Goal: Transaction & Acquisition: Subscribe to service/newsletter

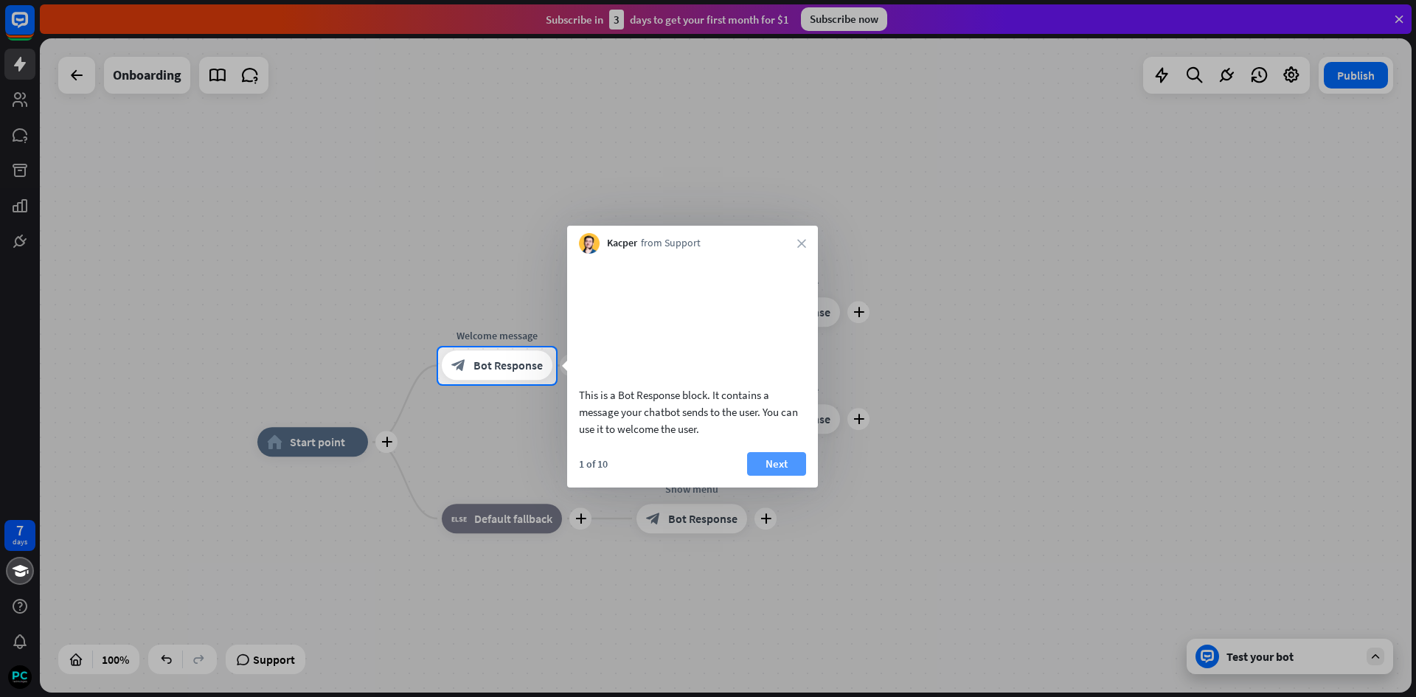
click at [793, 476] on button "Next" at bounding box center [776, 464] width 59 height 24
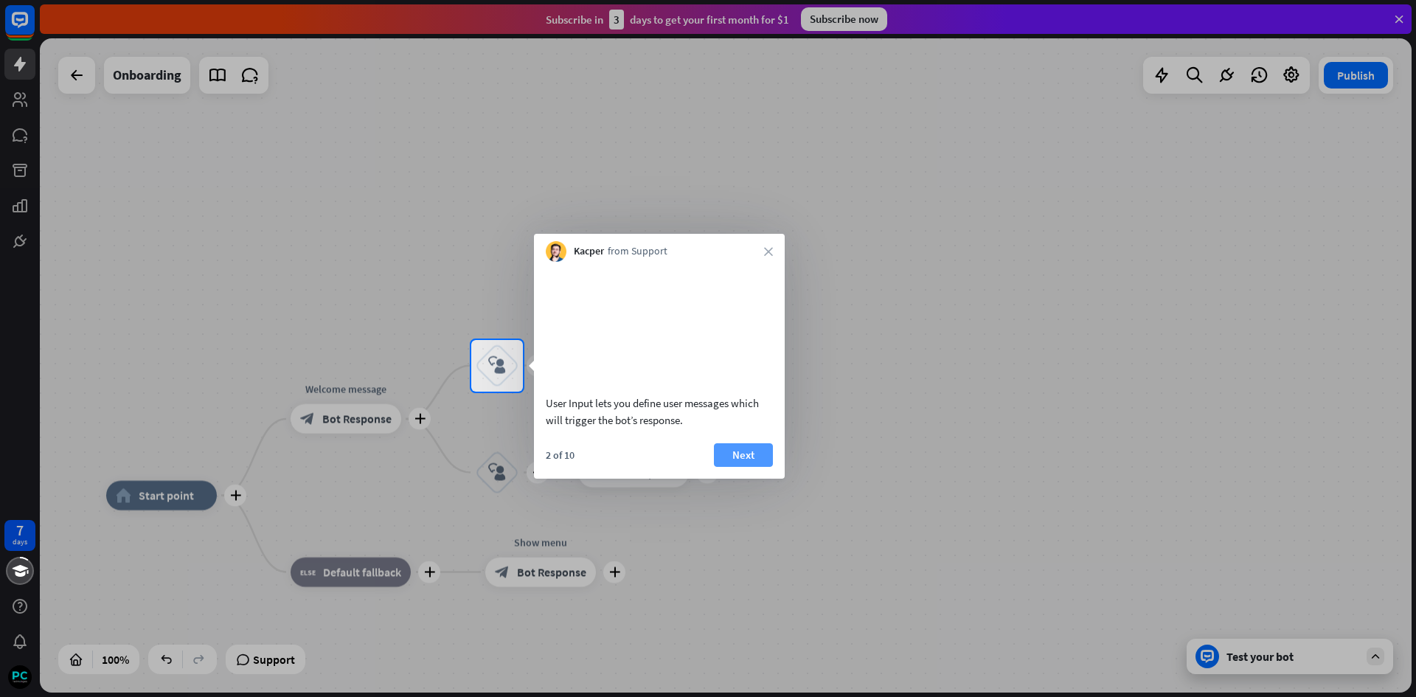
click at [742, 467] on button "Next" at bounding box center [743, 455] width 59 height 24
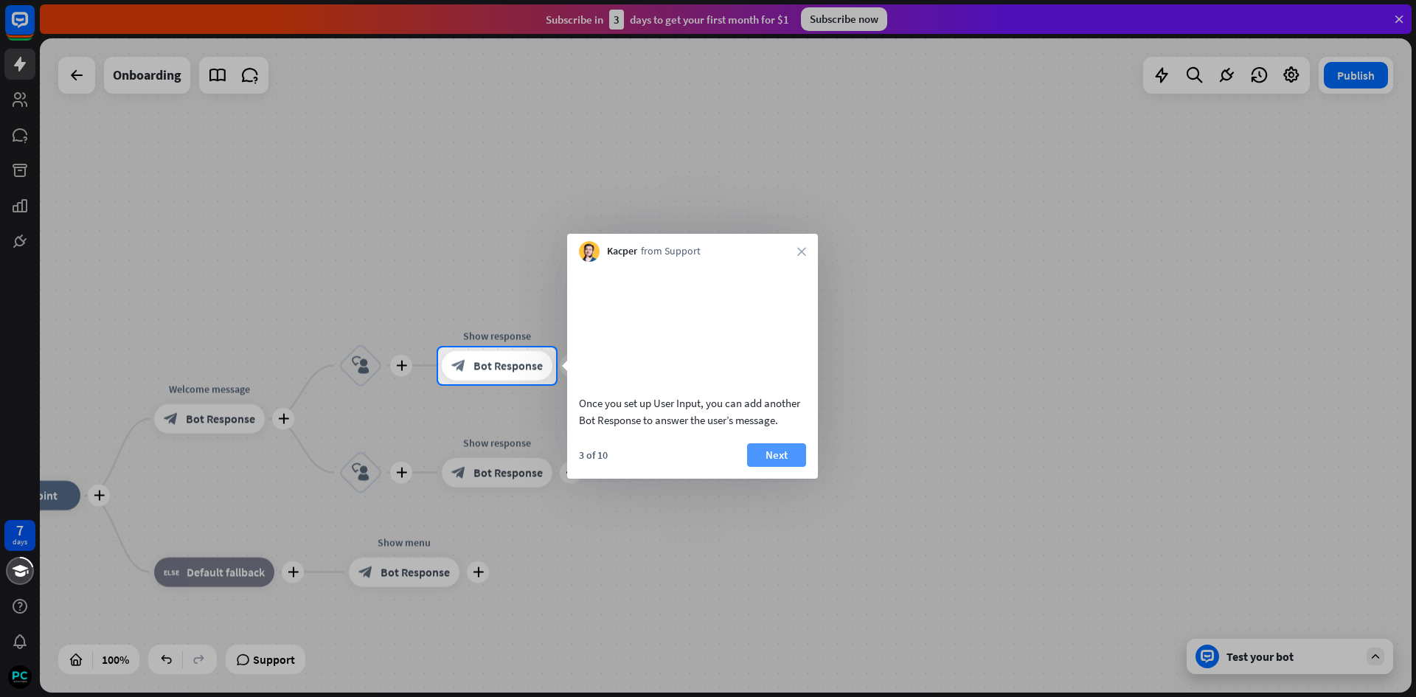
click at [786, 467] on button "Next" at bounding box center [776, 455] width 59 height 24
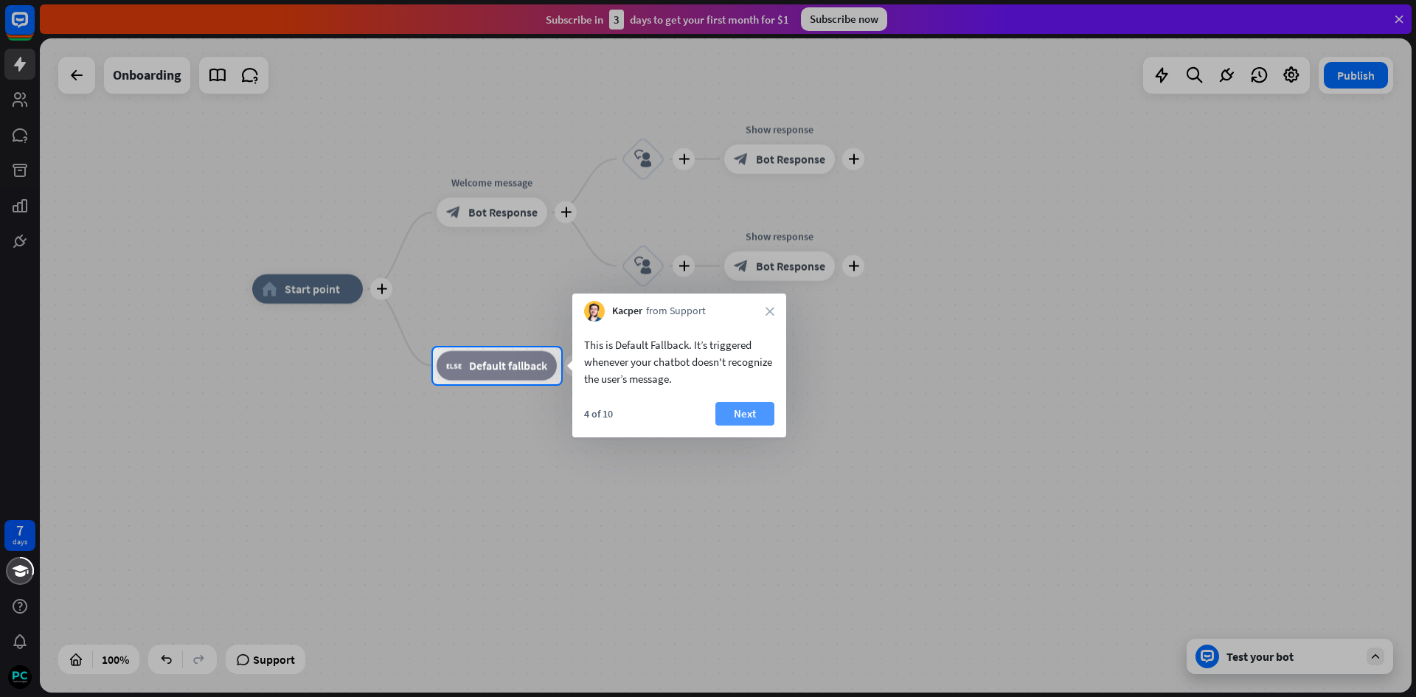
click at [747, 411] on button "Next" at bounding box center [744, 414] width 59 height 24
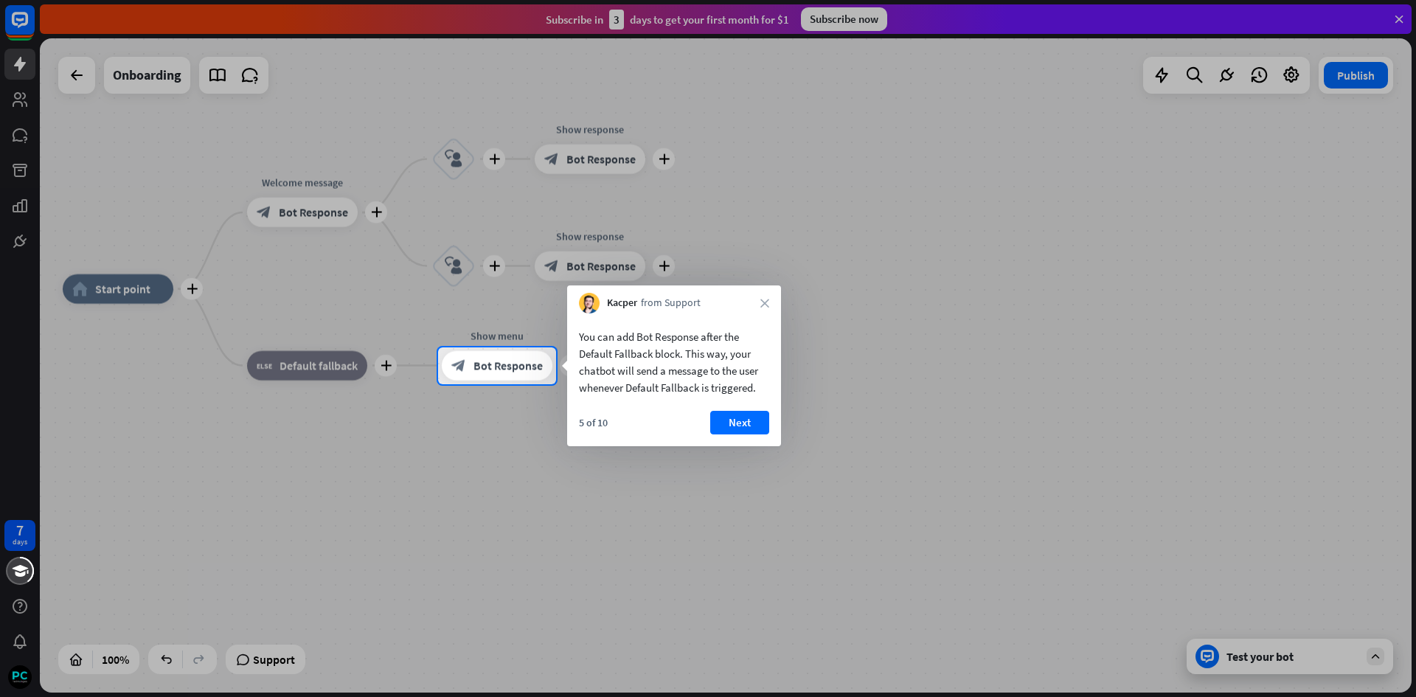
drag, startPoint x: 720, startPoint y: 413, endPoint x: 735, endPoint y: 433, distance: 25.2
click at [734, 433] on button "Next" at bounding box center [739, 423] width 59 height 24
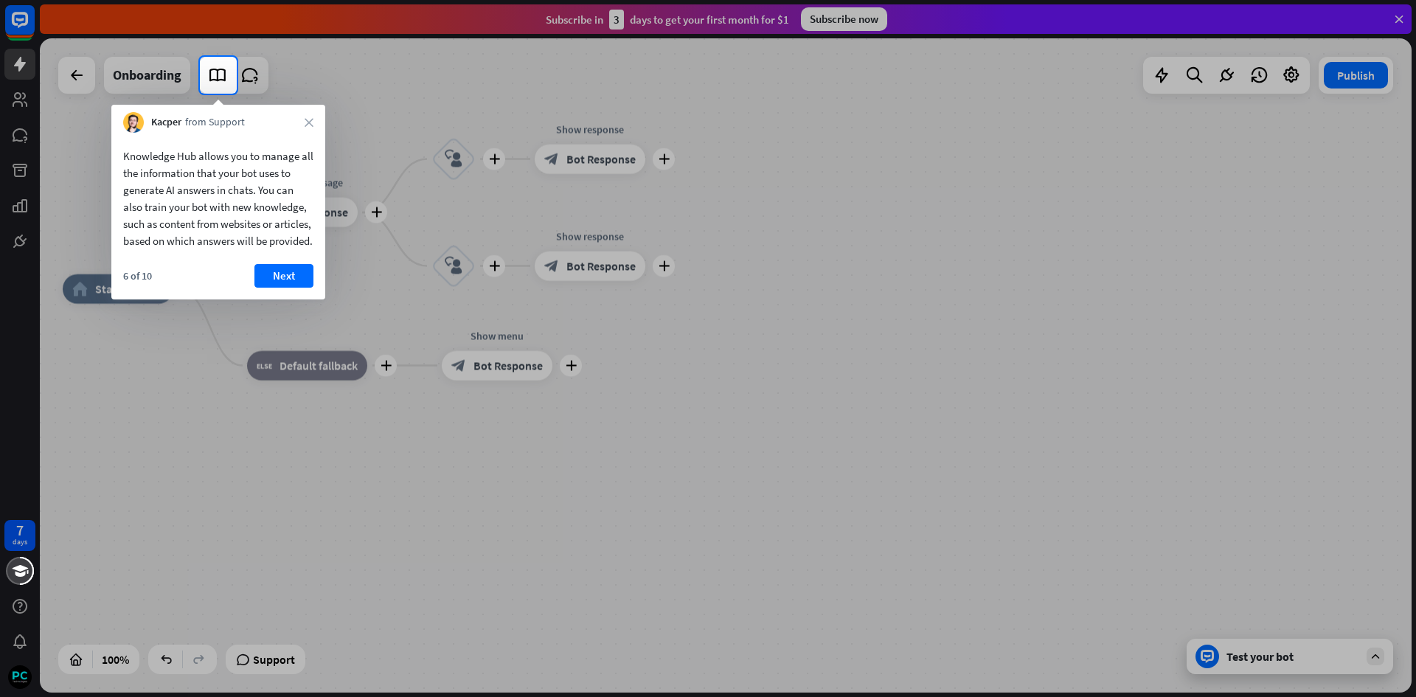
click at [287, 288] on button "Next" at bounding box center [283, 276] width 59 height 24
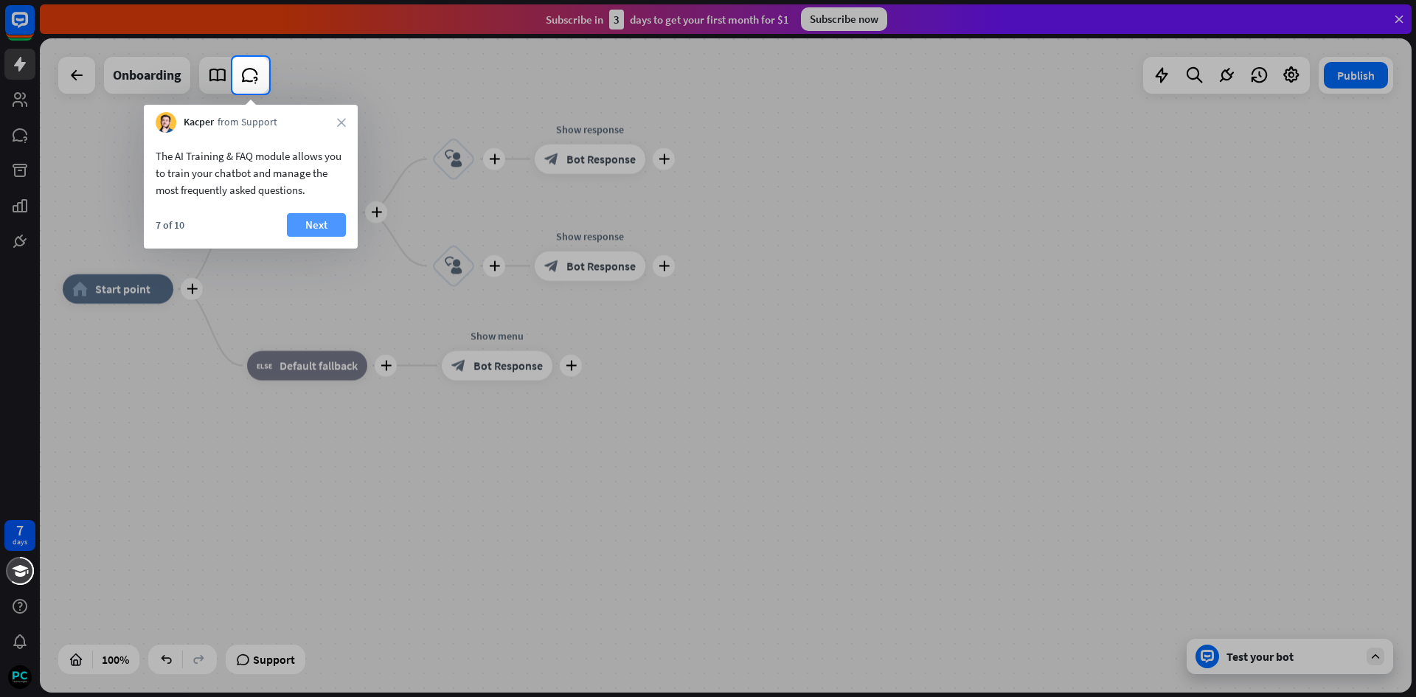
click at [336, 218] on button "Next" at bounding box center [316, 225] width 59 height 24
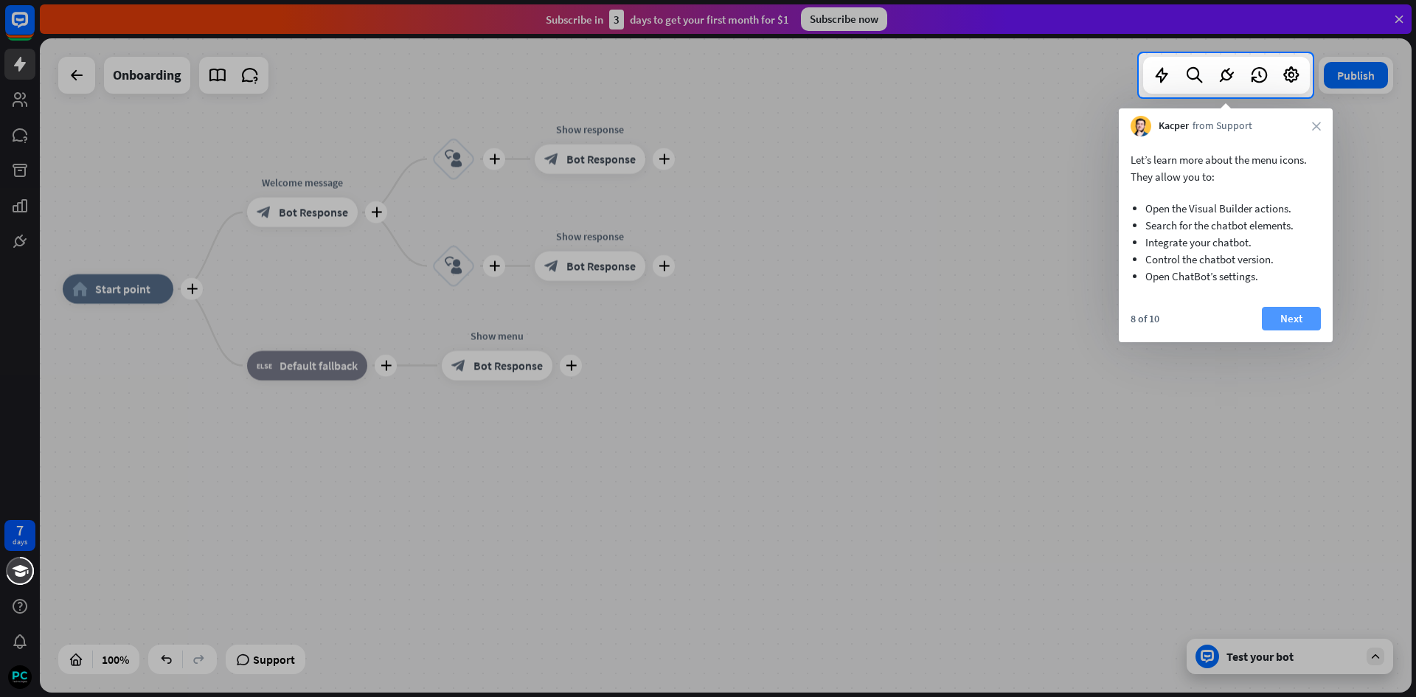
click at [1295, 316] on button "Next" at bounding box center [1291, 319] width 59 height 24
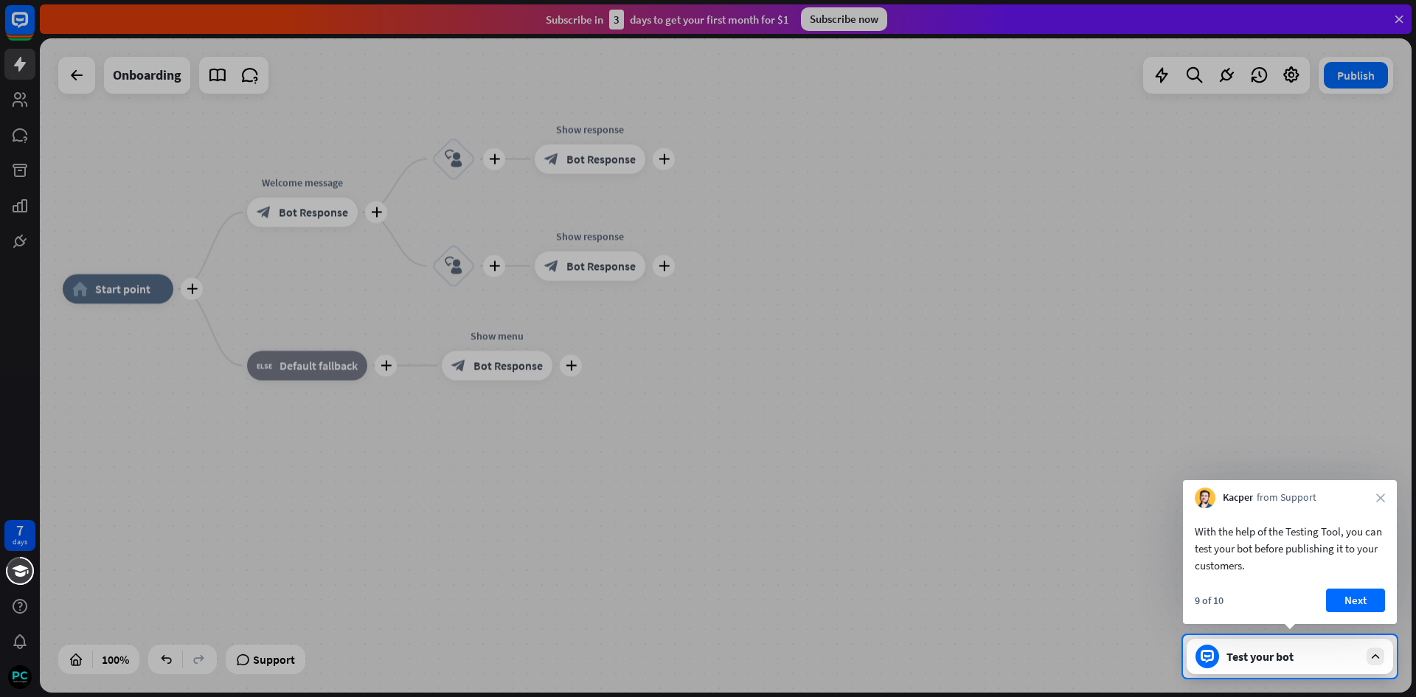
click at [1358, 597] on button "Next" at bounding box center [1355, 600] width 59 height 24
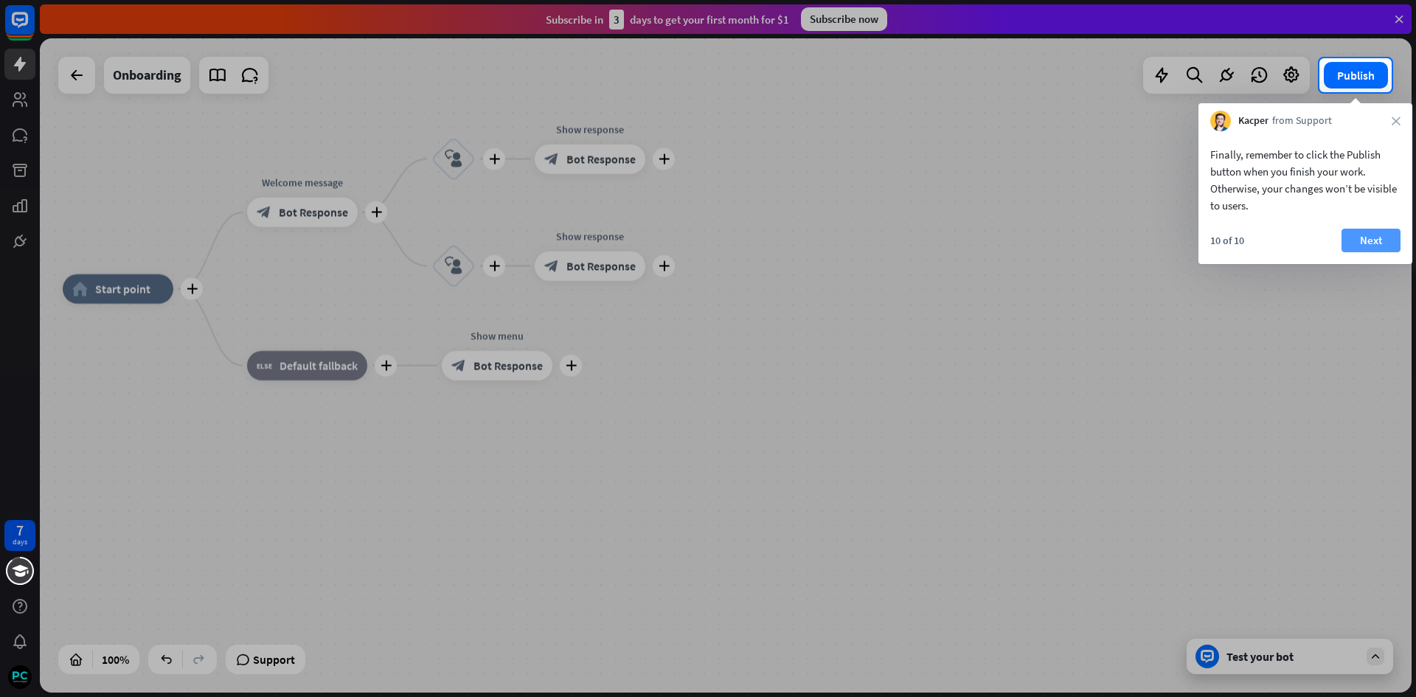
click at [1370, 243] on button "Next" at bounding box center [1370, 241] width 59 height 24
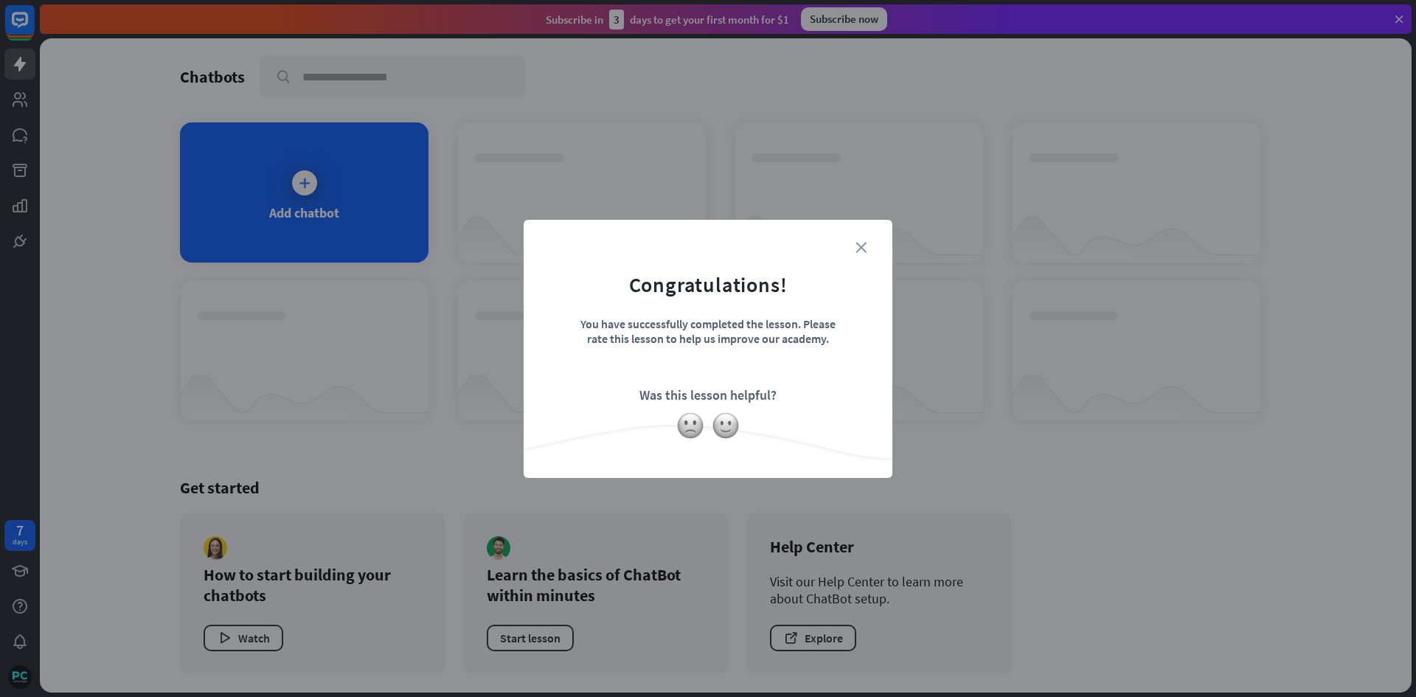
click at [858, 249] on icon "close" at bounding box center [860, 247] width 11 height 11
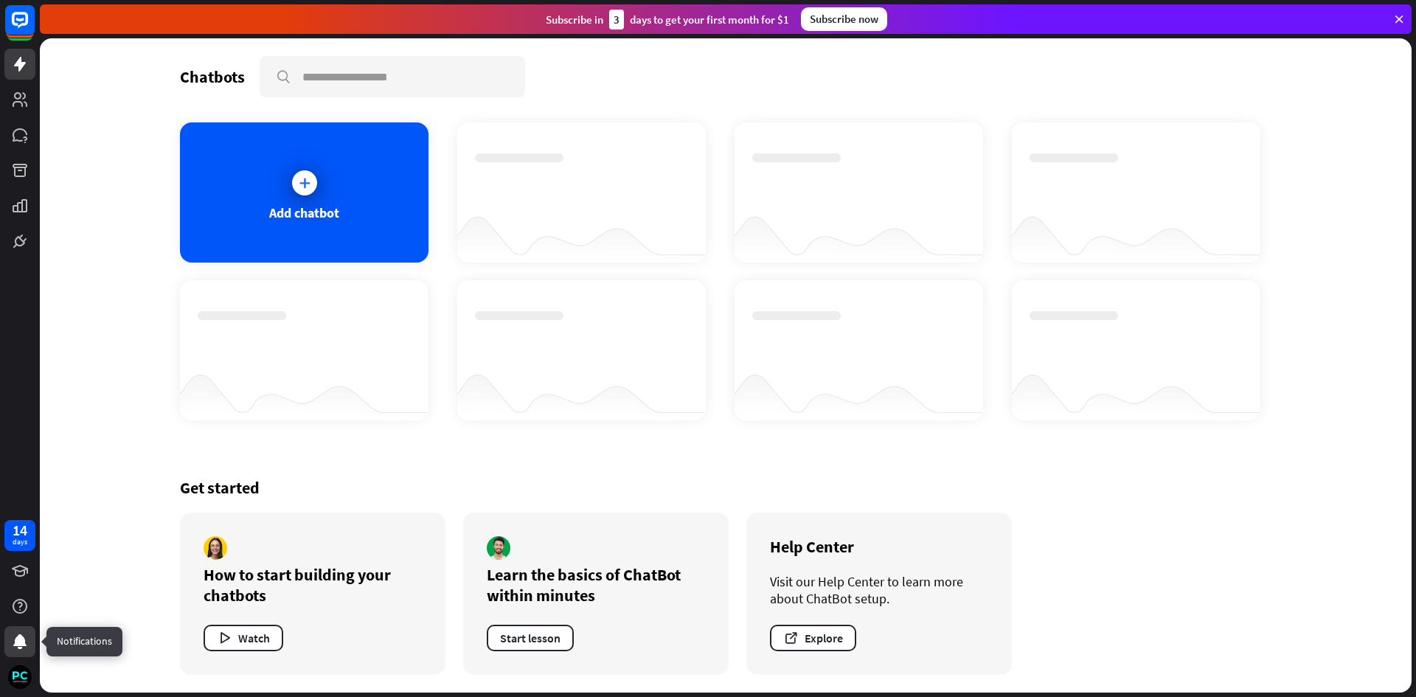
click at [13, 642] on icon at bounding box center [20, 642] width 18 height 18
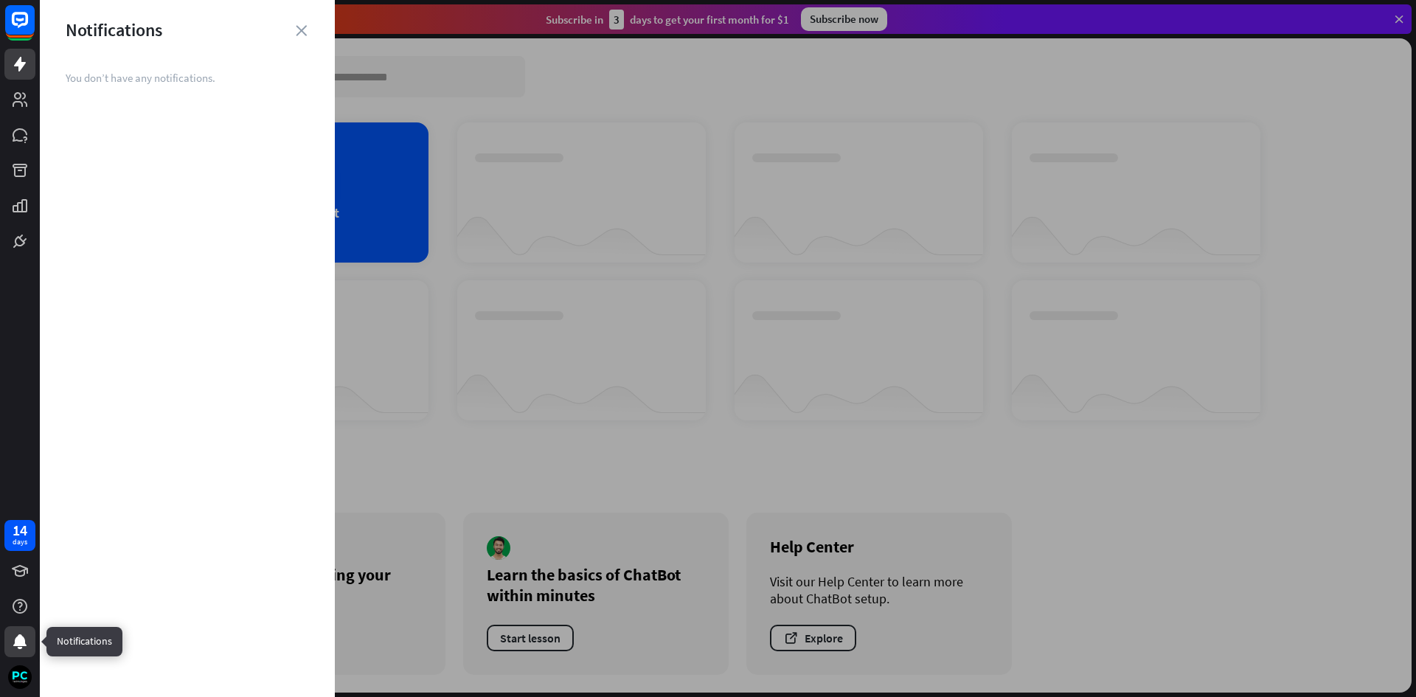
click at [13, 642] on icon at bounding box center [20, 642] width 18 height 18
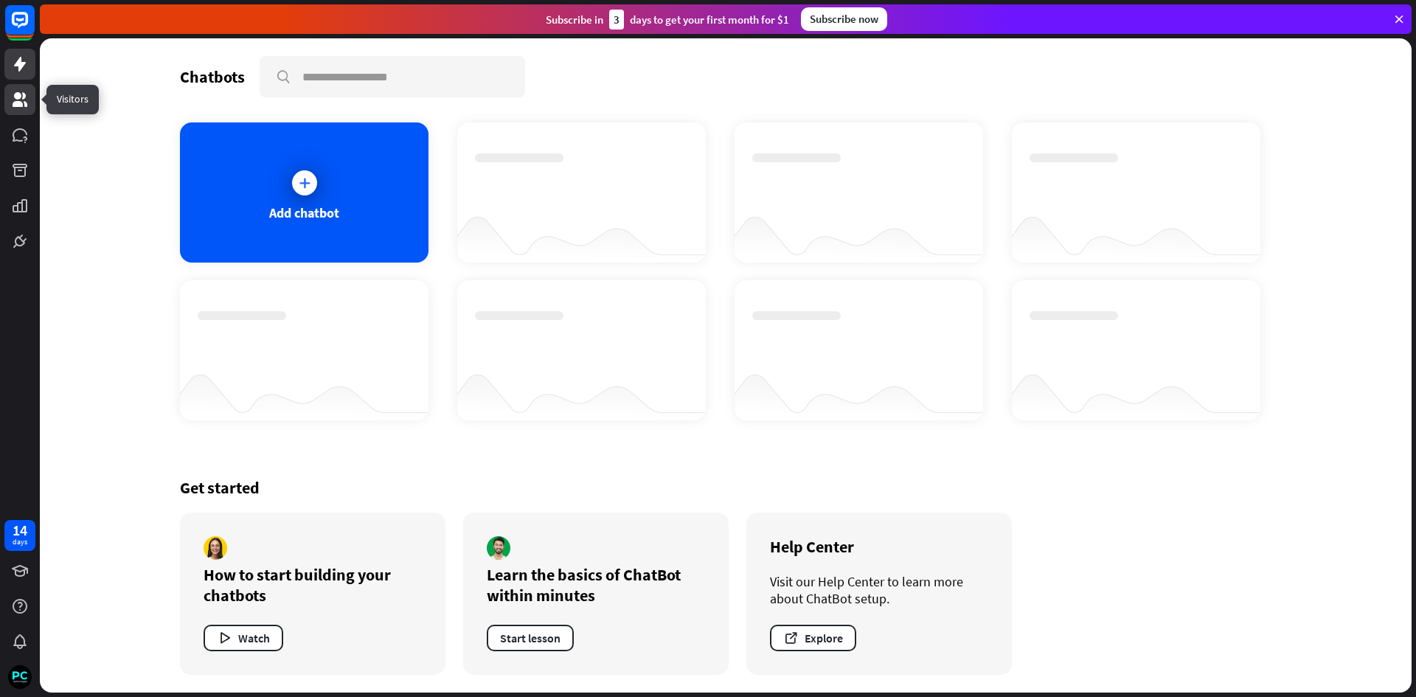
click at [12, 92] on icon at bounding box center [20, 100] width 18 height 18
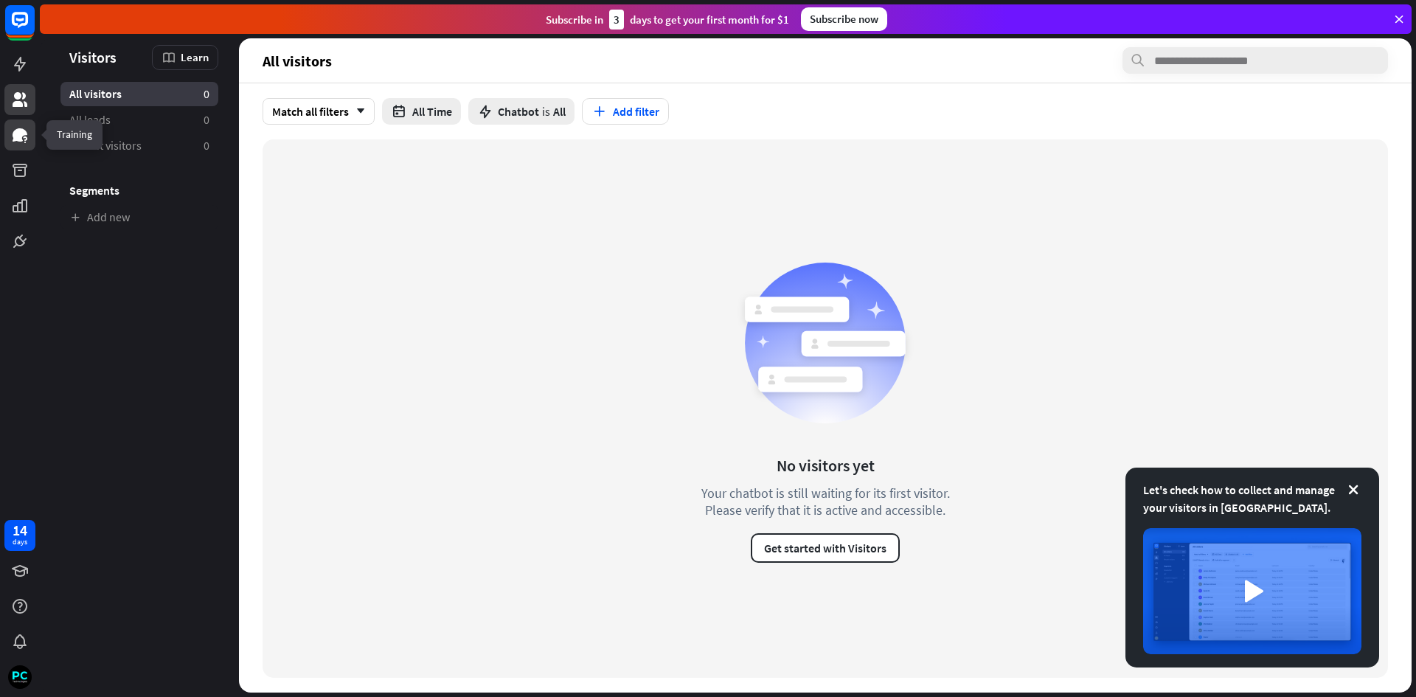
click at [15, 134] on icon at bounding box center [20, 134] width 15 height 13
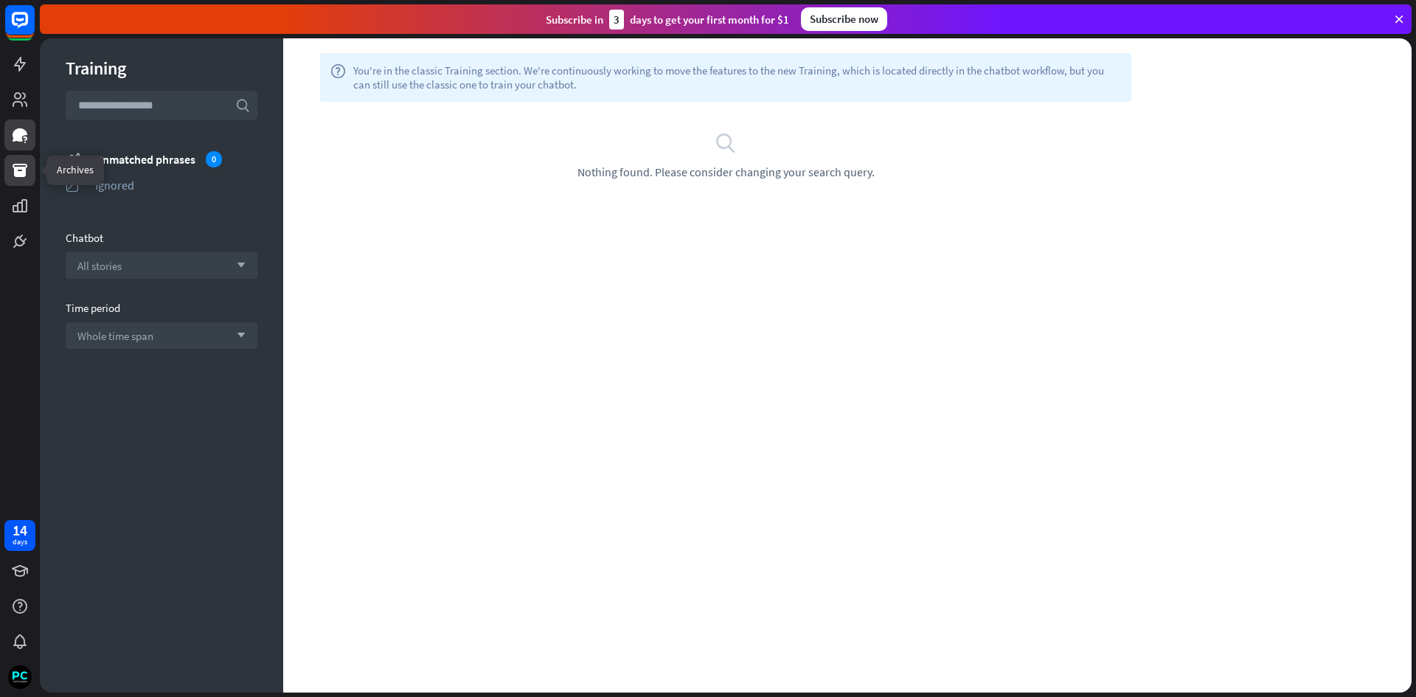
click at [15, 168] on icon at bounding box center [20, 170] width 15 height 13
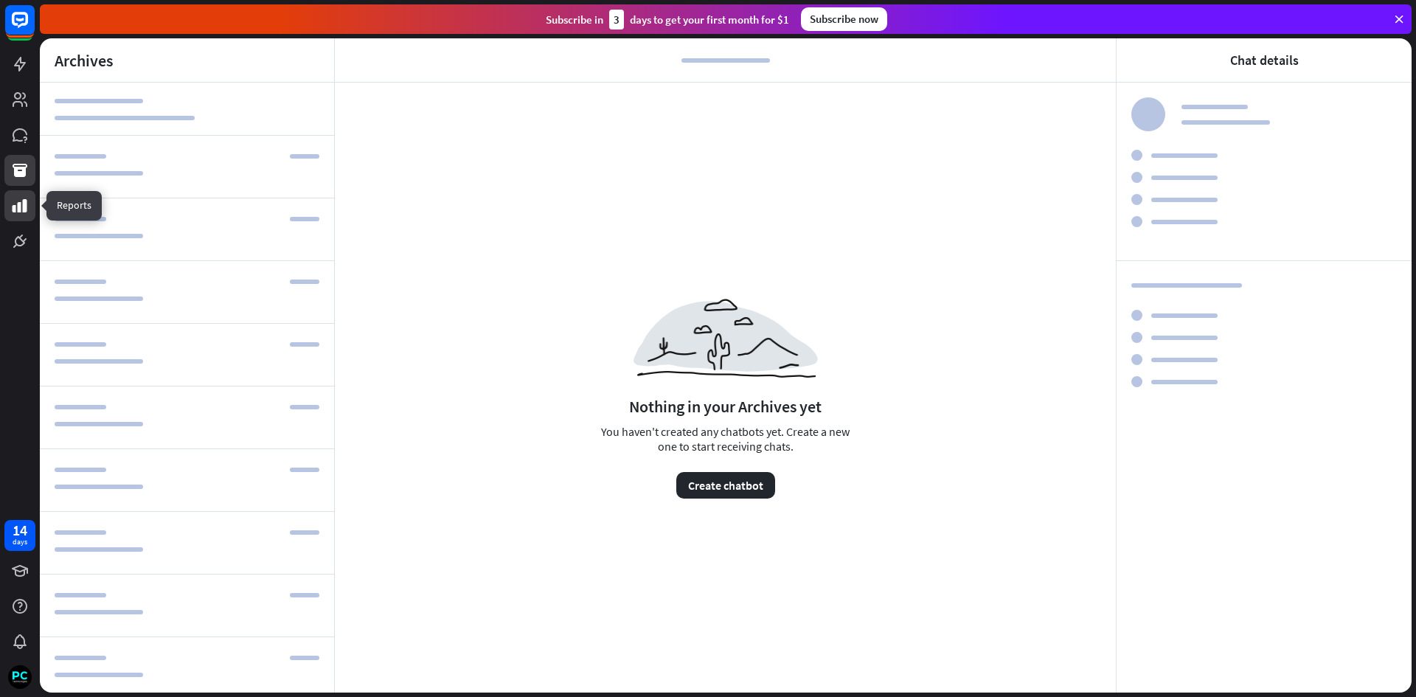
click at [21, 201] on icon at bounding box center [20, 206] width 18 height 18
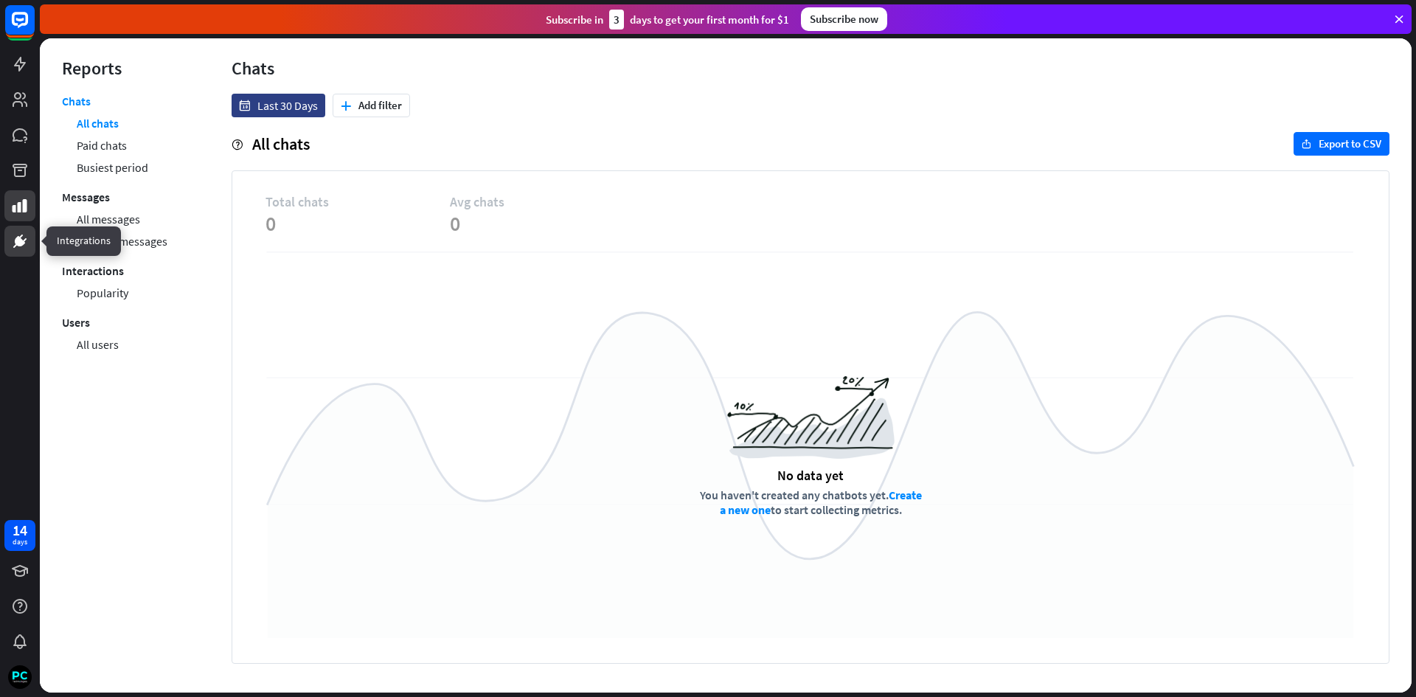
click at [21, 234] on icon at bounding box center [20, 241] width 18 height 18
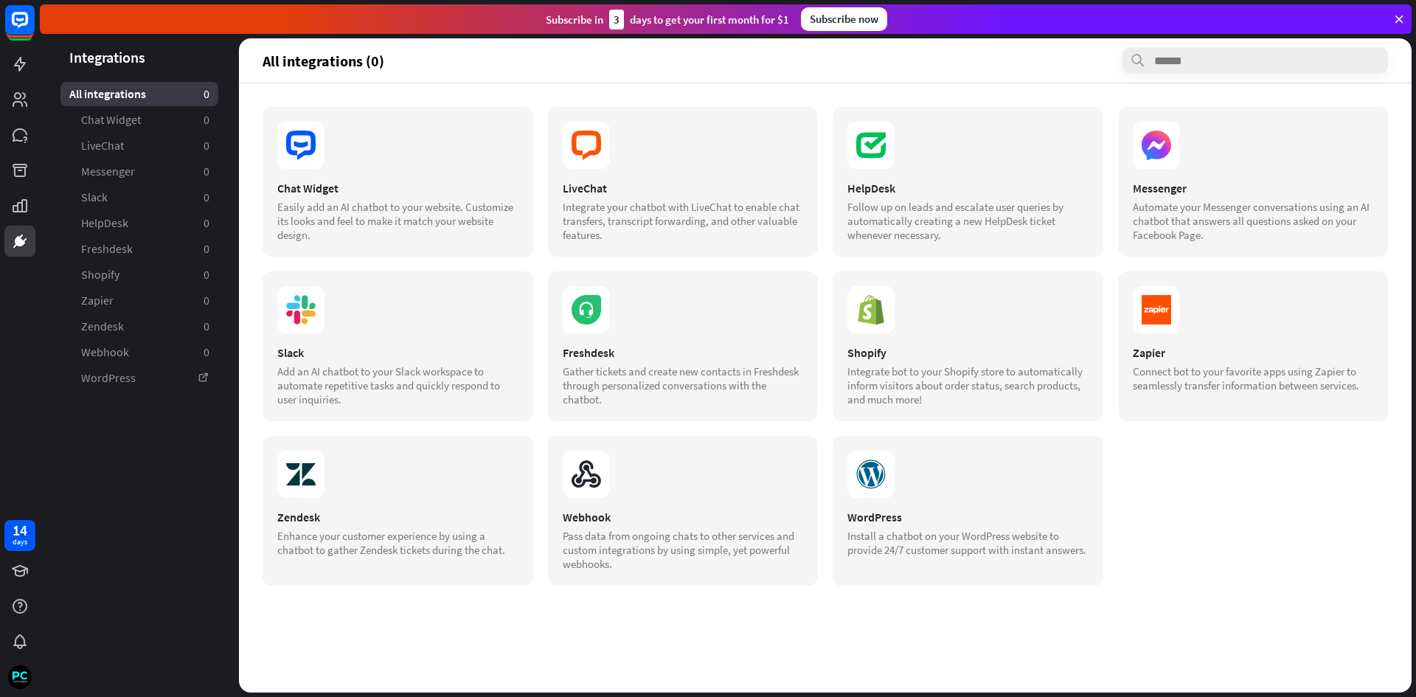
click at [1150, 501] on section "Chat Widget Easily add an AI chatbot to your website. Customize its looks and f…" at bounding box center [825, 346] width 1125 height 479
click at [17, 66] on icon at bounding box center [20, 64] width 12 height 15
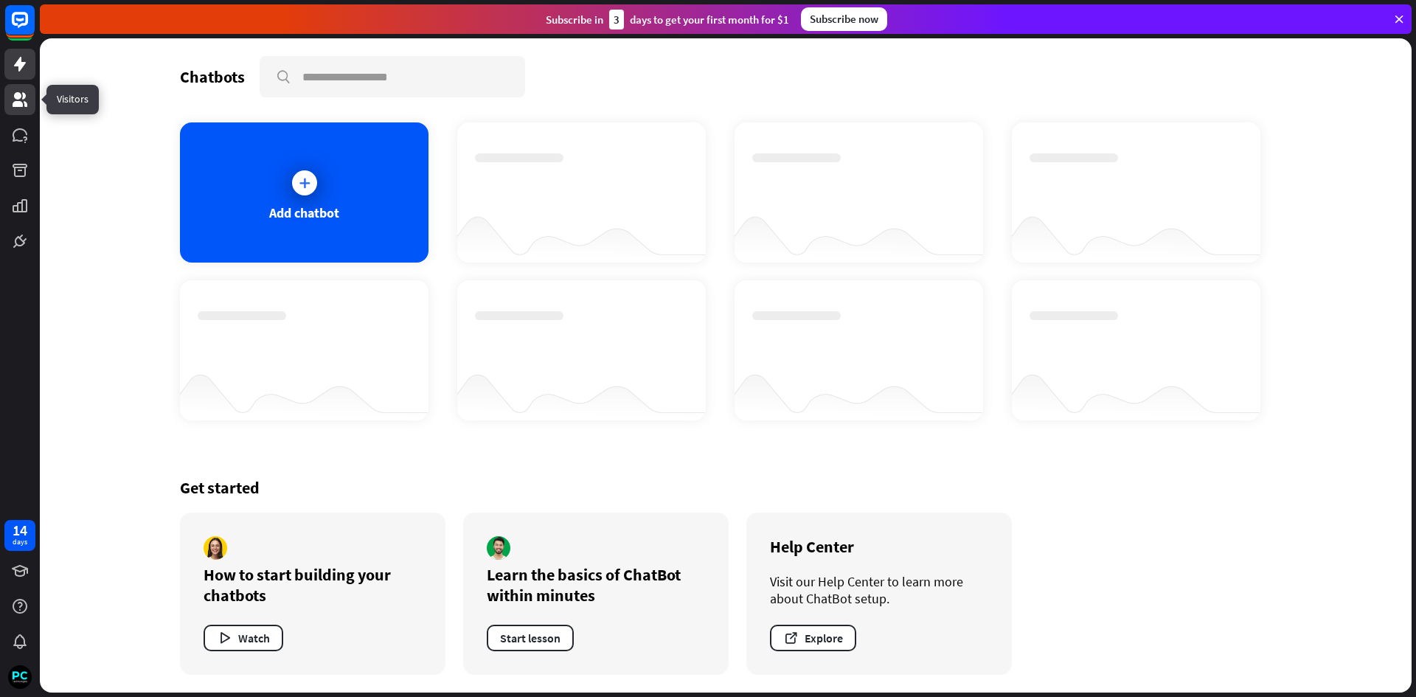
click at [19, 98] on icon at bounding box center [20, 99] width 15 height 15
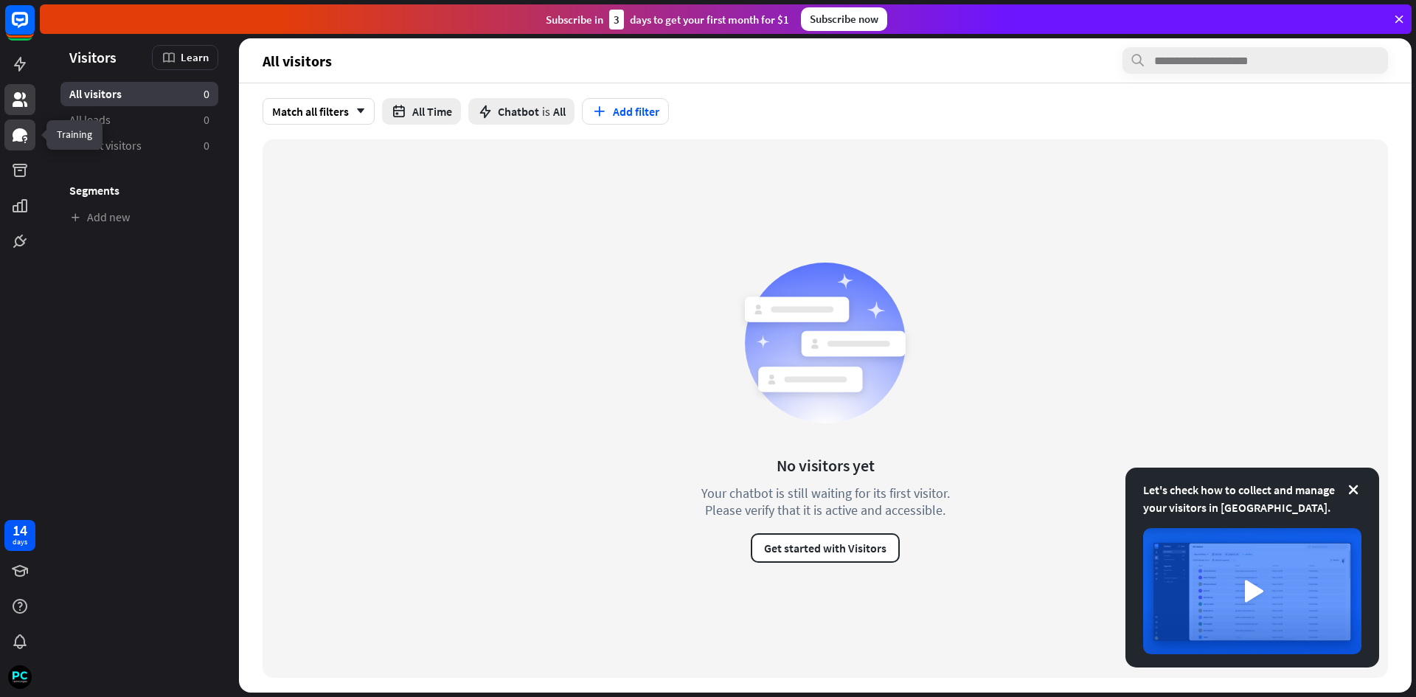
click at [19, 135] on icon at bounding box center [20, 134] width 15 height 13
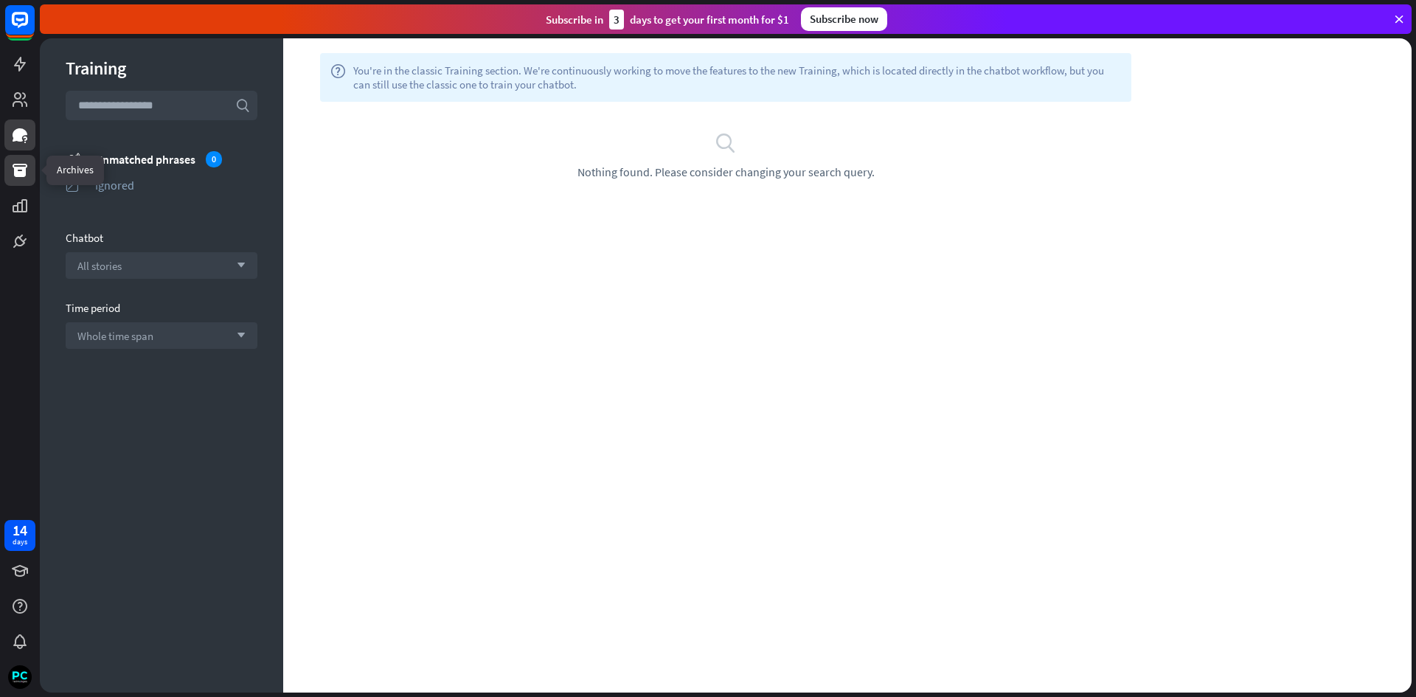
click at [14, 177] on icon at bounding box center [20, 170] width 18 height 18
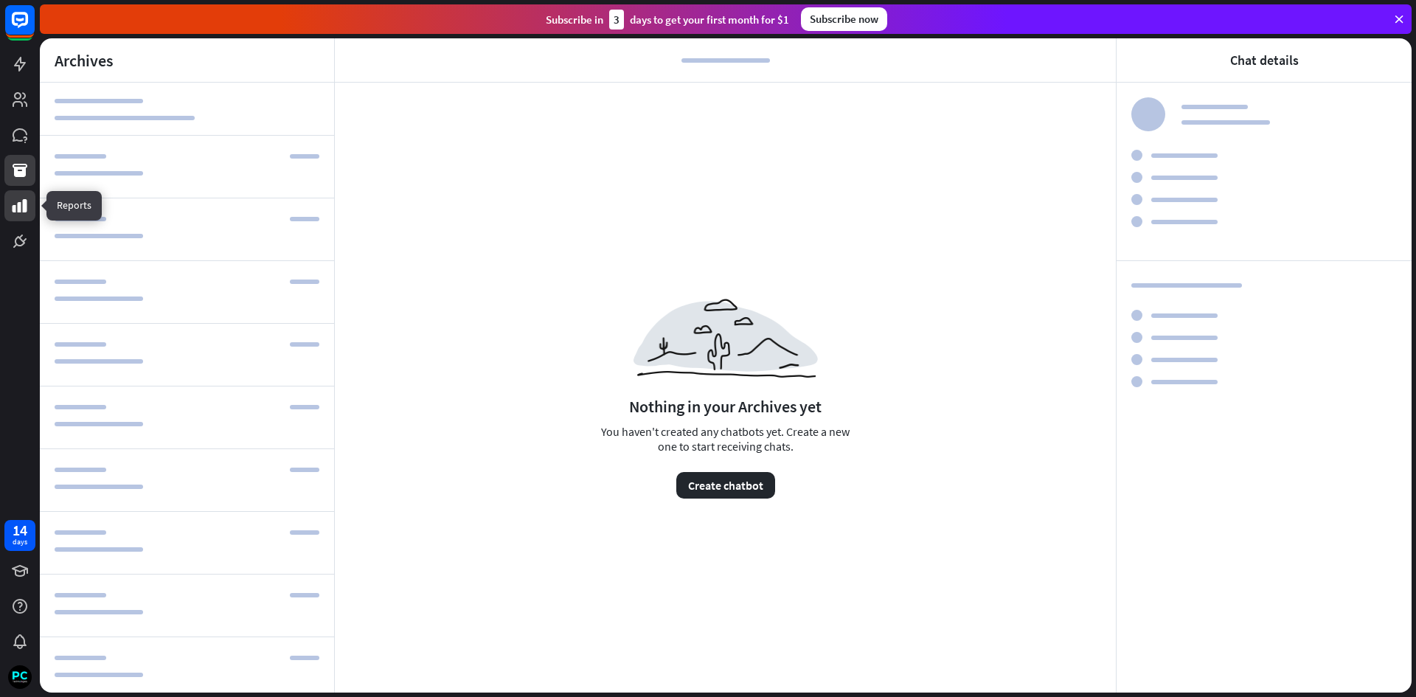
click at [24, 200] on icon at bounding box center [20, 205] width 15 height 13
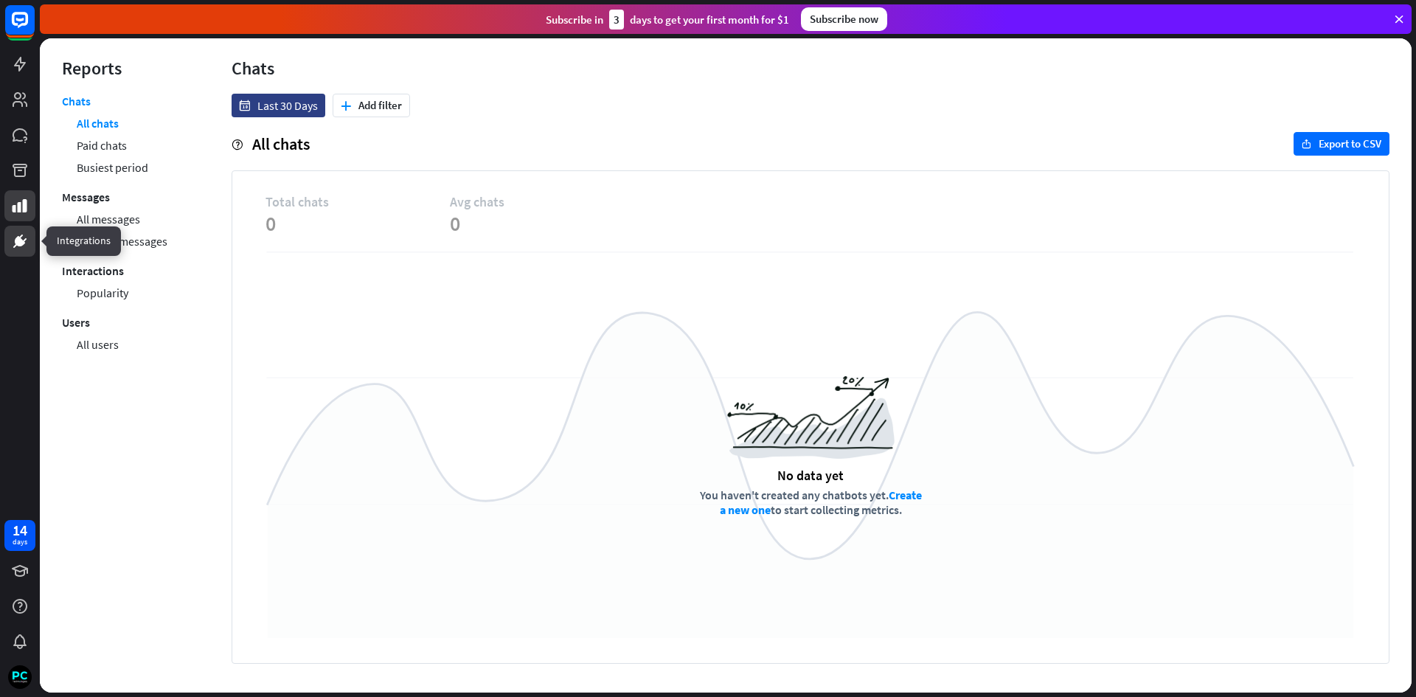
click at [18, 246] on icon at bounding box center [20, 241] width 10 height 10
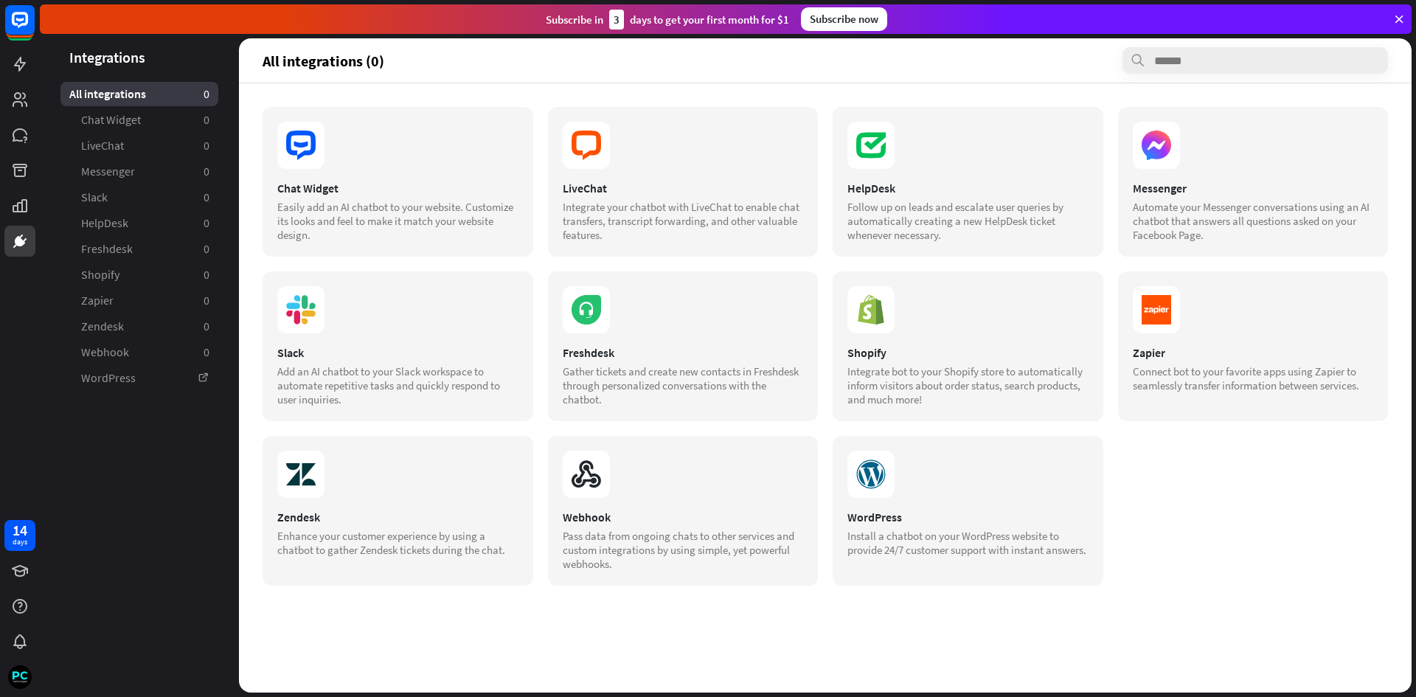
click at [8, 448] on div "14 days" at bounding box center [20, 348] width 40 height 697
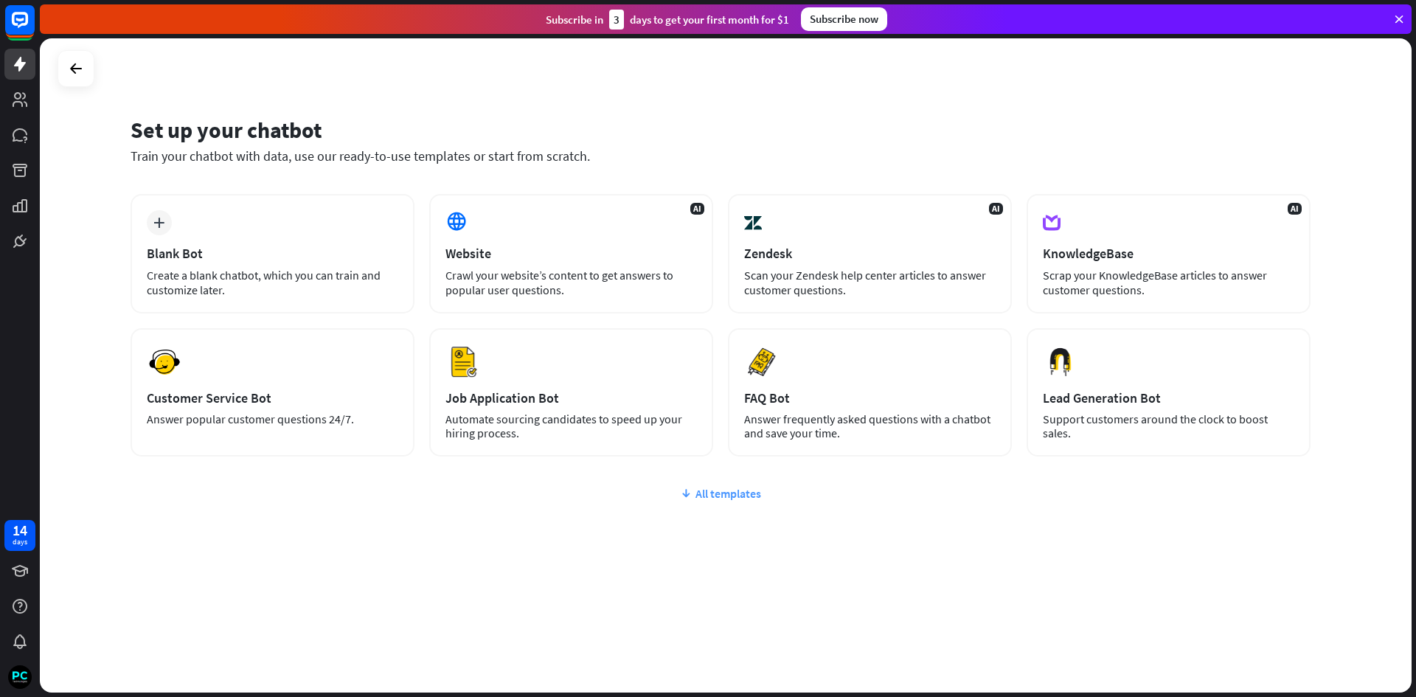
click at [686, 486] on icon at bounding box center [686, 493] width 12 height 15
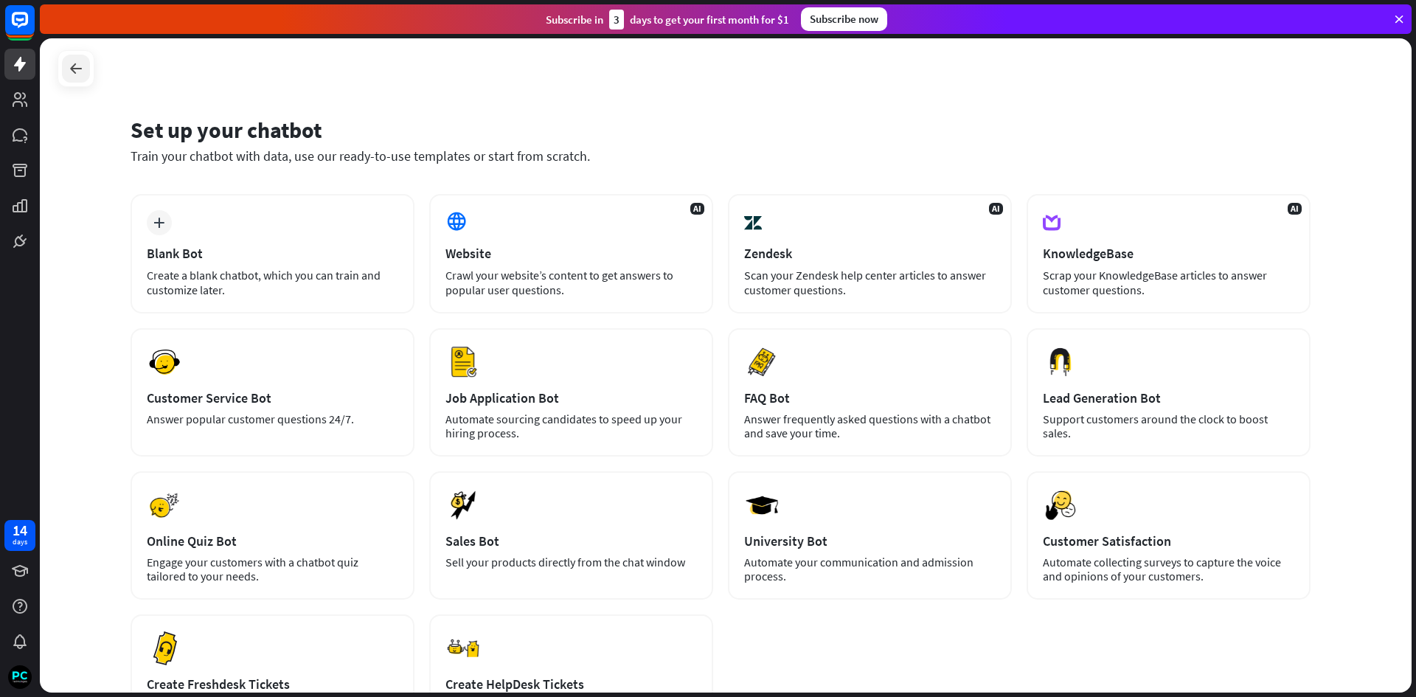
click at [62, 72] on div at bounding box center [76, 69] width 28 height 28
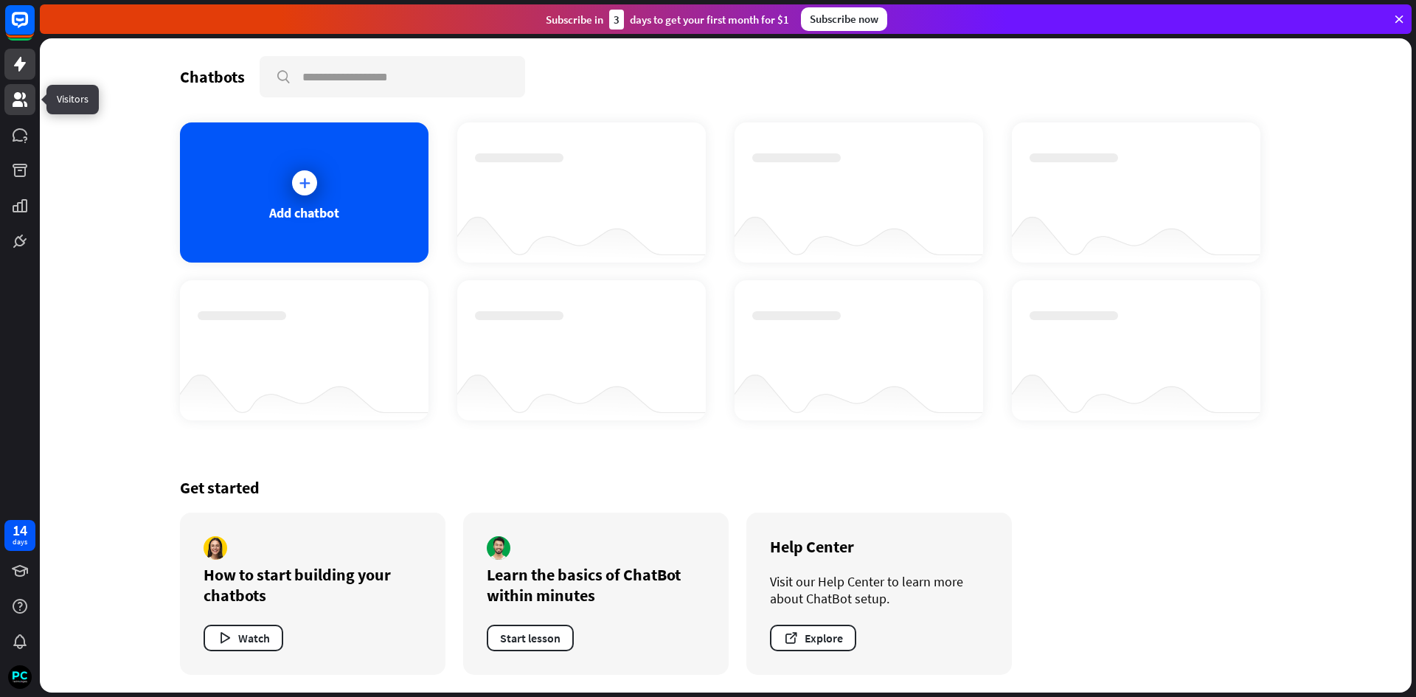
click at [17, 99] on icon at bounding box center [20, 99] width 15 height 15
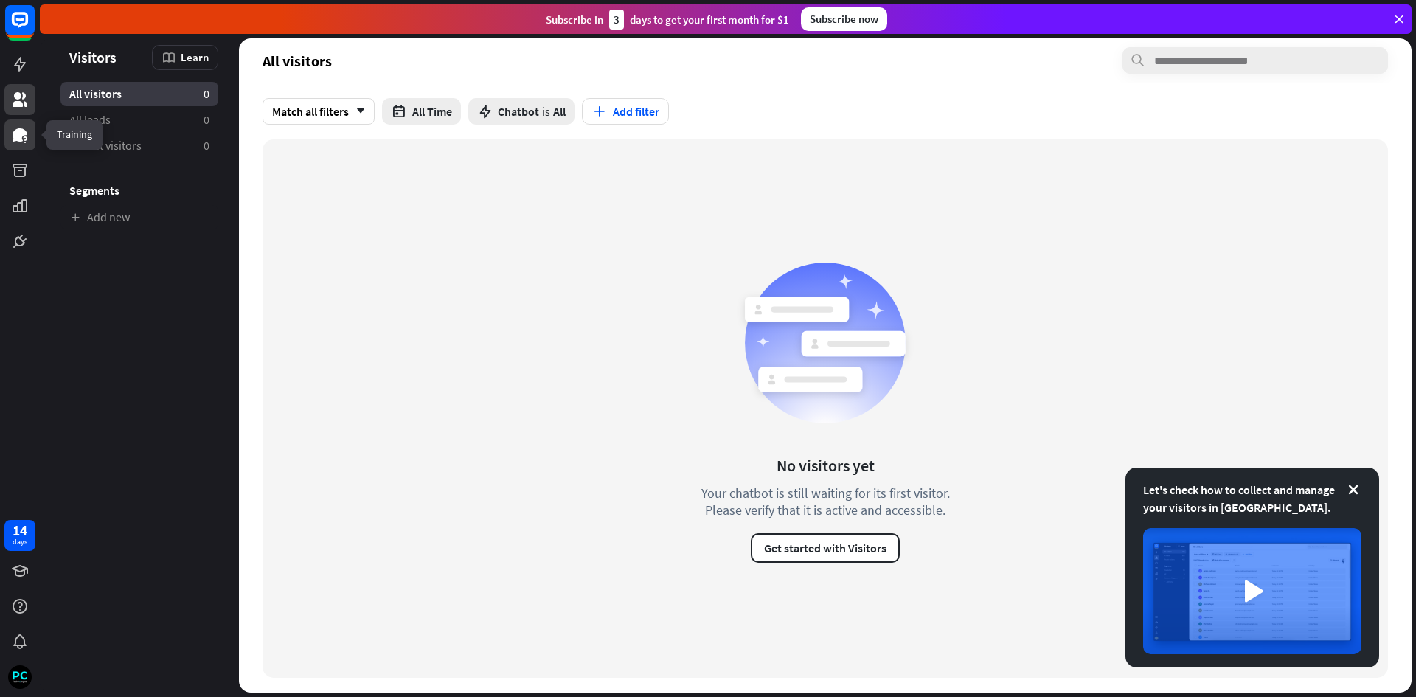
click at [23, 135] on icon at bounding box center [20, 134] width 15 height 13
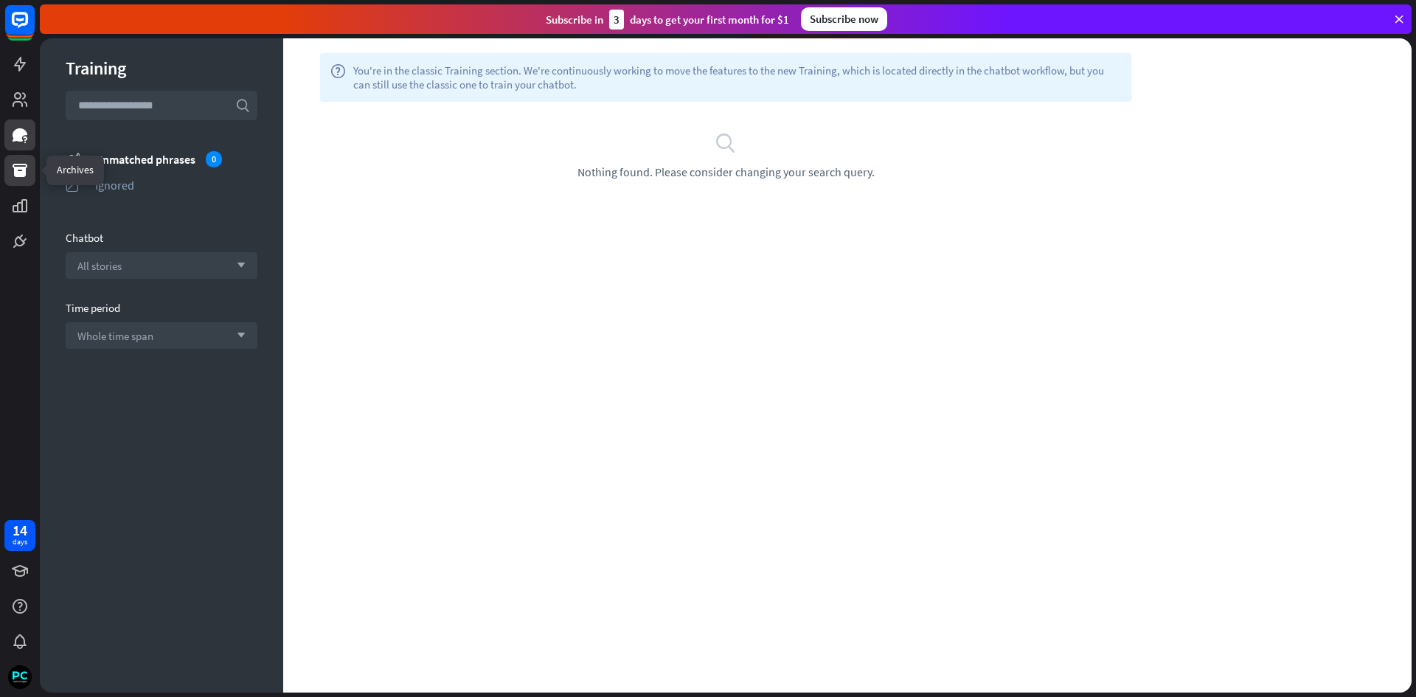
click at [17, 166] on icon at bounding box center [20, 170] width 18 height 18
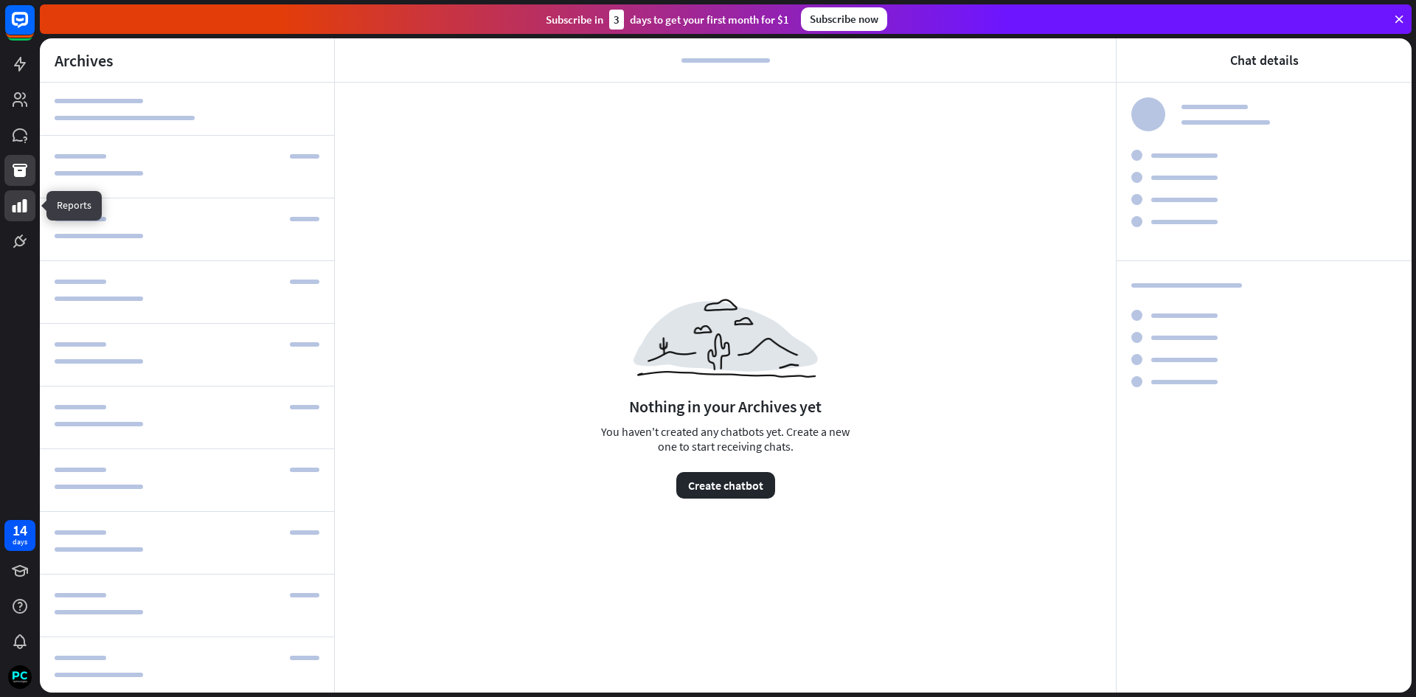
click at [26, 211] on icon at bounding box center [20, 205] width 15 height 13
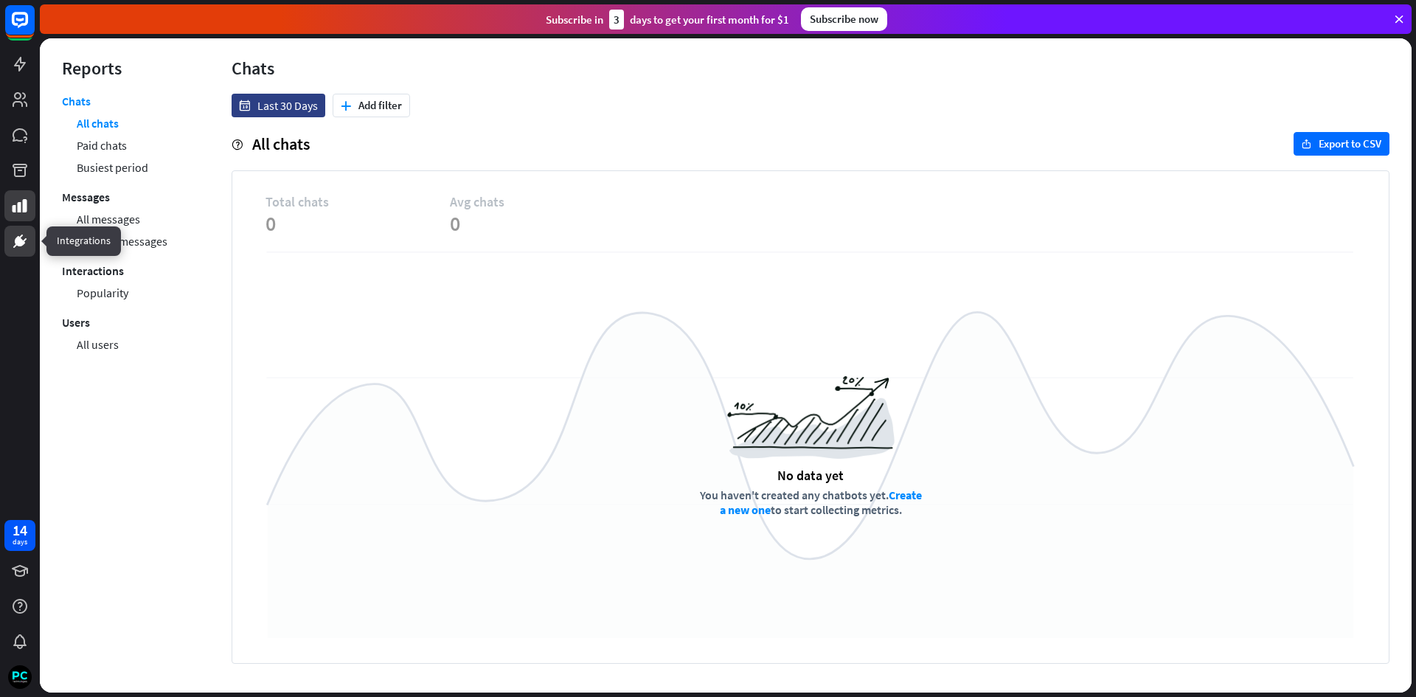
click at [20, 240] on icon at bounding box center [19, 241] width 9 height 9
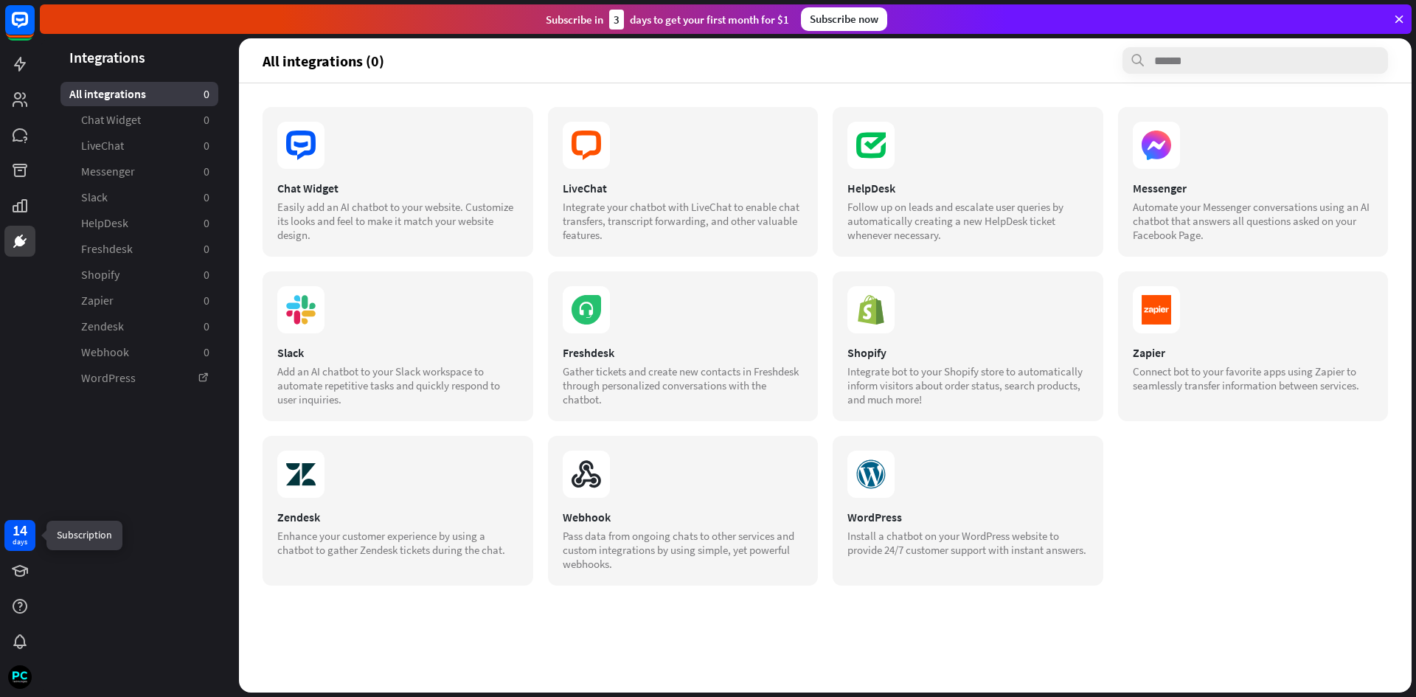
click at [15, 535] on div "14" at bounding box center [20, 530] width 15 height 13
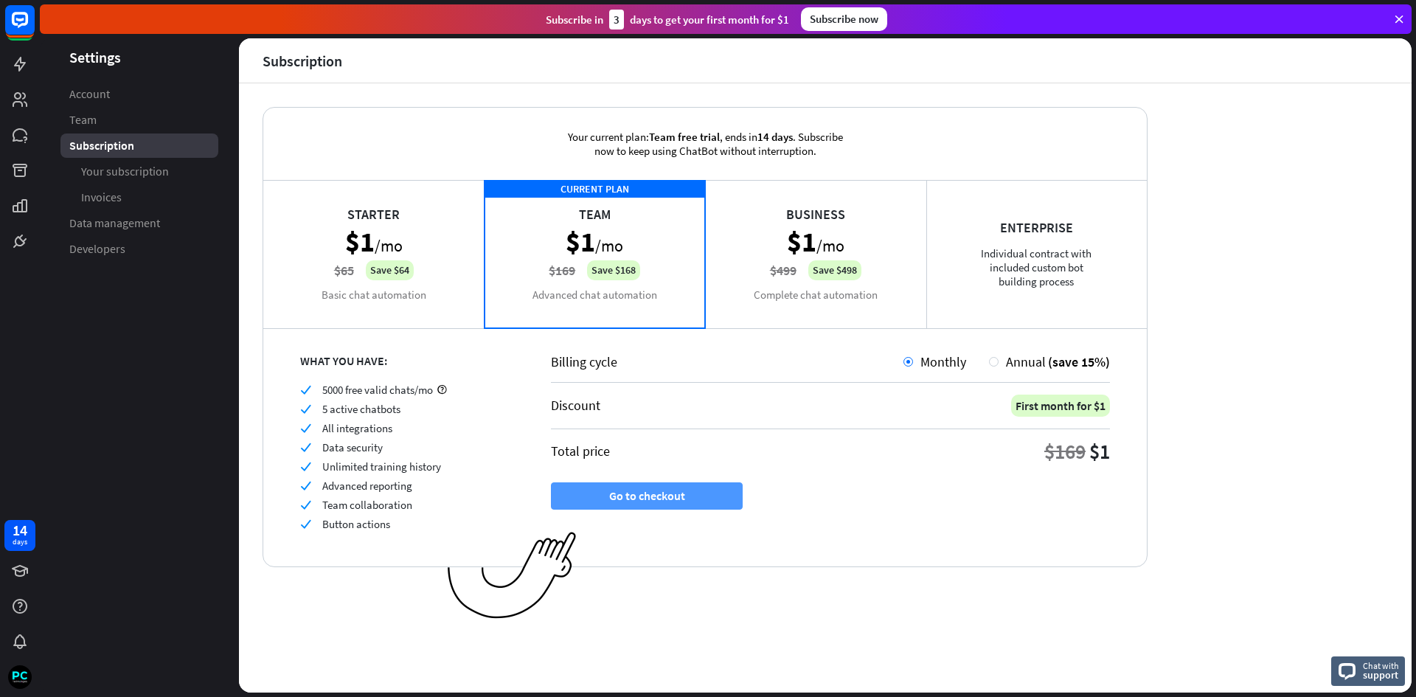
click at [634, 496] on button "Go to checkout" at bounding box center [647, 495] width 192 height 27
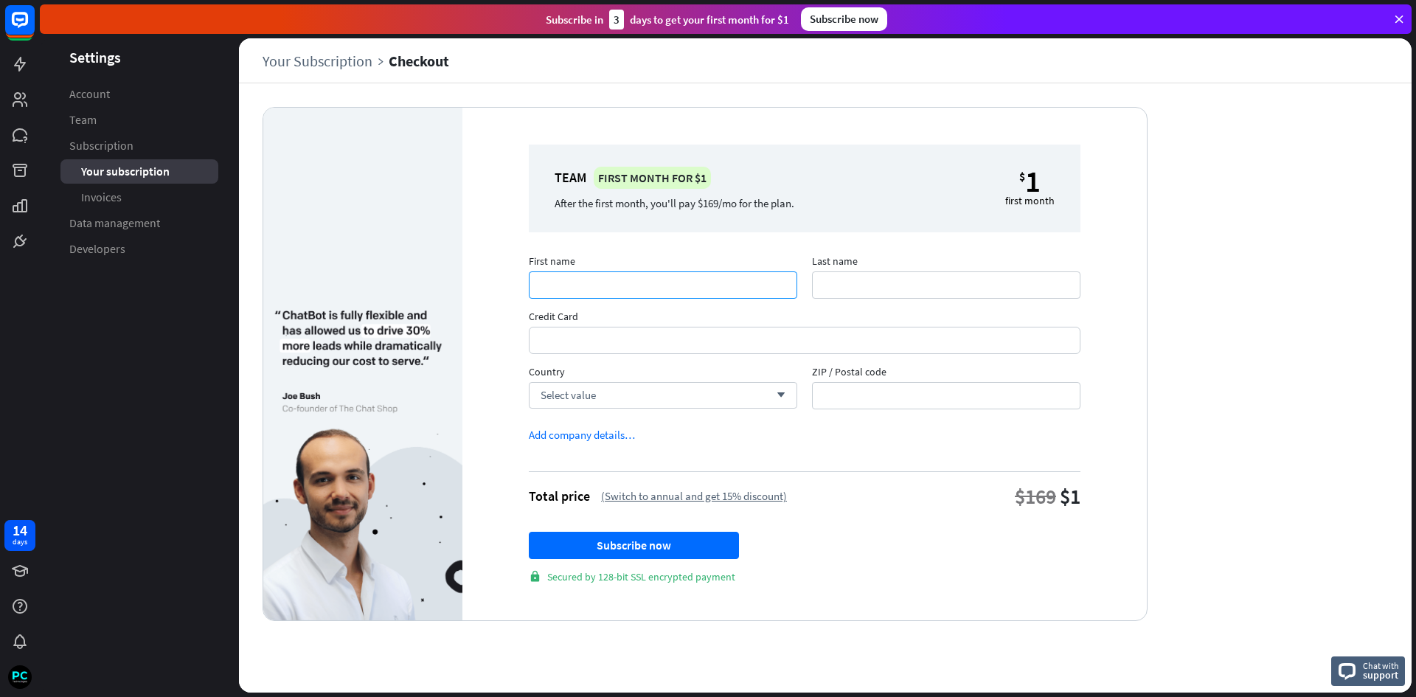
click at [626, 279] on input "First name" at bounding box center [663, 284] width 268 height 27
click at [1111, 320] on div "Team First month for $1 After the first month, you'll pay $169/mo for the plan.…" at bounding box center [804, 364] width 684 height 512
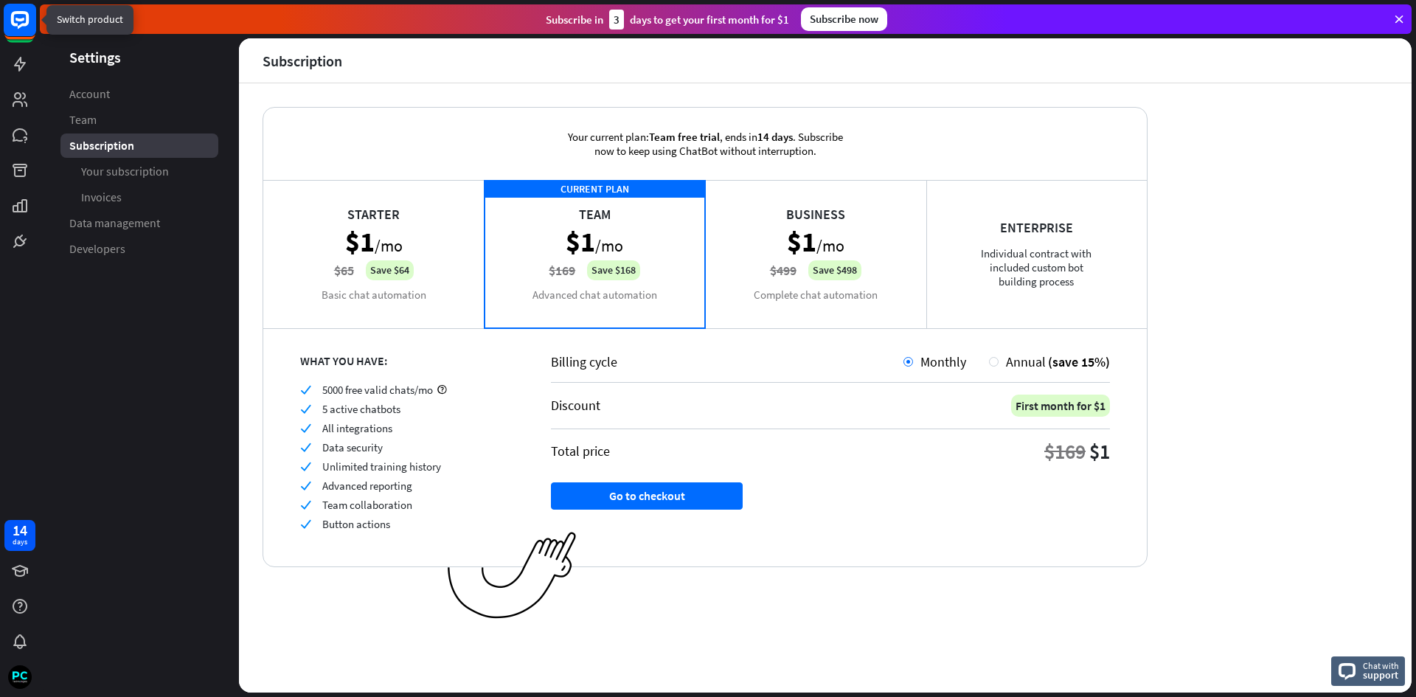
click at [20, 28] on rect at bounding box center [20, 20] width 32 height 32
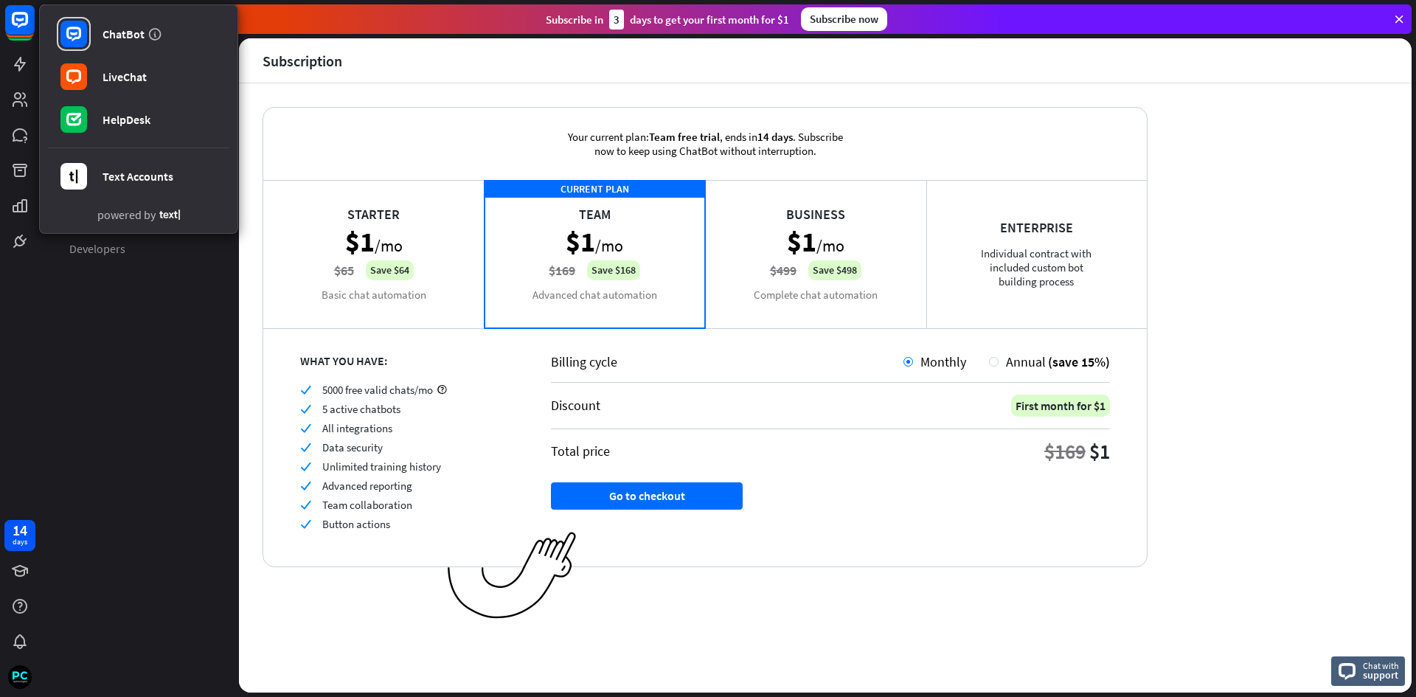
click at [125, 376] on aside "Settings Account Team Subscription Your subscription Invoices Data management D…" at bounding box center [139, 365] width 199 height 654
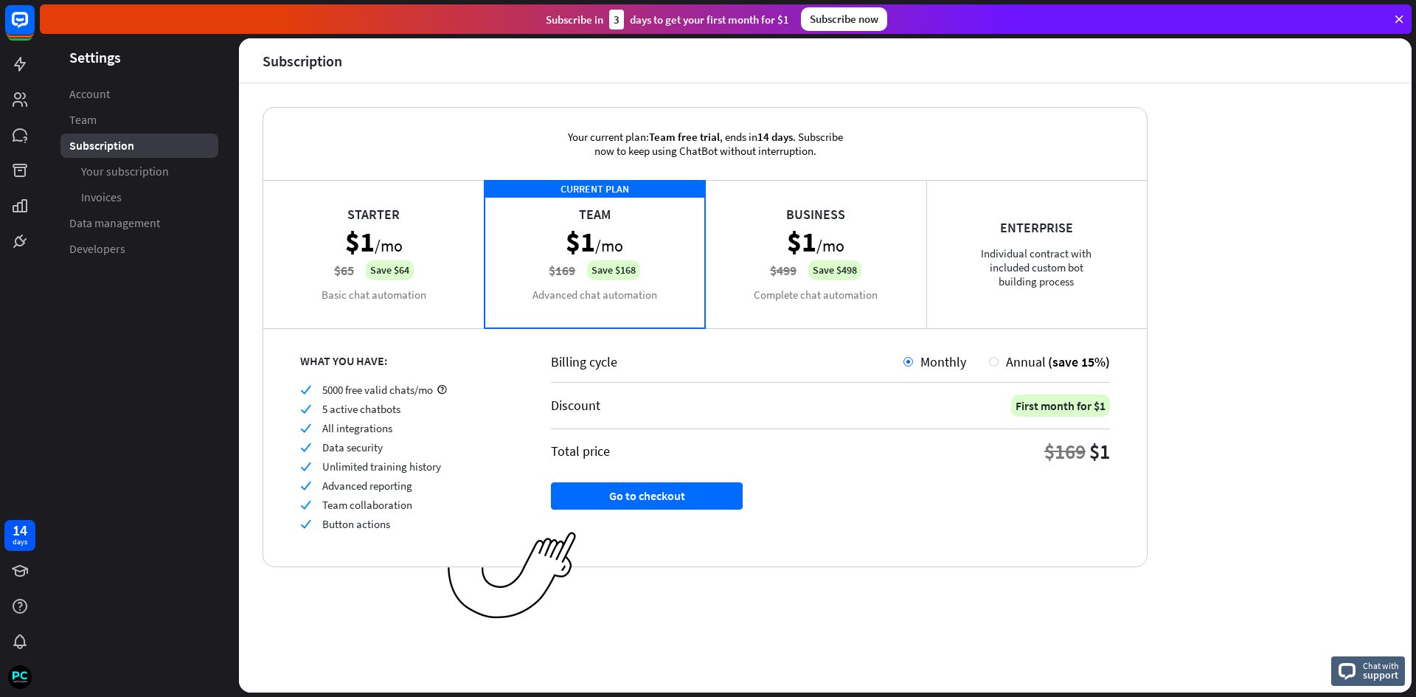
click at [367, 240] on div "Starter $1 /mo $65 Save $64 Basic chat automation" at bounding box center [373, 253] width 221 height 147
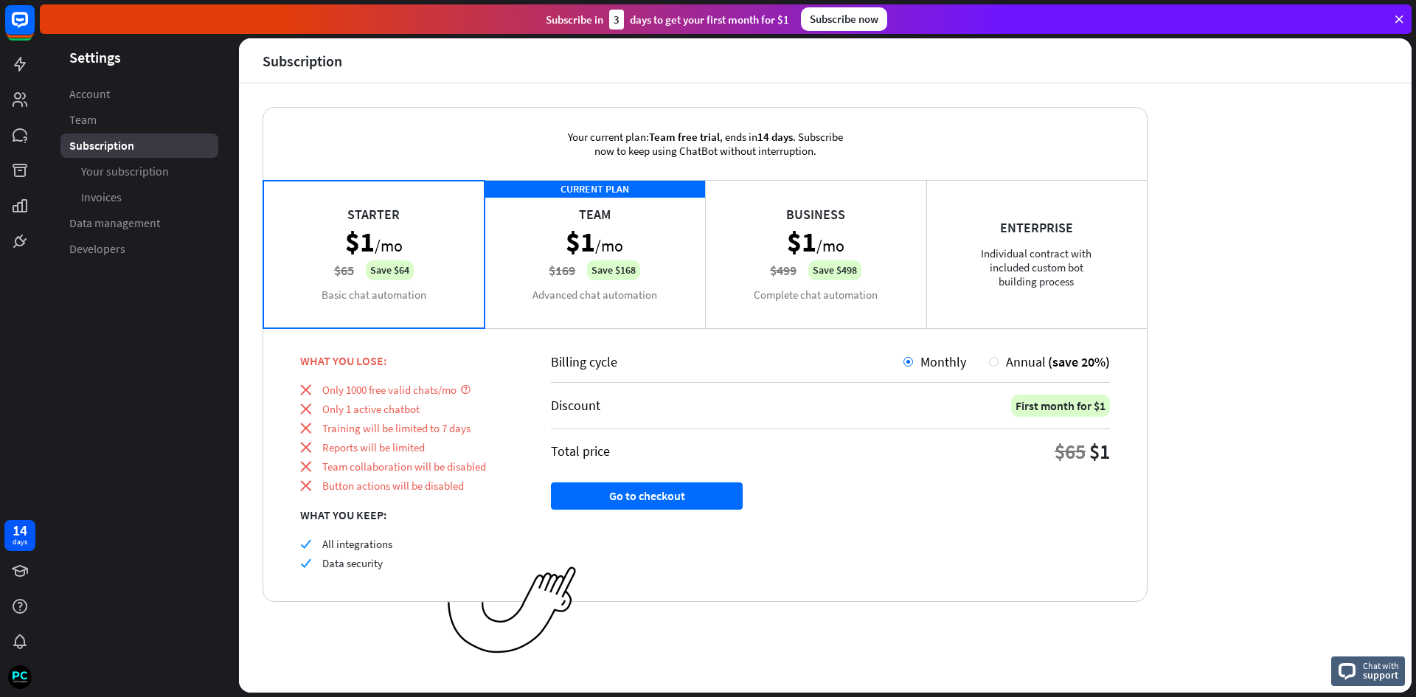
click at [560, 263] on div "CURRENT PLAN Team $1 /mo $169 Save $168 Advanced chat automation" at bounding box center [594, 253] width 221 height 147
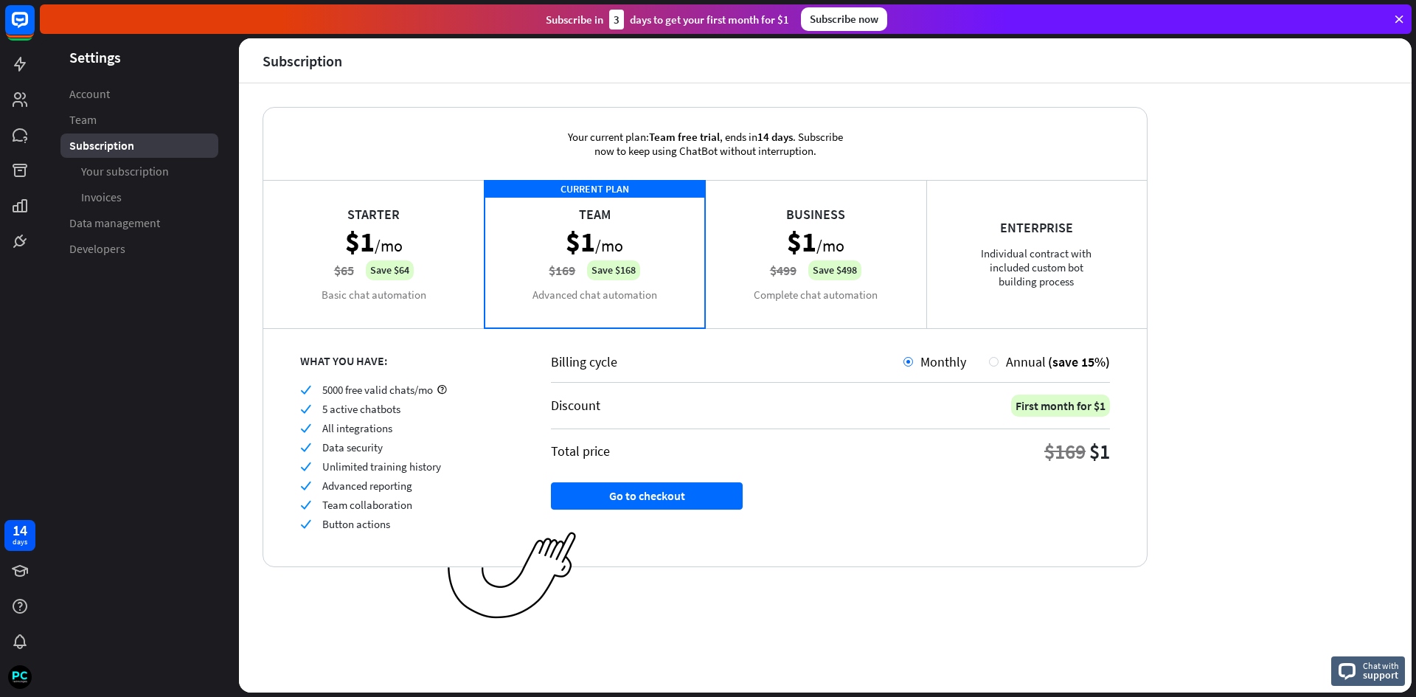
click at [827, 240] on div "Business $1 /mo $499 Save $498 Complete chat automation" at bounding box center [815, 253] width 221 height 147
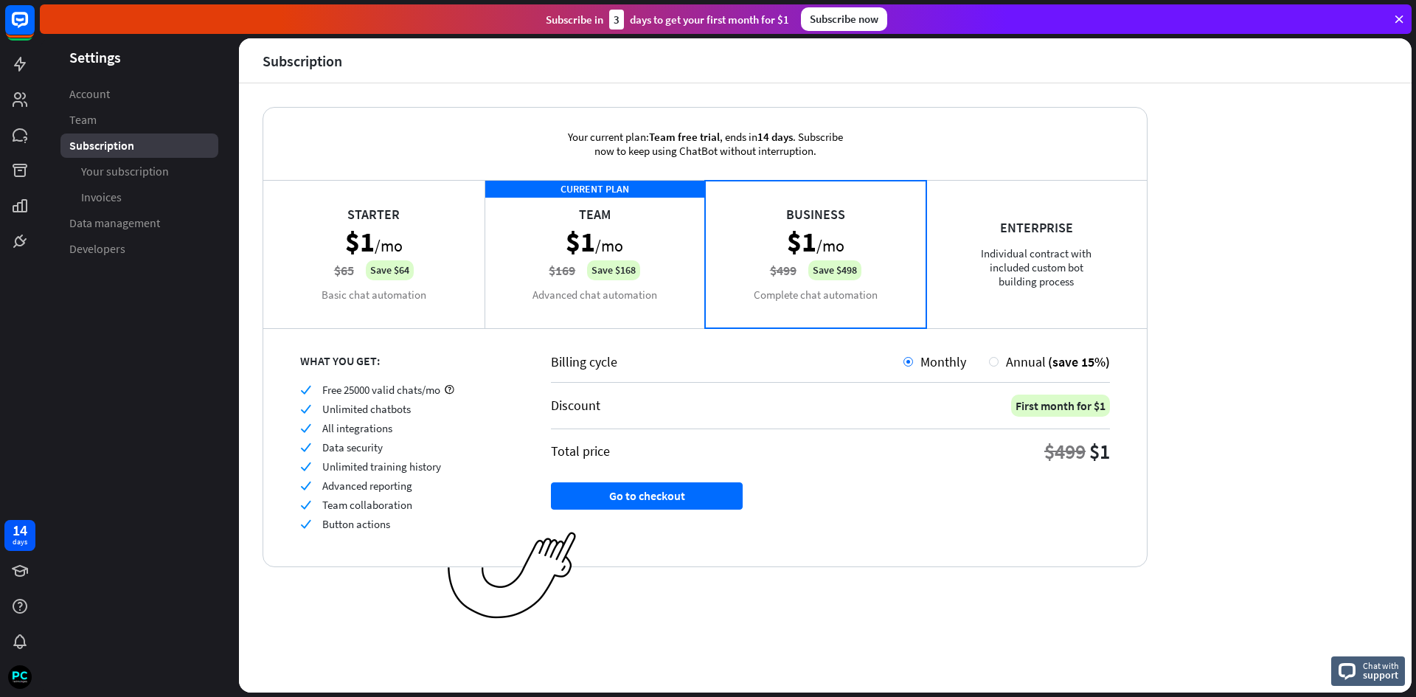
click at [1097, 240] on div "Enterprise Individual contract with included custom bot building process" at bounding box center [1036, 253] width 221 height 147
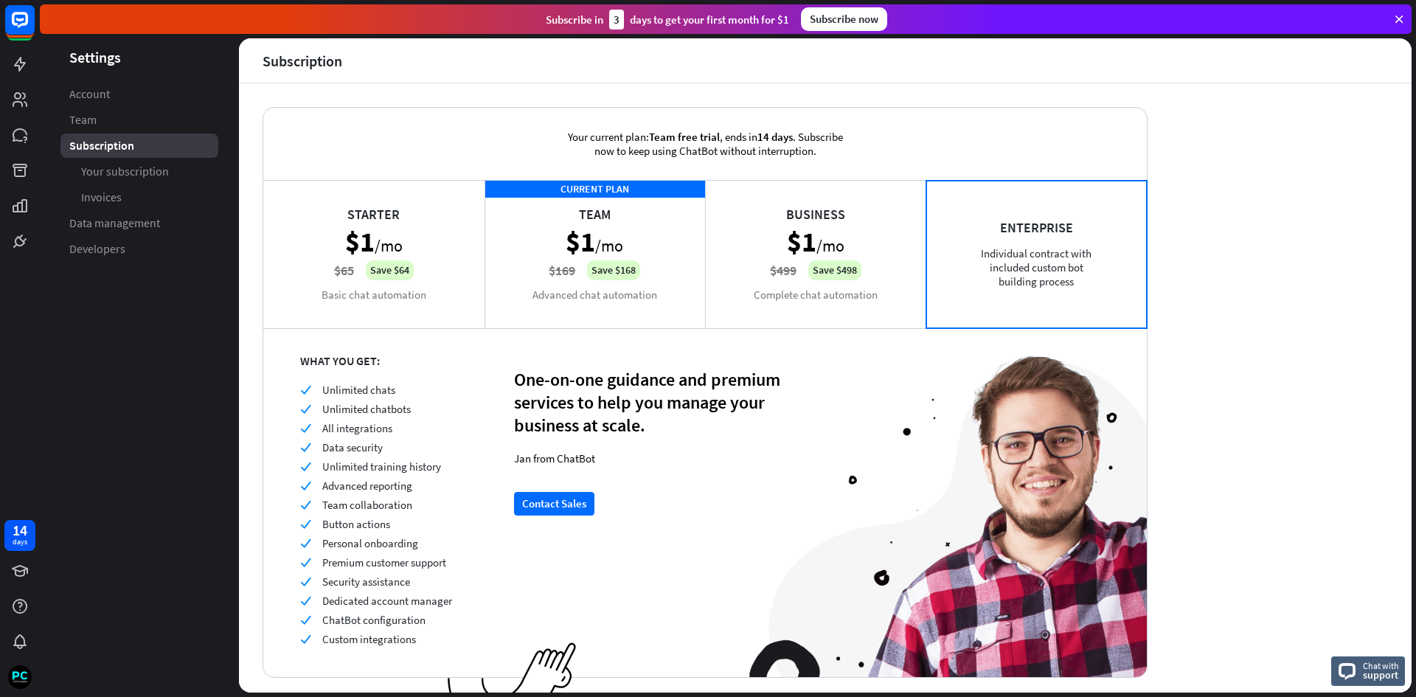
click at [779, 249] on div "Business $1 /mo $499 Save $498 Complete chat automation" at bounding box center [815, 253] width 221 height 147
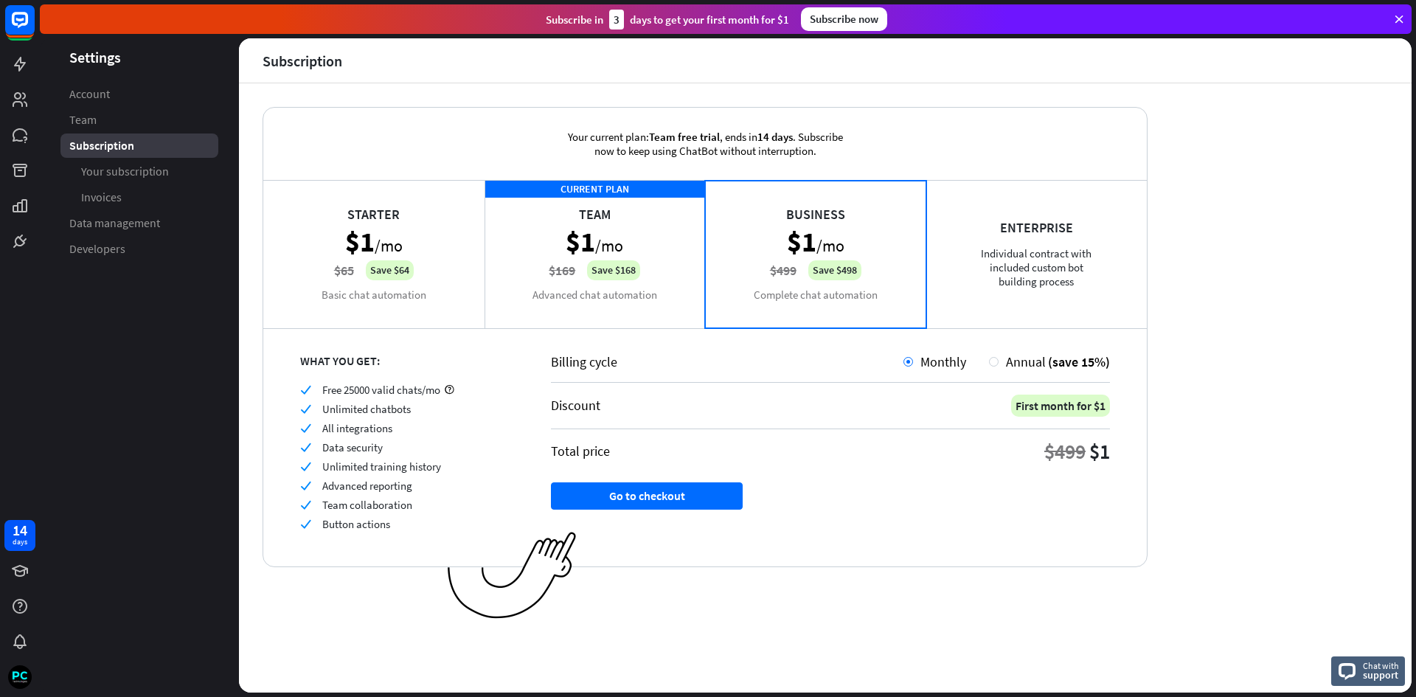
click at [660, 251] on div "CURRENT PLAN Team $1 /mo $169 Save $168 Advanced chat automation" at bounding box center [594, 253] width 221 height 147
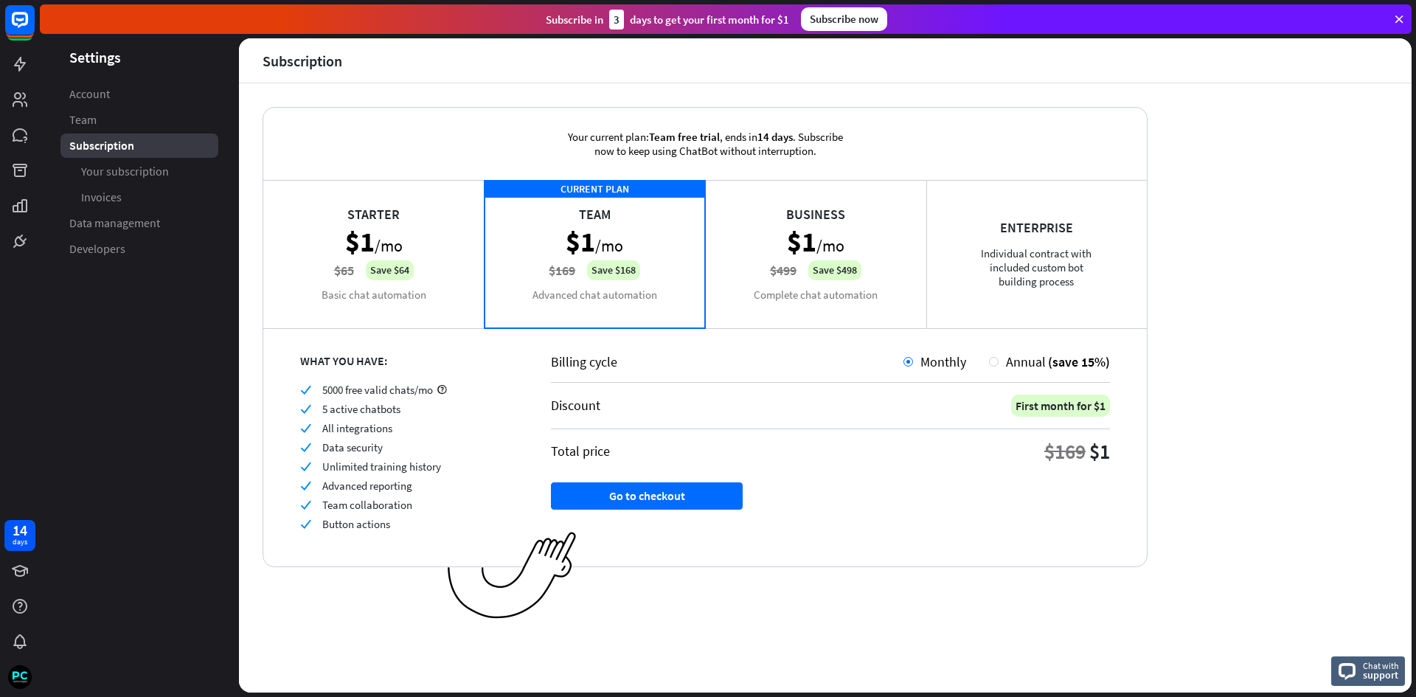
click at [396, 251] on div "Starter $1 /mo $65 Save $64 Basic chat automation" at bounding box center [373, 253] width 221 height 147
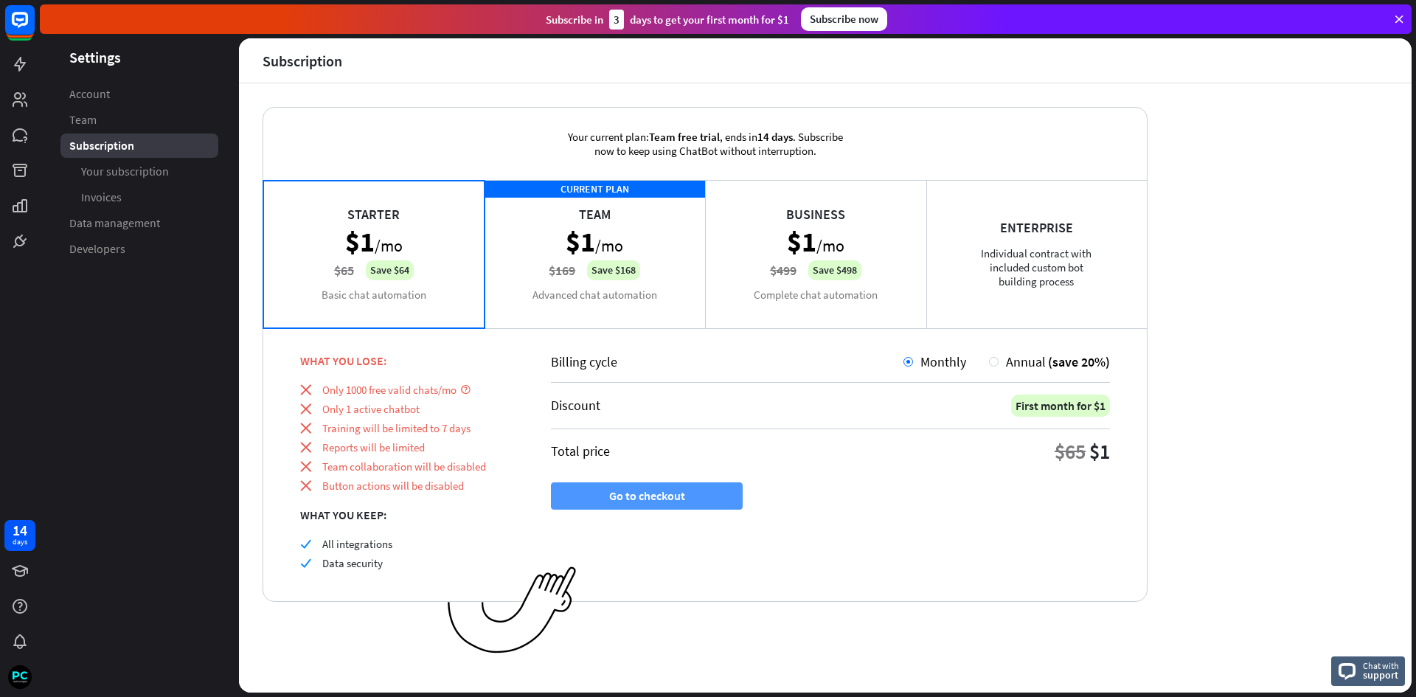
click at [640, 490] on button "Go to checkout" at bounding box center [647, 495] width 192 height 27
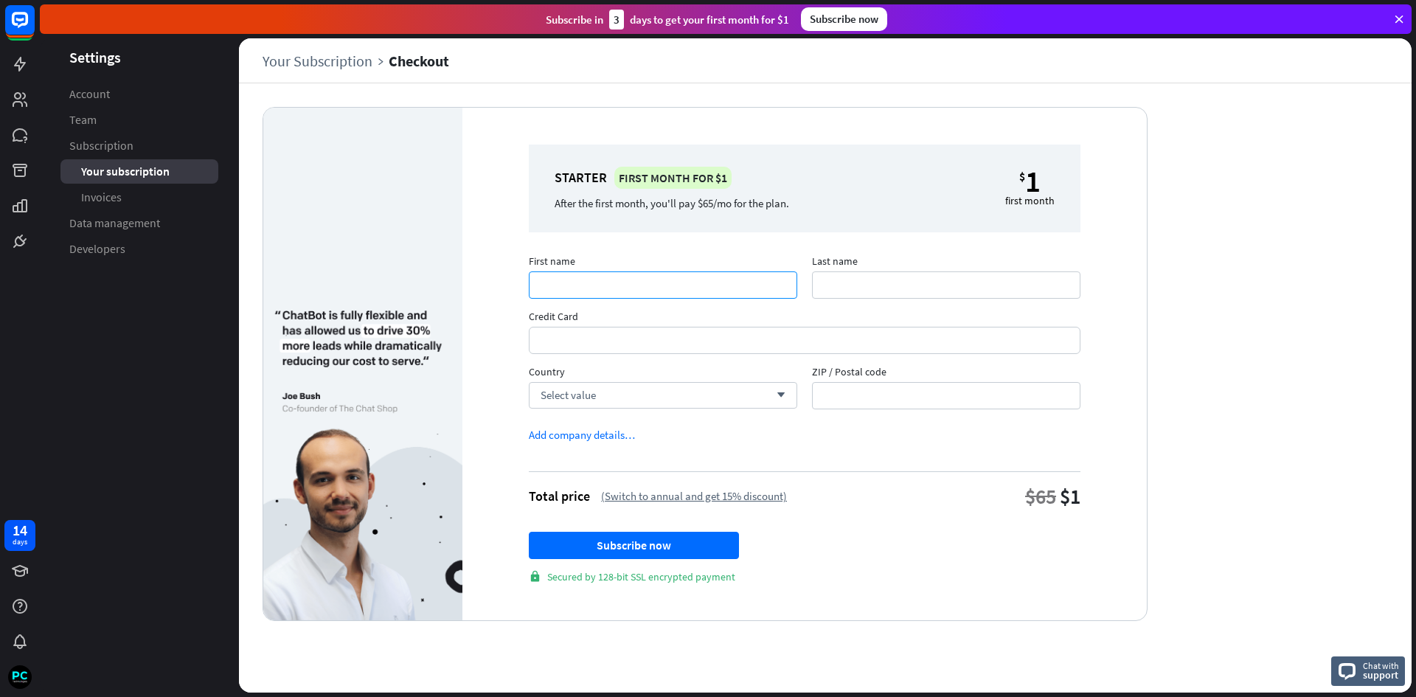
click at [571, 279] on input "First name" at bounding box center [663, 284] width 268 height 27
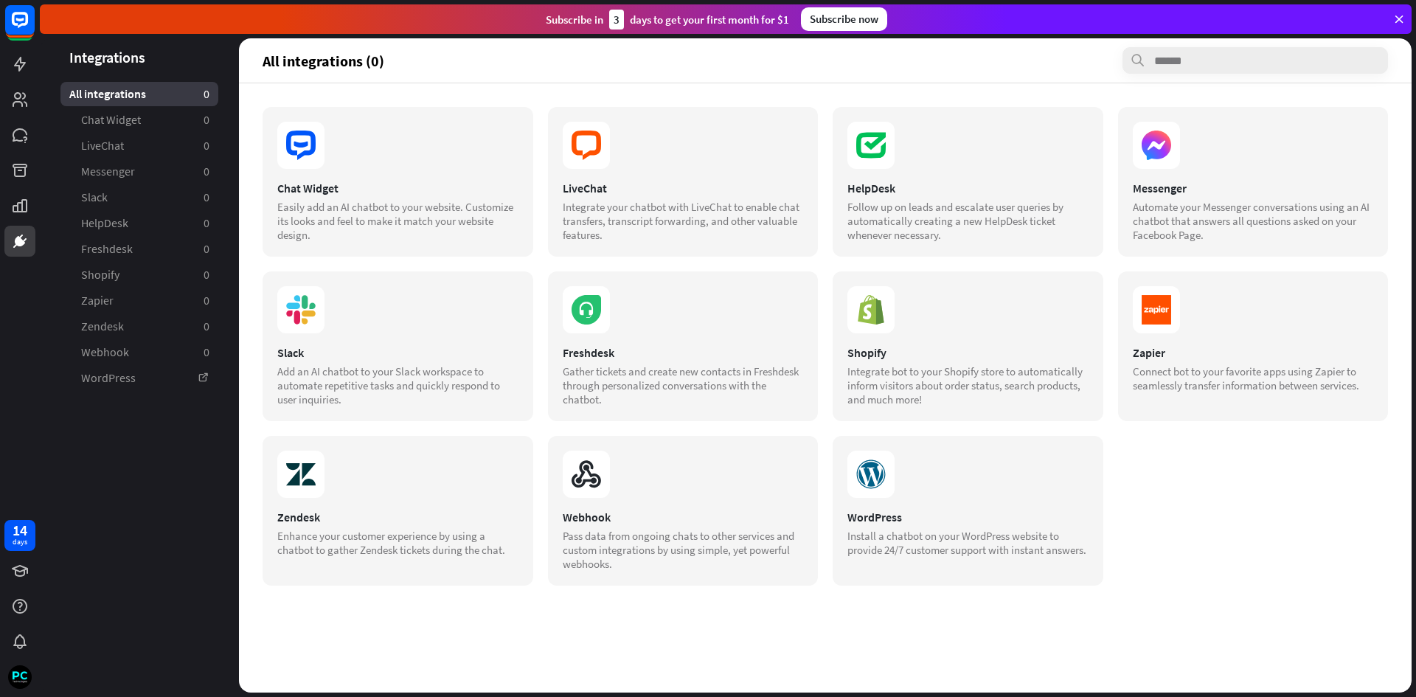
click at [1338, 555] on section "Chat Widget Easily add an AI chatbot to your website. Customize its looks and f…" at bounding box center [825, 346] width 1125 height 479
click at [24, 571] on icon at bounding box center [20, 571] width 16 height 12
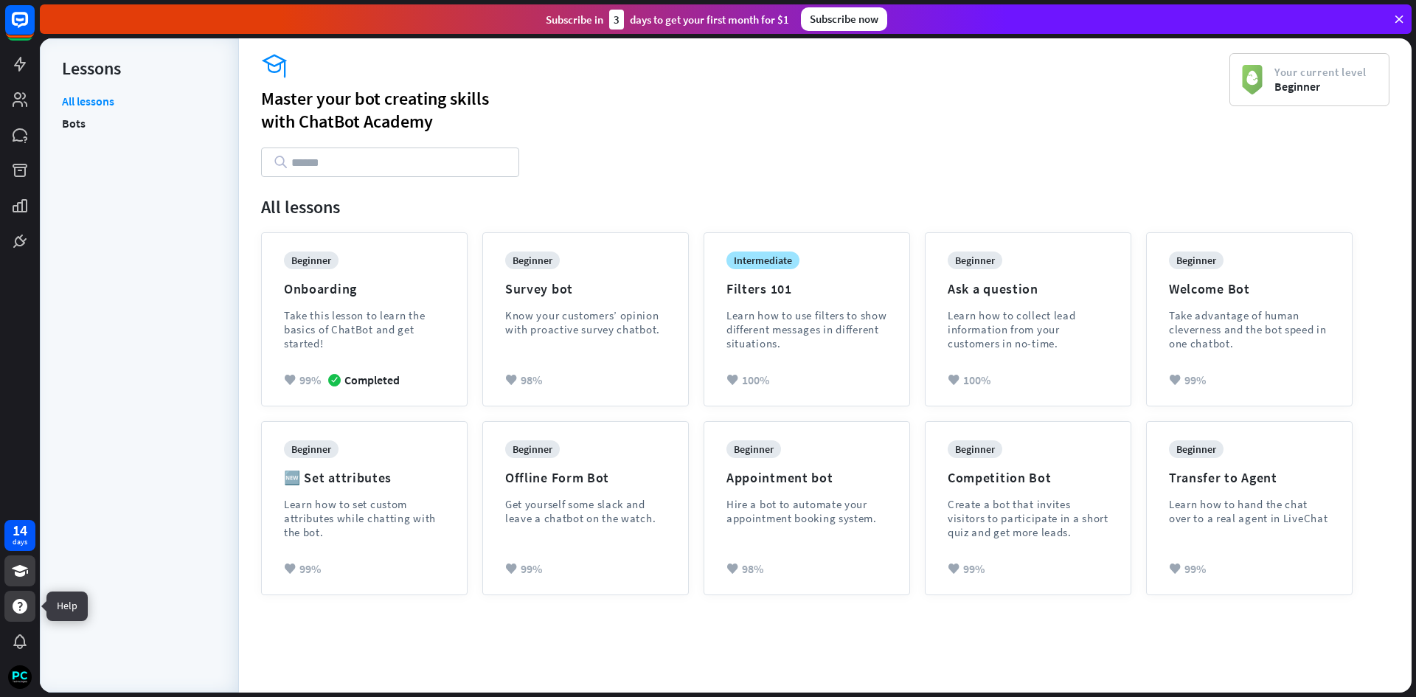
click at [20, 614] on icon at bounding box center [20, 606] width 18 height 18
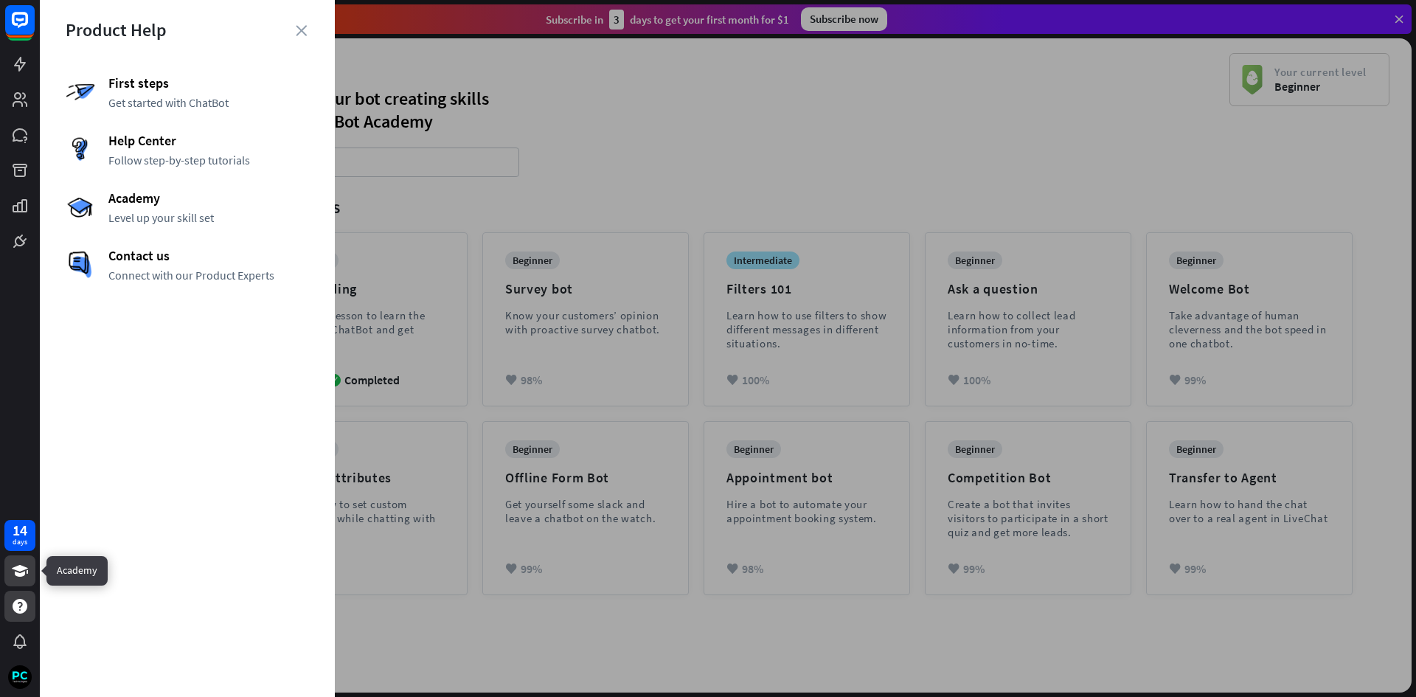
click at [15, 579] on icon at bounding box center [20, 571] width 18 height 18
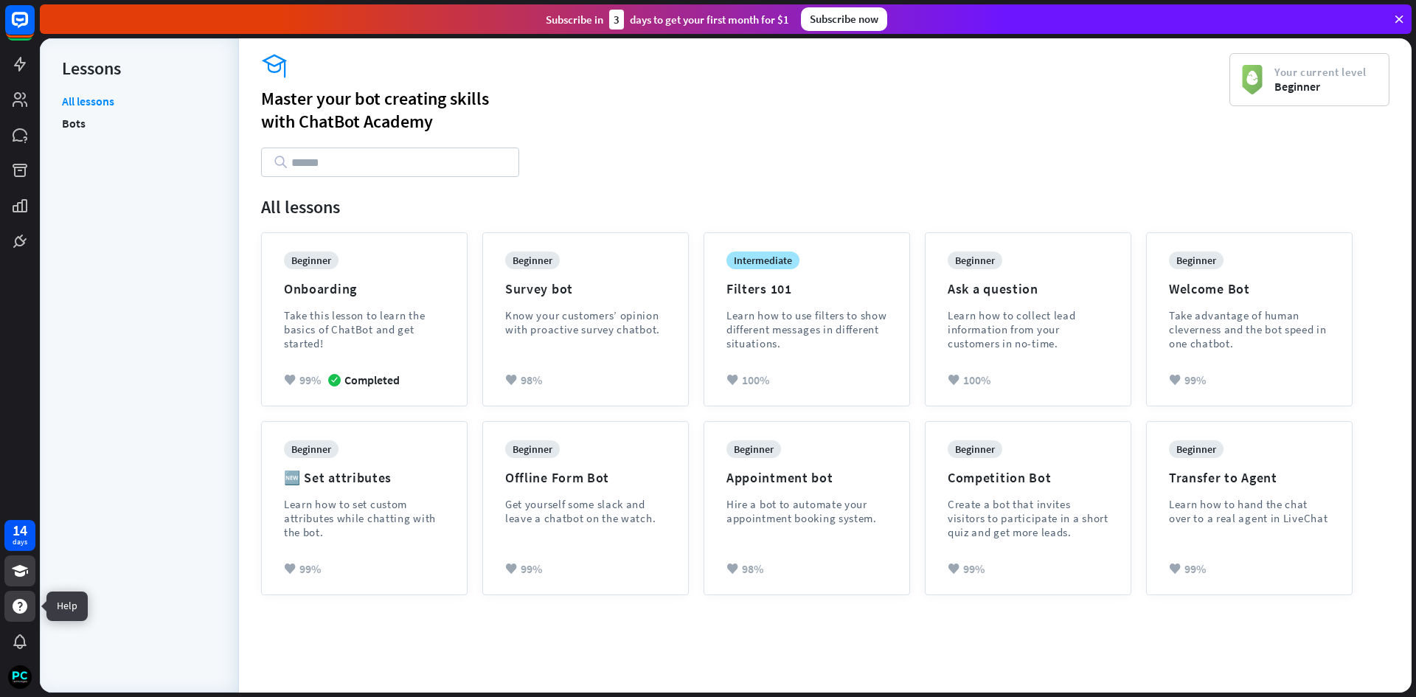
click at [21, 608] on icon at bounding box center [20, 606] width 15 height 15
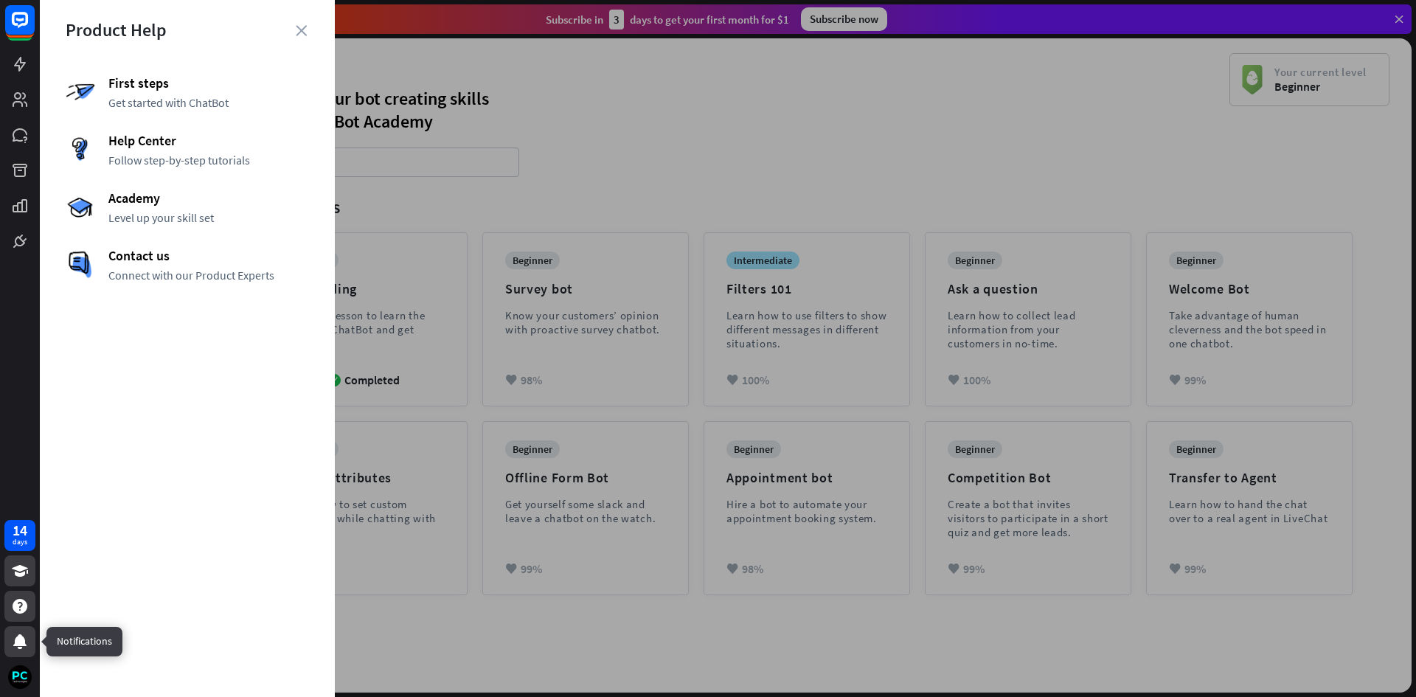
click at [20, 639] on icon at bounding box center [19, 641] width 13 height 15
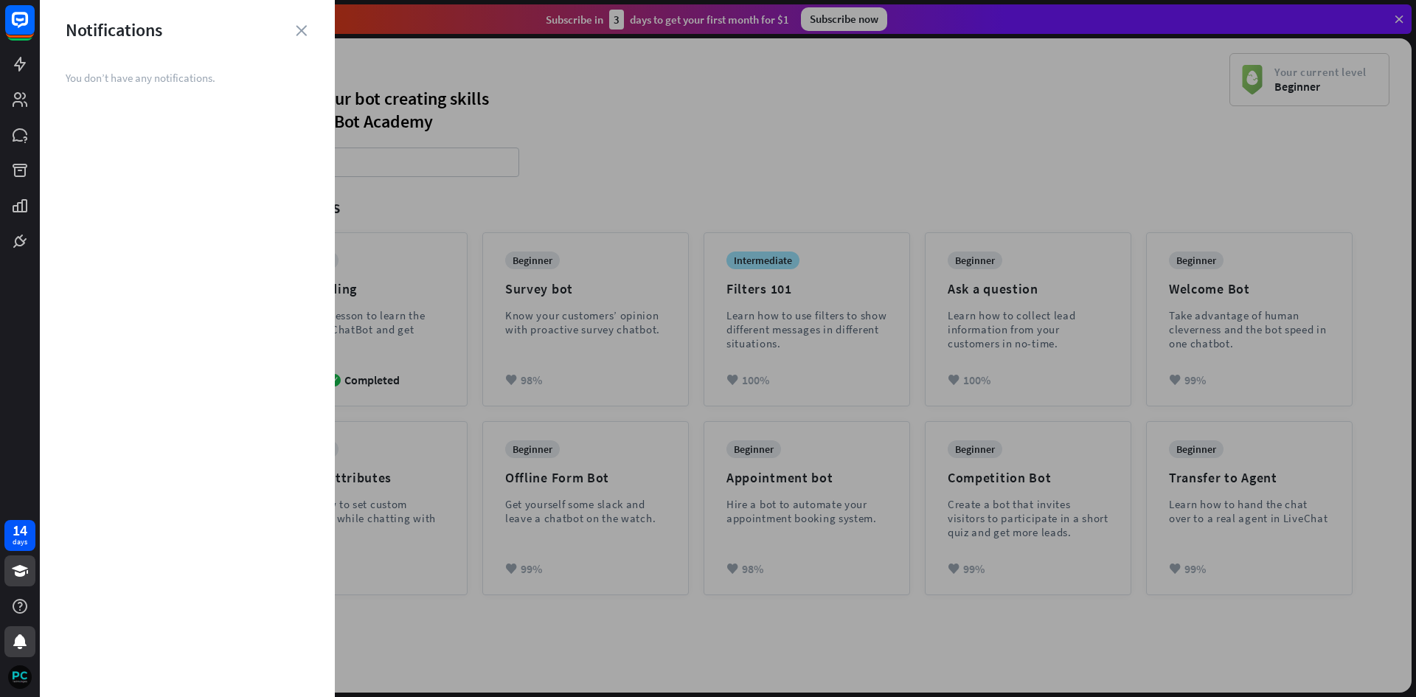
click at [16, 676] on img at bounding box center [20, 677] width 24 height 24
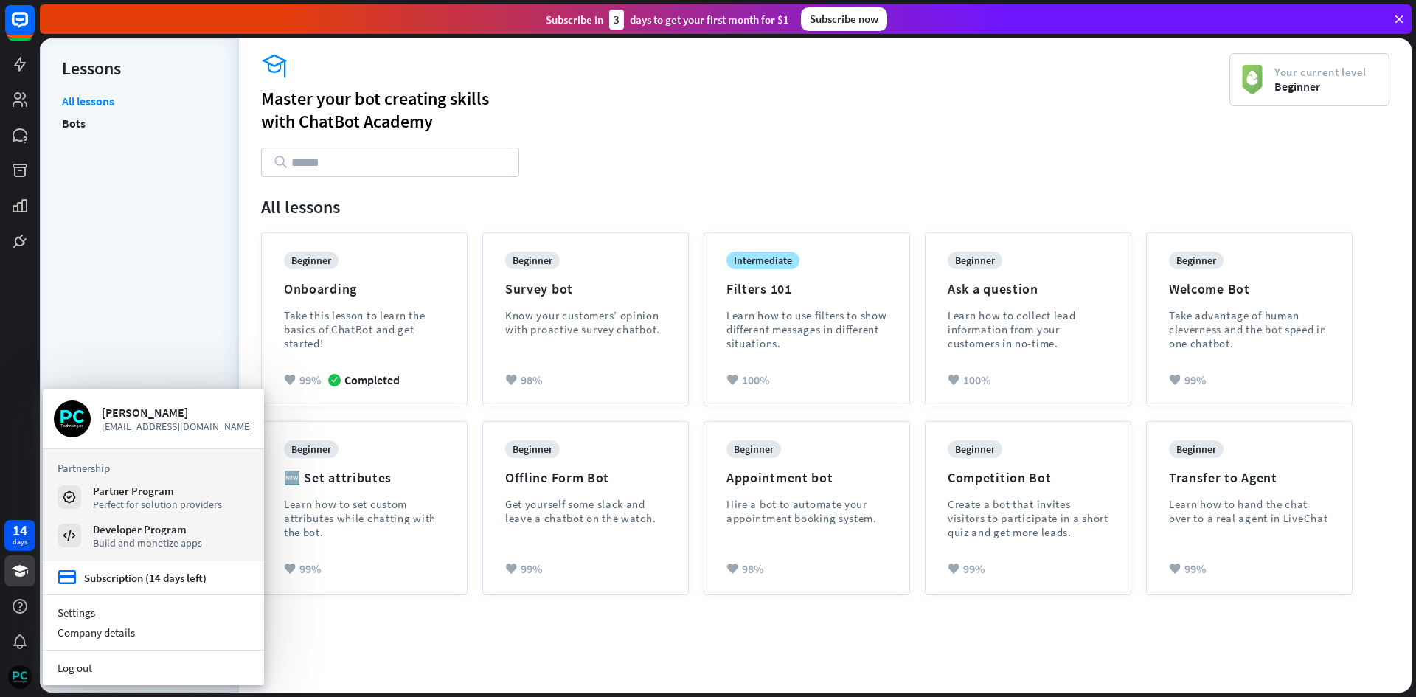
click at [16, 676] on img at bounding box center [20, 677] width 24 height 24
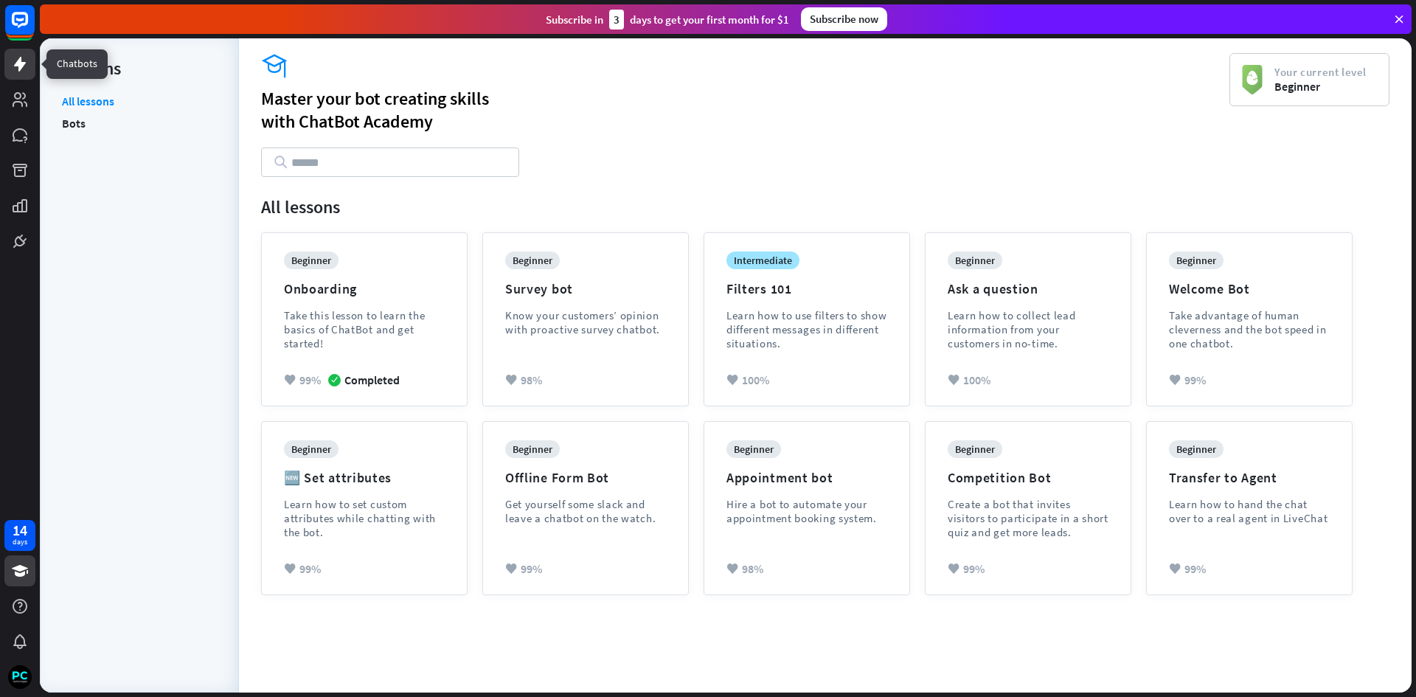
click at [26, 60] on icon at bounding box center [20, 64] width 18 height 18
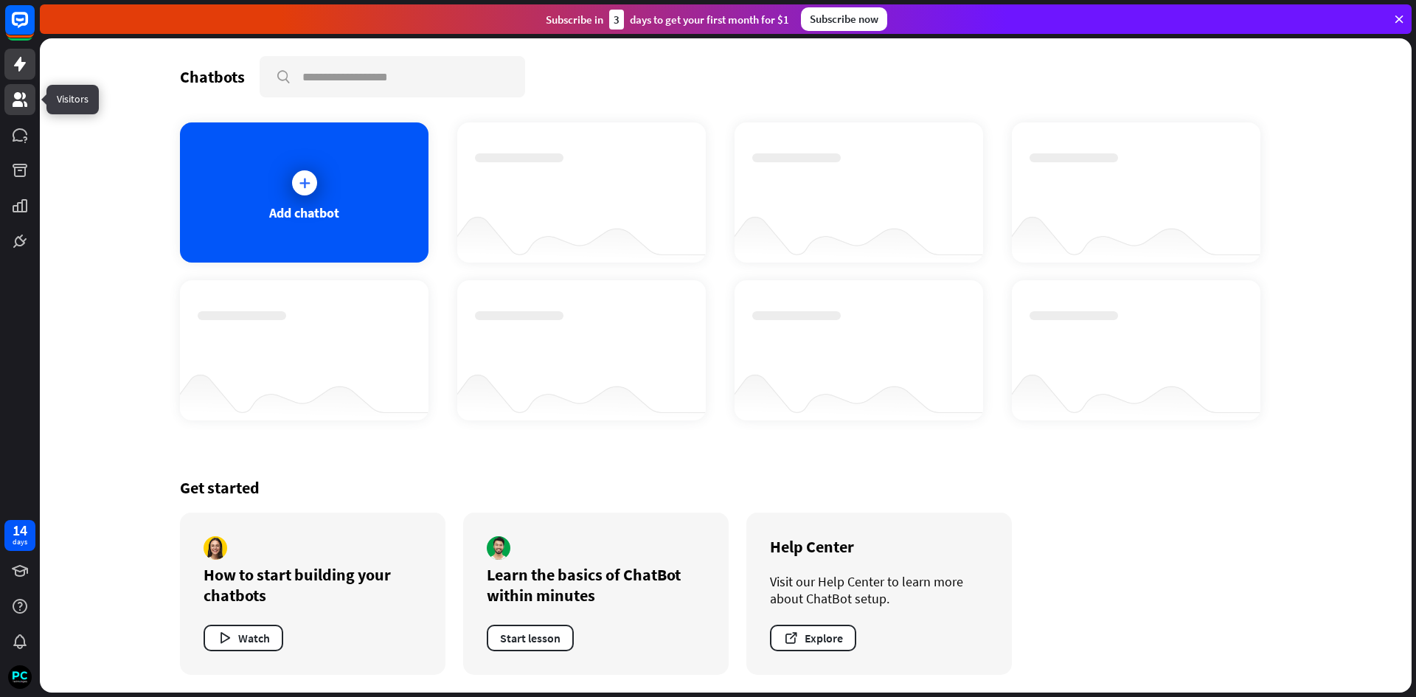
click at [17, 103] on icon at bounding box center [20, 99] width 15 height 15
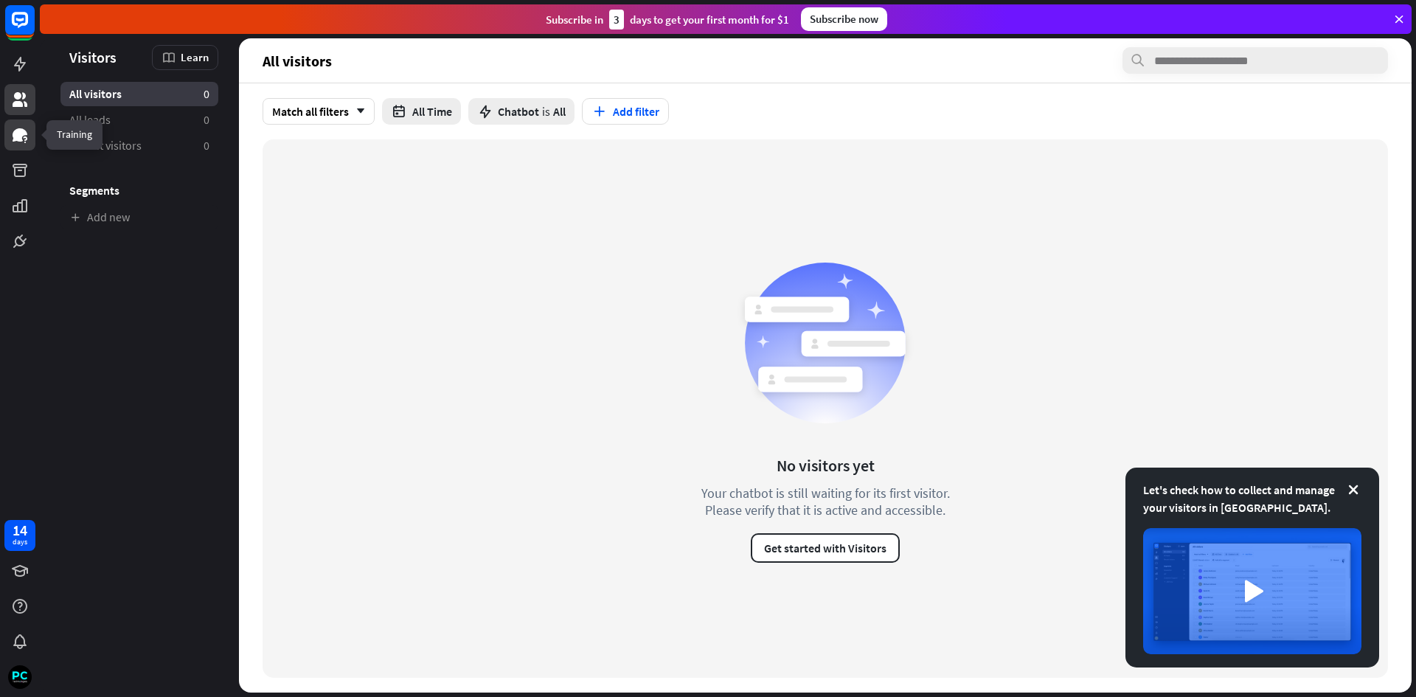
click at [17, 136] on icon at bounding box center [20, 134] width 15 height 13
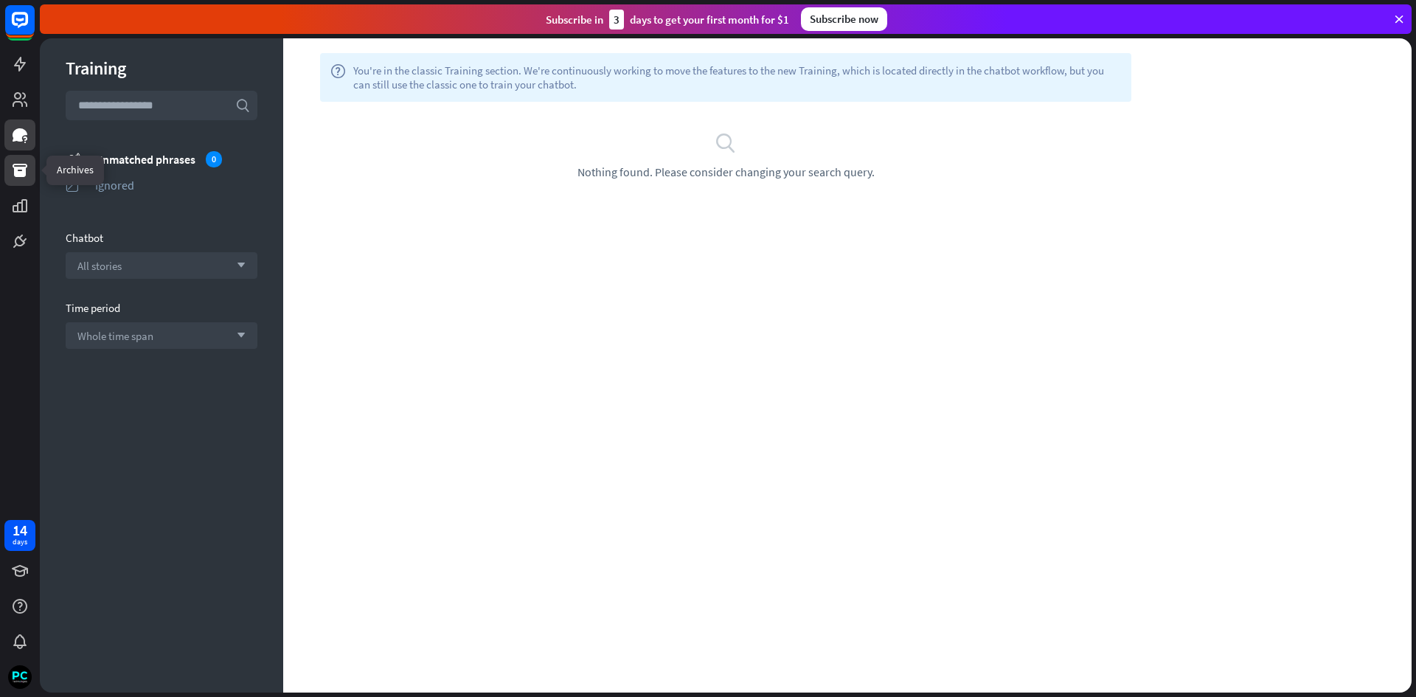
click at [21, 170] on icon at bounding box center [20, 170] width 18 height 18
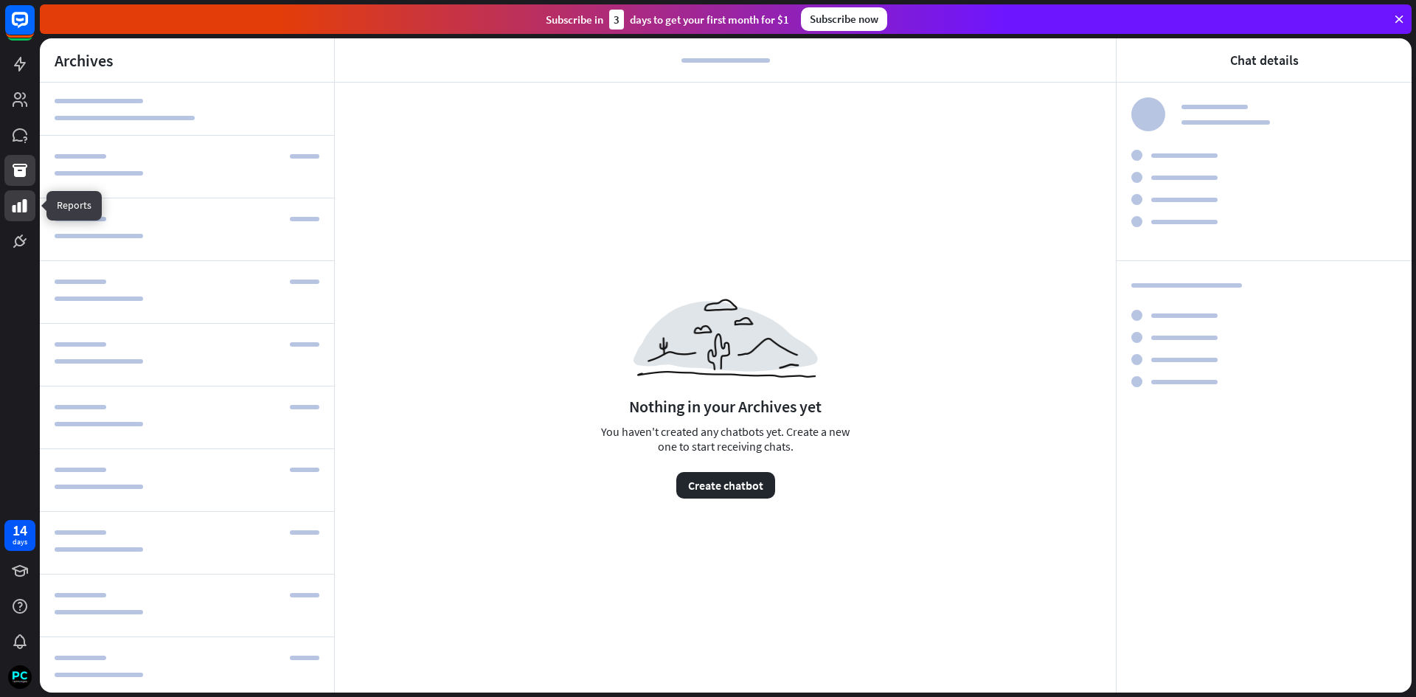
click at [17, 215] on link at bounding box center [19, 205] width 31 height 31
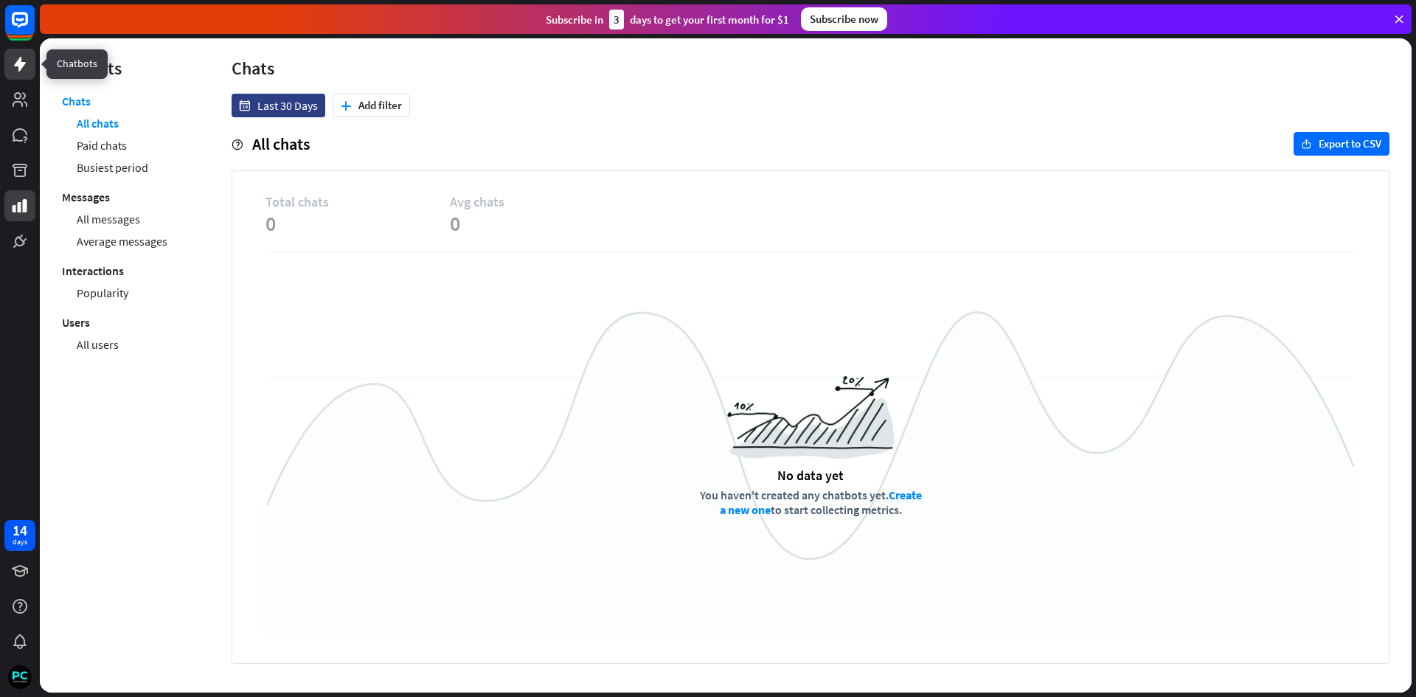
click at [26, 63] on icon at bounding box center [20, 64] width 18 height 18
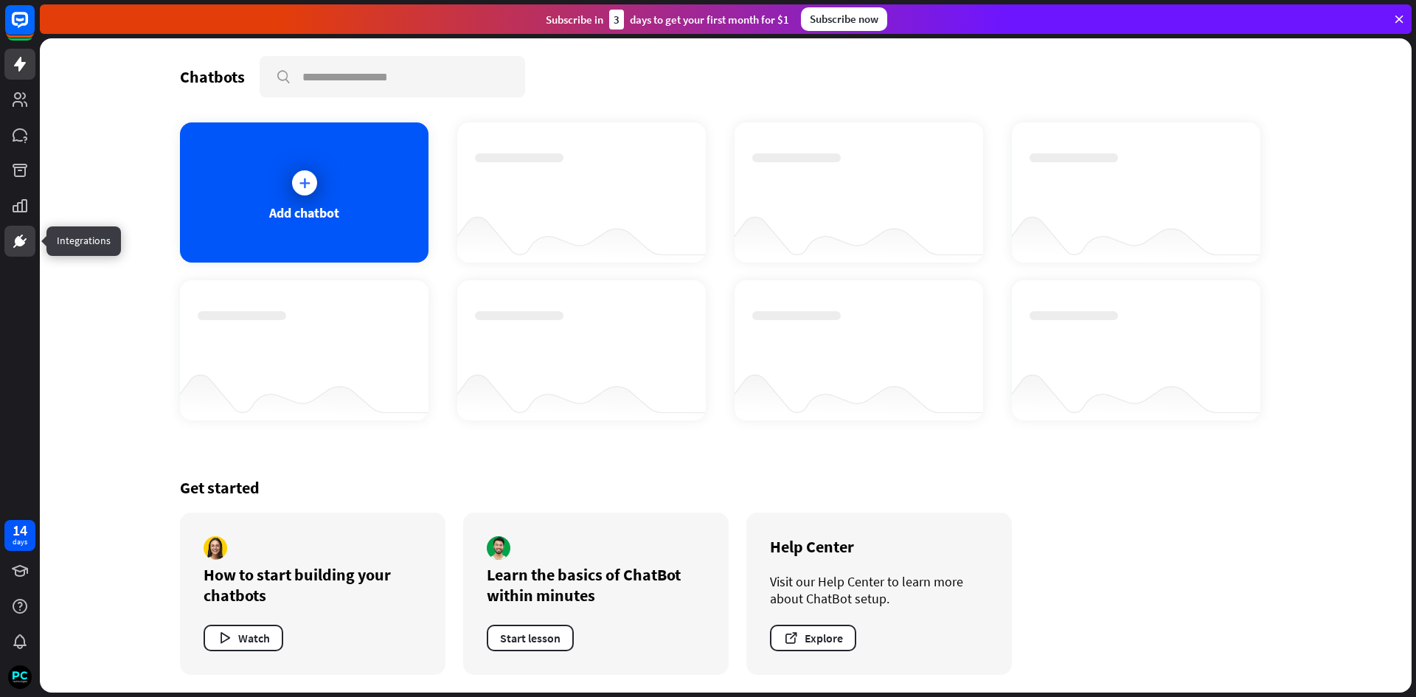
click at [17, 237] on icon at bounding box center [20, 241] width 10 height 10
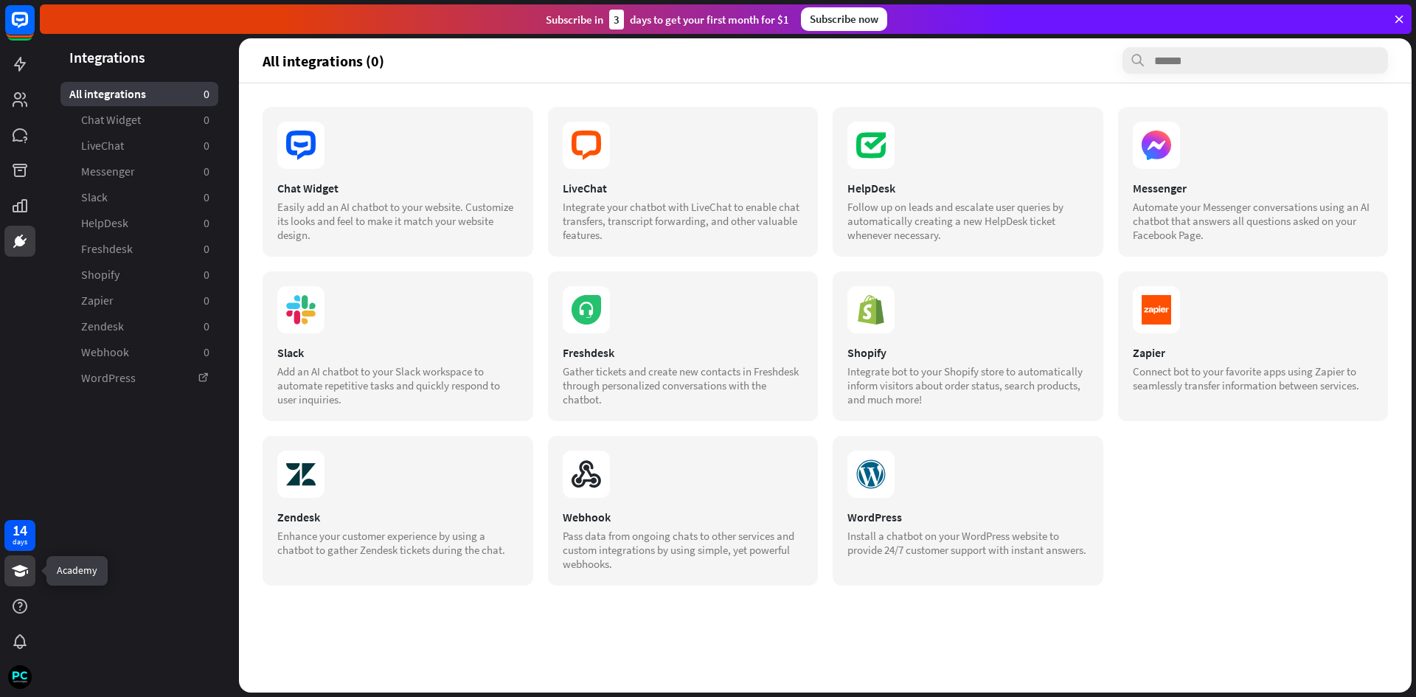
click at [13, 568] on icon at bounding box center [20, 571] width 16 height 12
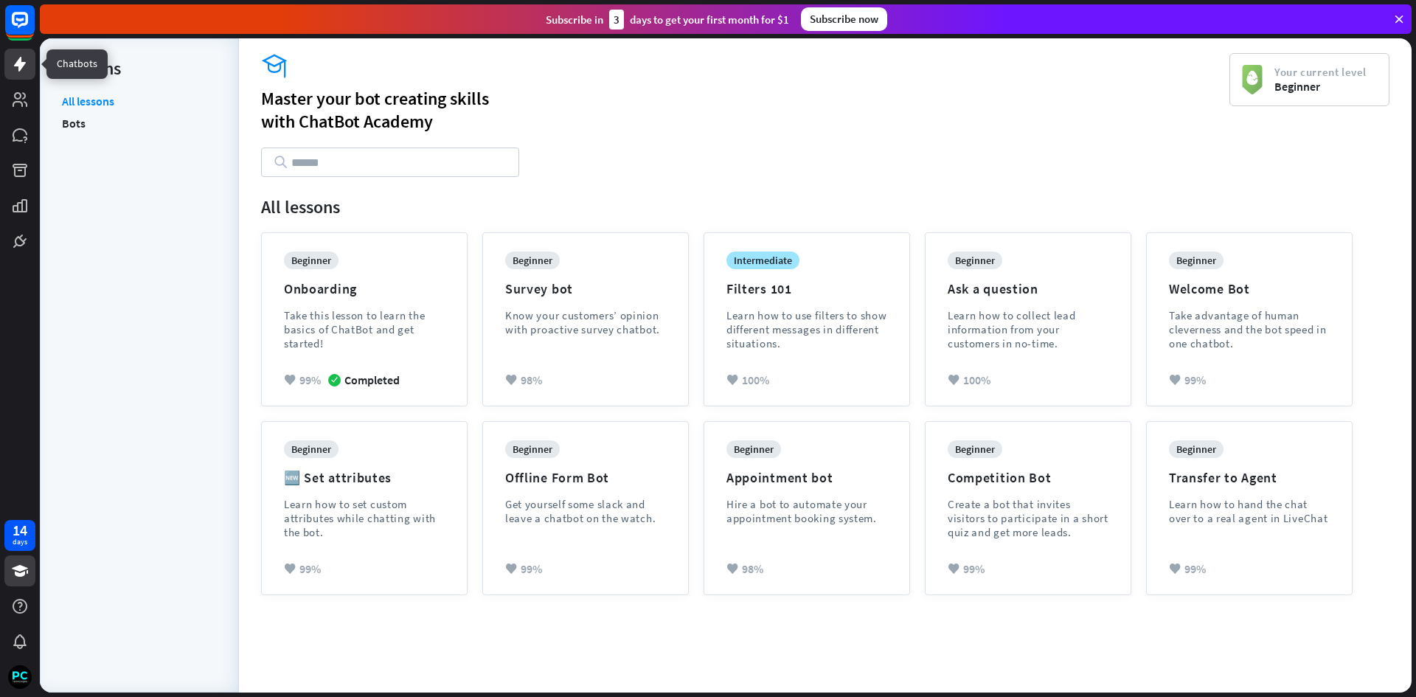
click at [18, 60] on icon at bounding box center [20, 64] width 12 height 15
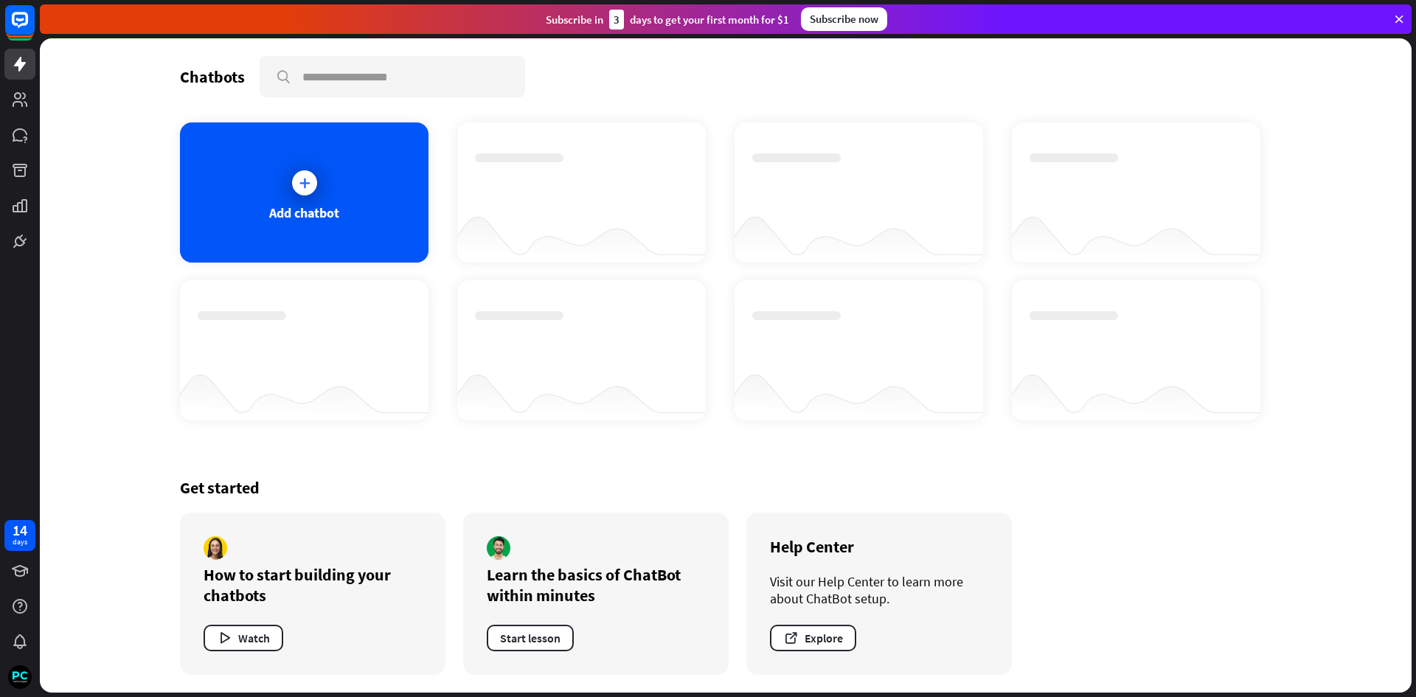
click at [1399, 15] on icon at bounding box center [1398, 19] width 13 height 13
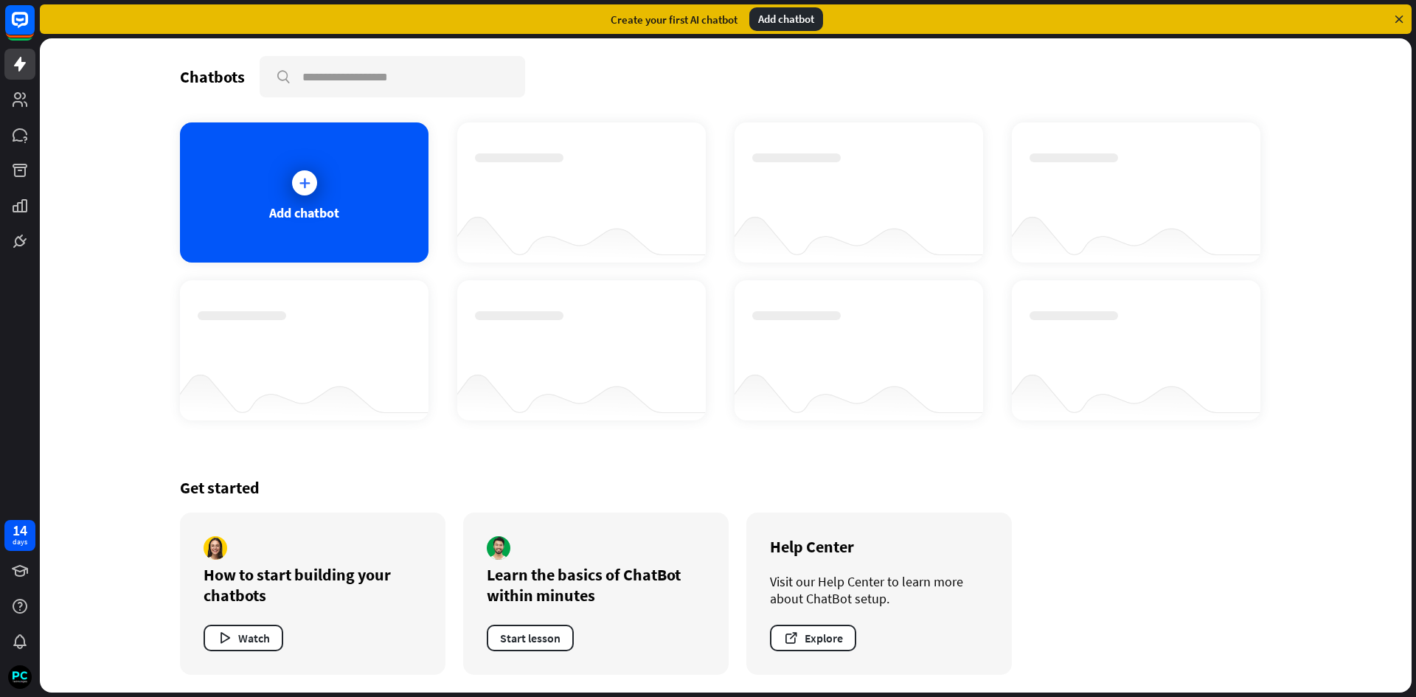
click at [767, 21] on div "Add chatbot" at bounding box center [786, 19] width 74 height 24
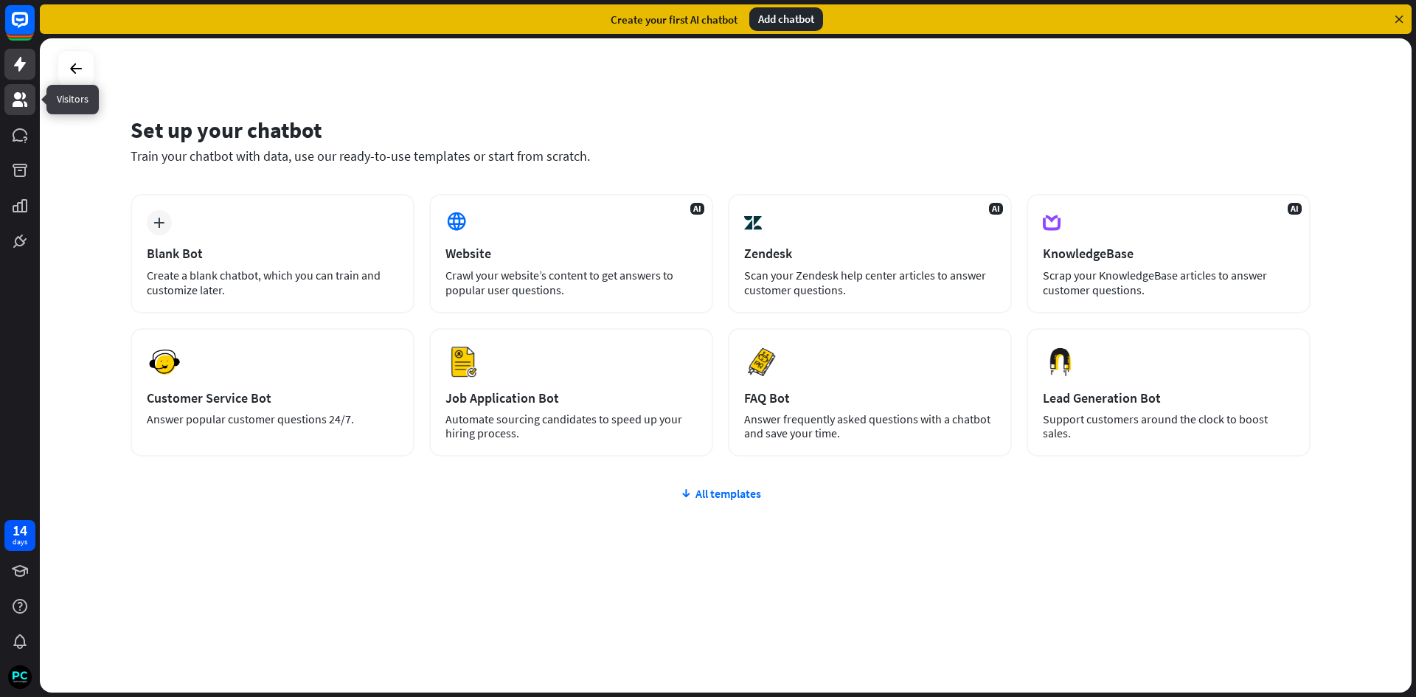
click at [18, 99] on icon at bounding box center [20, 99] width 15 height 15
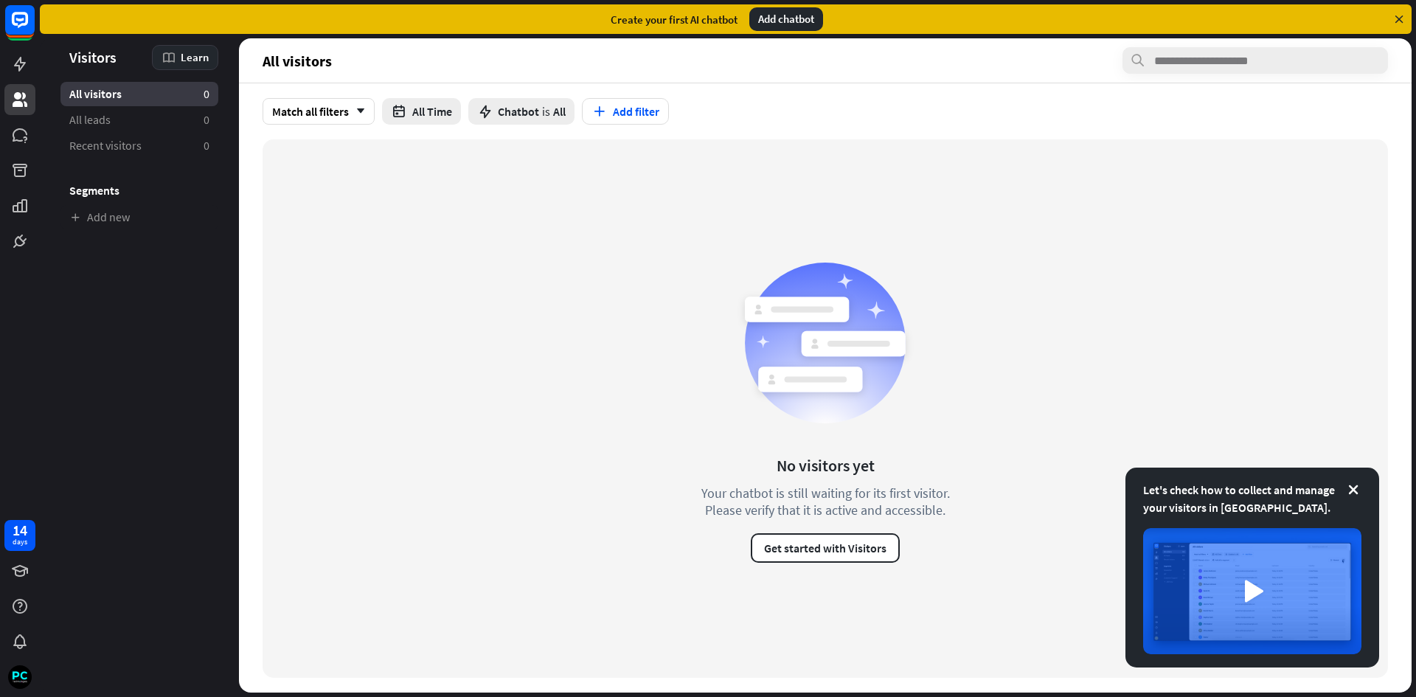
click at [190, 49] on div "Learn" at bounding box center [185, 57] width 66 height 25
click at [88, 62] on span "Visitors" at bounding box center [92, 57] width 47 height 17
click at [153, 251] on aside "Let's check how to collect and manage your visitors in [GEOGRAPHIC_DATA]. Visit…" at bounding box center [139, 365] width 199 height 654
click at [1400, 20] on icon at bounding box center [1398, 19] width 13 height 13
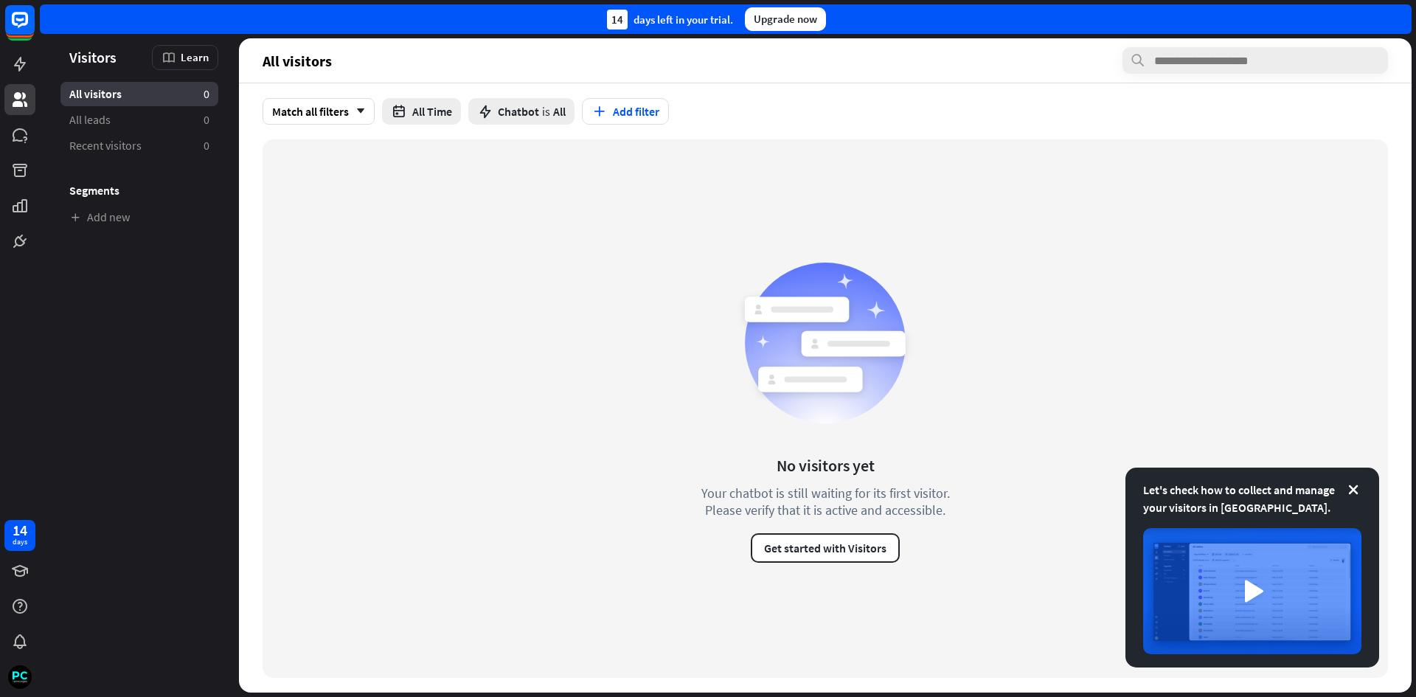
click at [613, 14] on div "14" at bounding box center [617, 20] width 21 height 20
click at [660, 23] on div "14 days left in your trial." at bounding box center [670, 20] width 126 height 20
click at [790, 21] on div "Upgrade now" at bounding box center [785, 19] width 81 height 24
click at [552, 111] on span "Chatbot is All" at bounding box center [532, 111] width 68 height 15
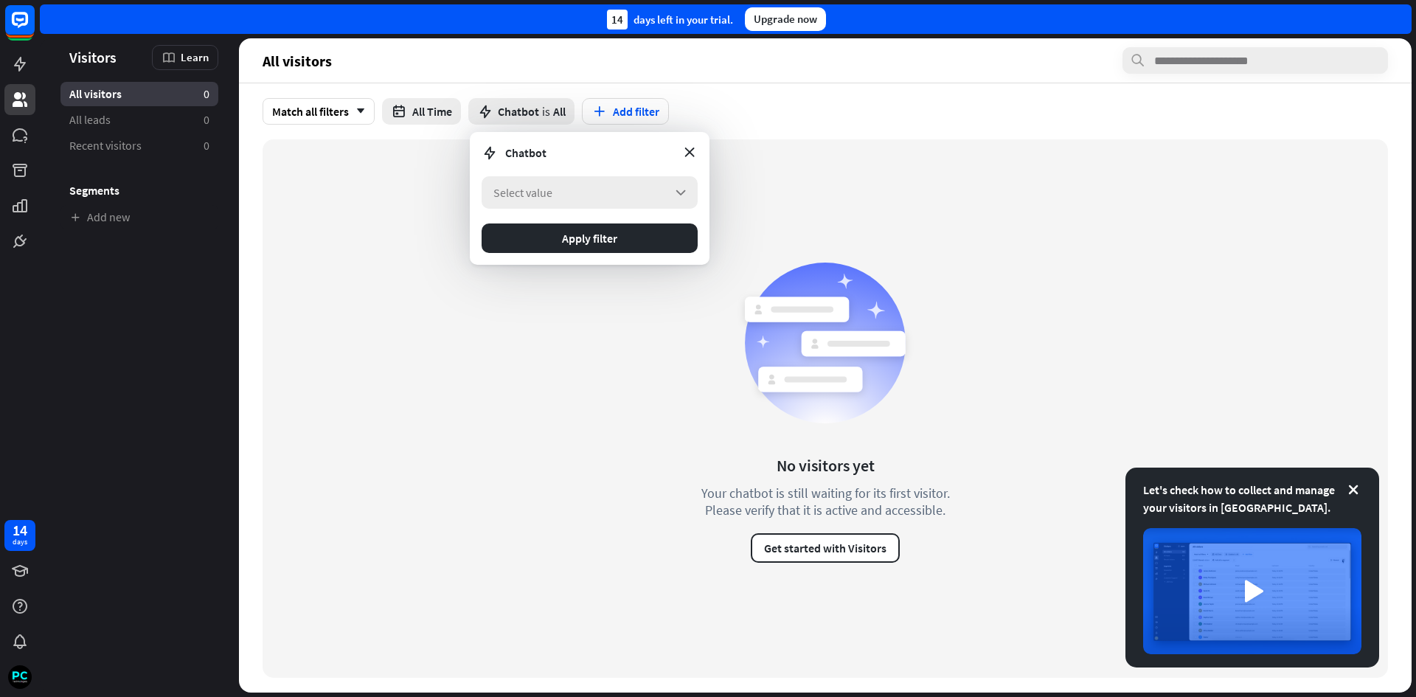
click at [568, 192] on div "Select value arrow_down" at bounding box center [590, 192] width 216 height 32
click at [361, 107] on icon "arrow_down" at bounding box center [357, 111] width 16 height 9
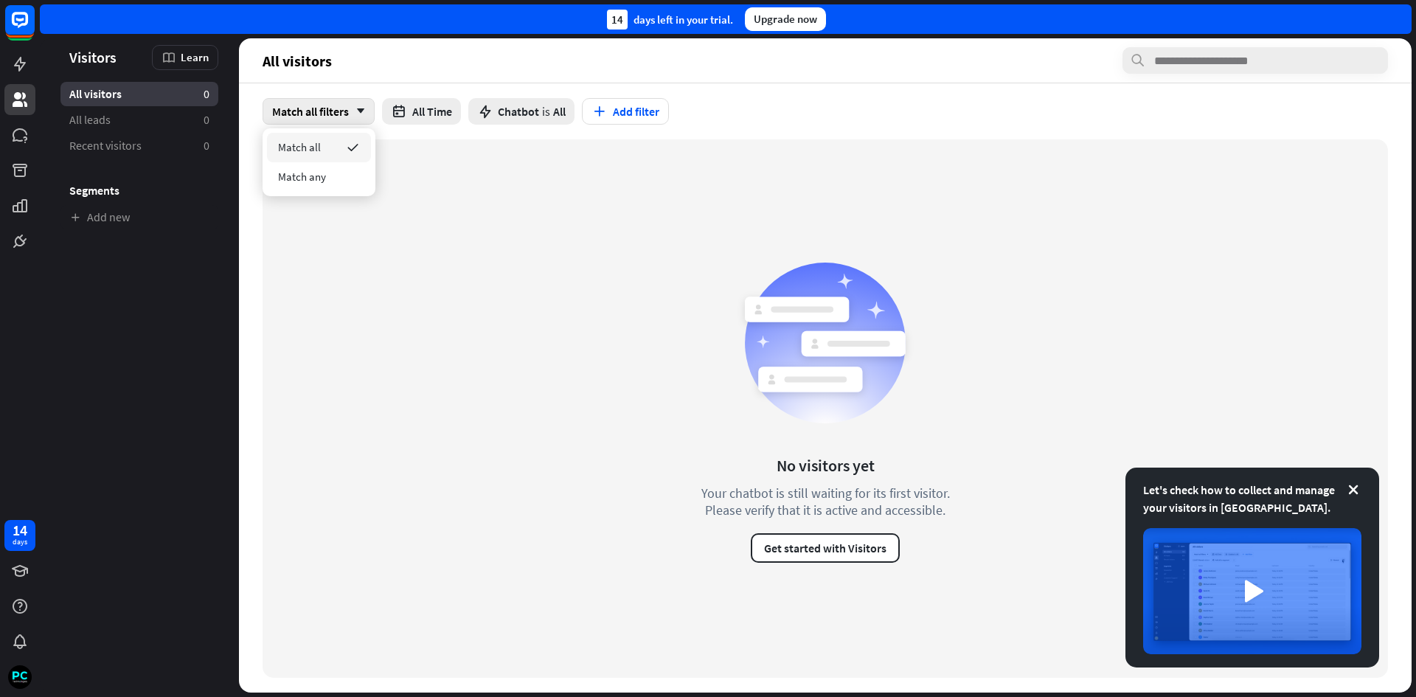
click at [361, 107] on icon "arrow_down" at bounding box center [357, 111] width 16 height 9
click at [431, 117] on button "All Time" at bounding box center [421, 111] width 79 height 27
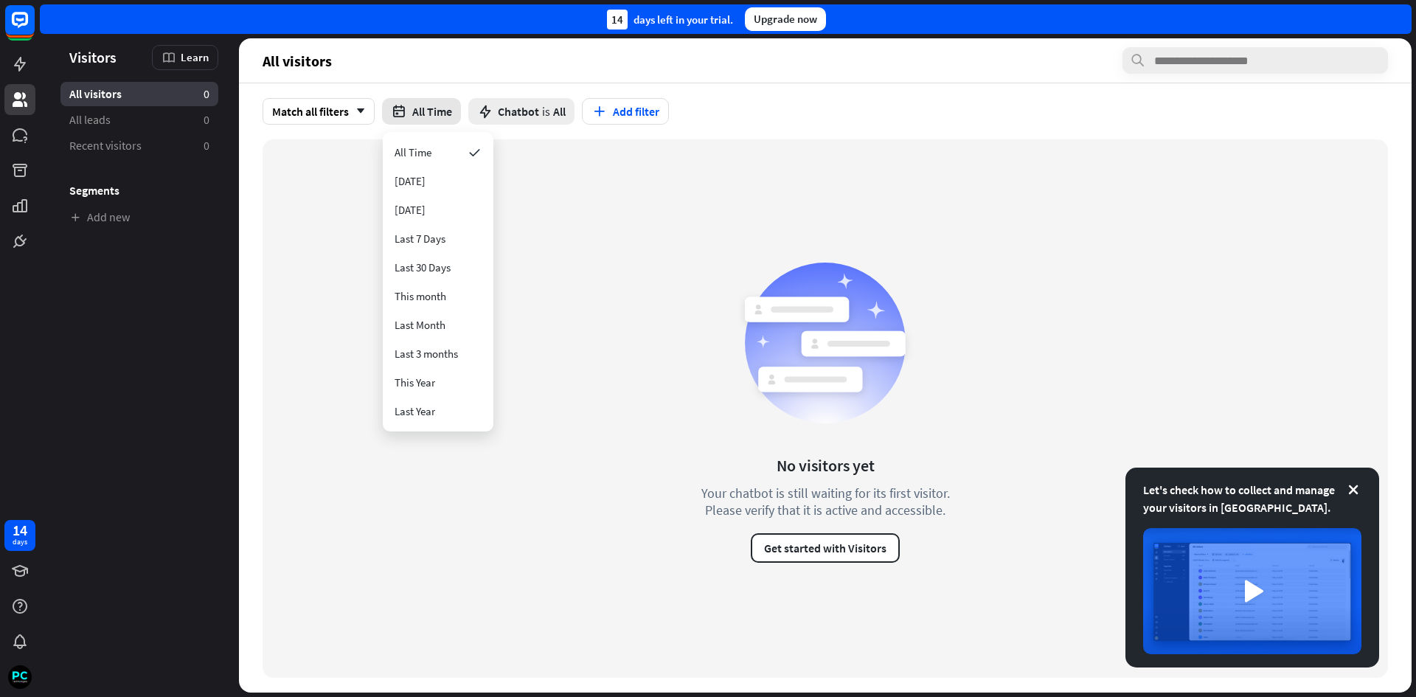
click at [431, 117] on button "All Time" at bounding box center [421, 111] width 79 height 27
click at [524, 108] on span "Chatbot" at bounding box center [518, 111] width 41 height 15
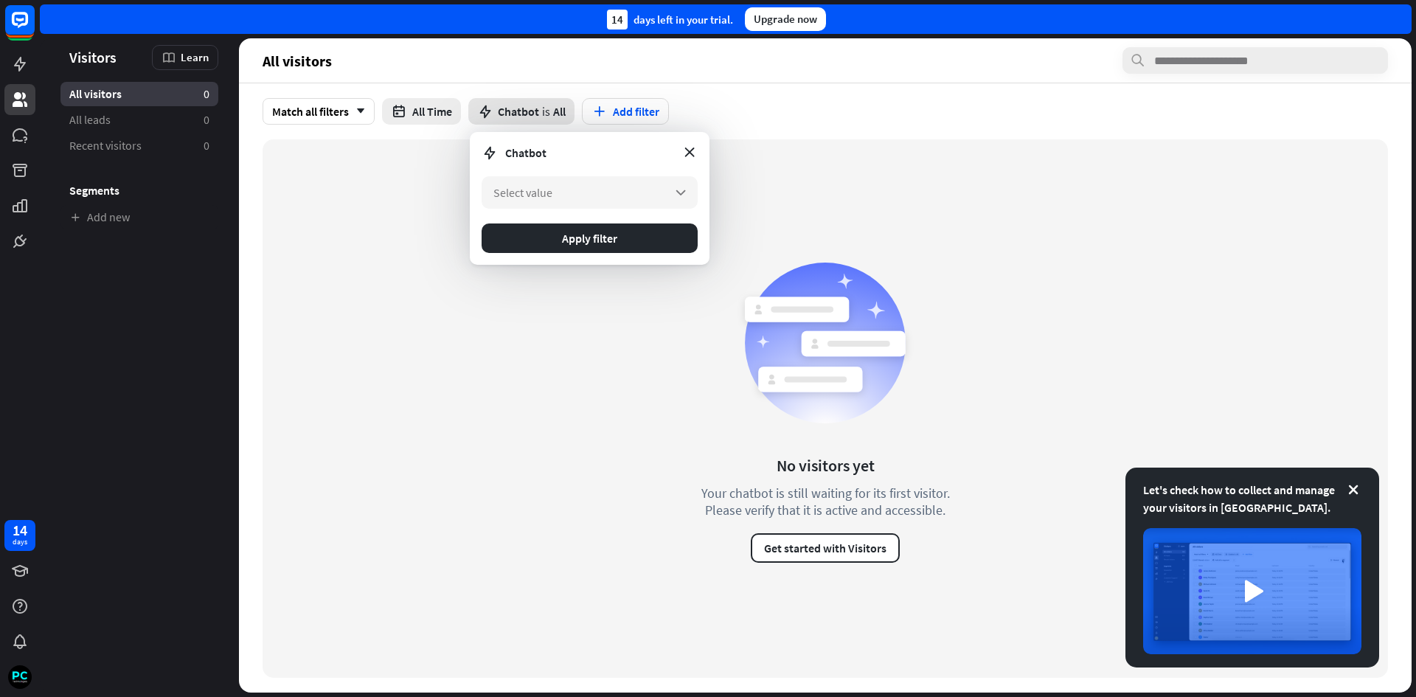
click at [525, 108] on span "Chatbot" at bounding box center [518, 111] width 41 height 15
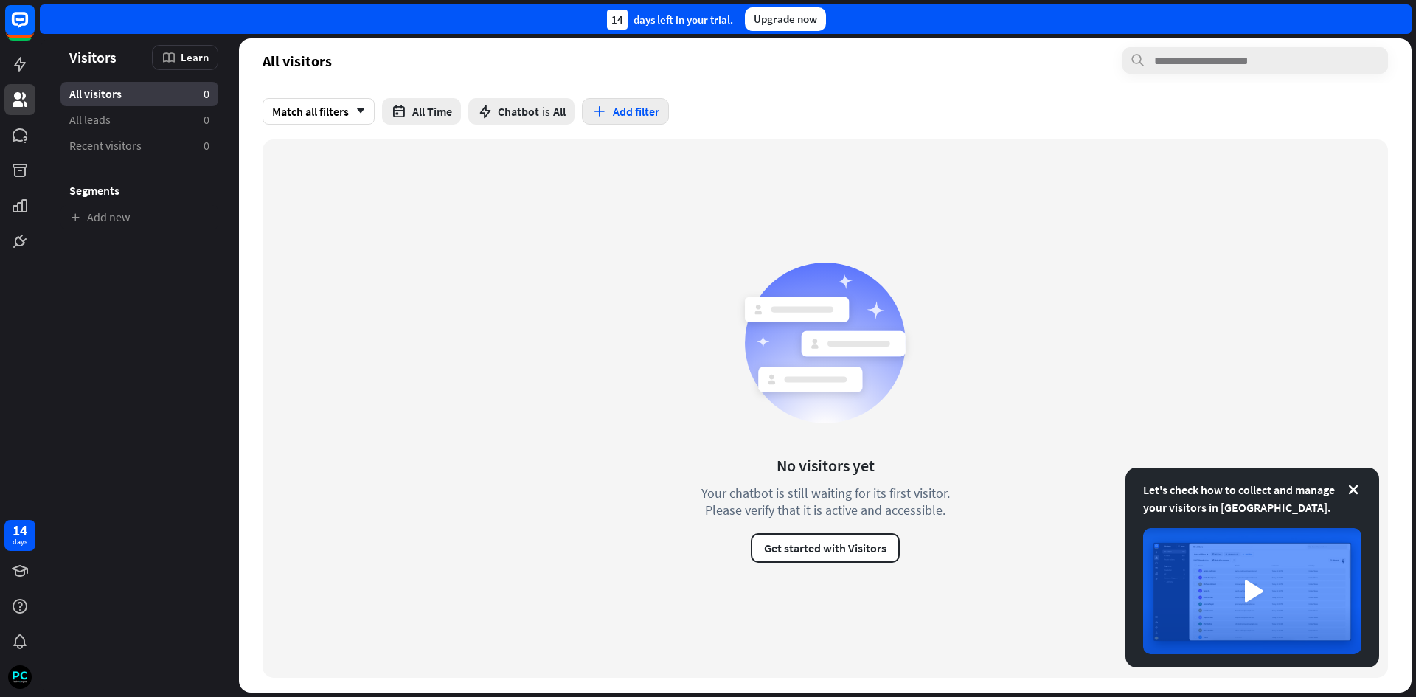
click at [623, 109] on button "Add filter" at bounding box center [625, 111] width 87 height 27
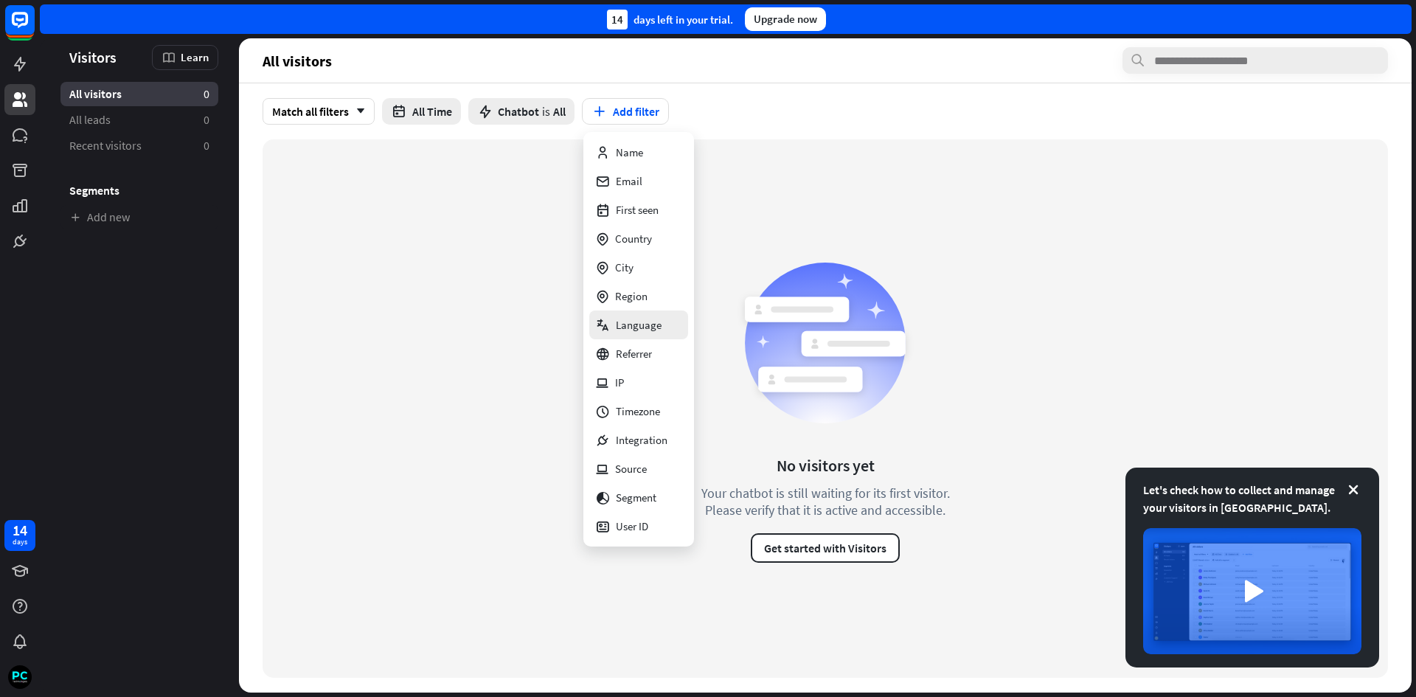
click at [628, 317] on div "Language" at bounding box center [628, 324] width 66 height 29
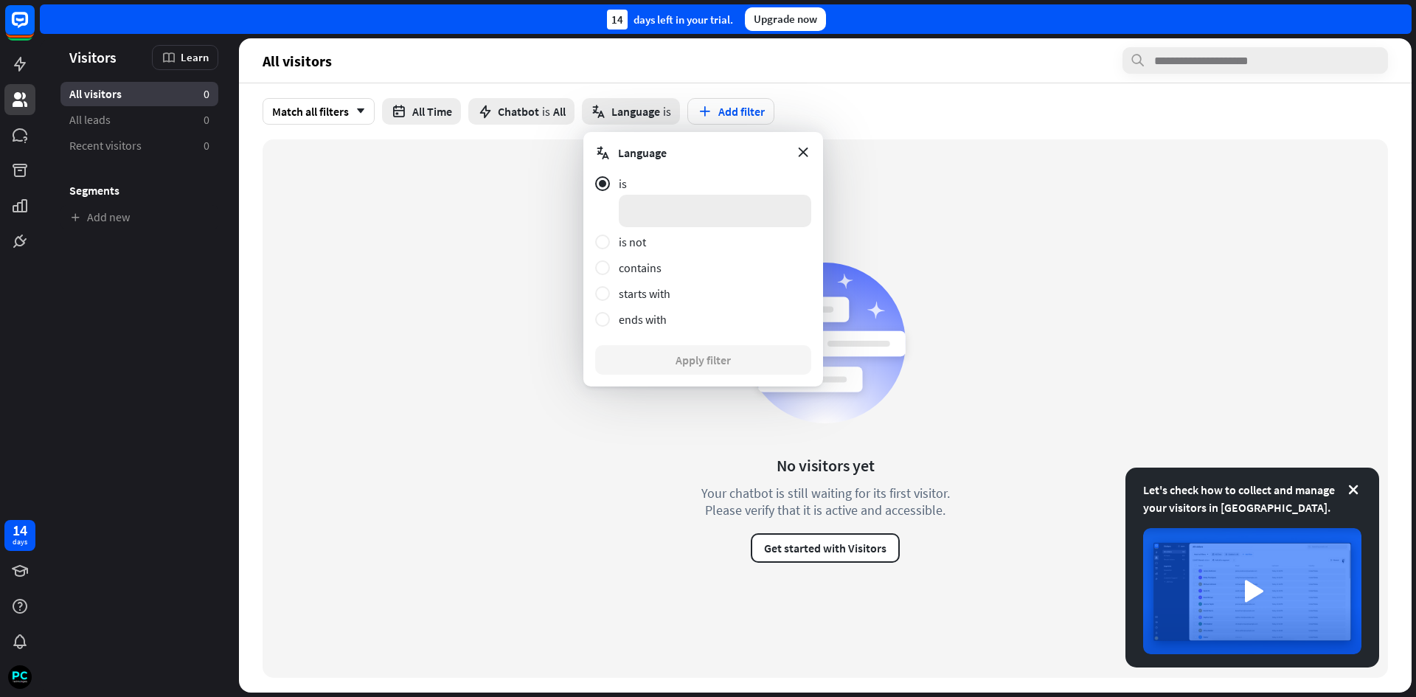
click at [642, 204] on input at bounding box center [715, 211] width 192 height 32
type input "*******"
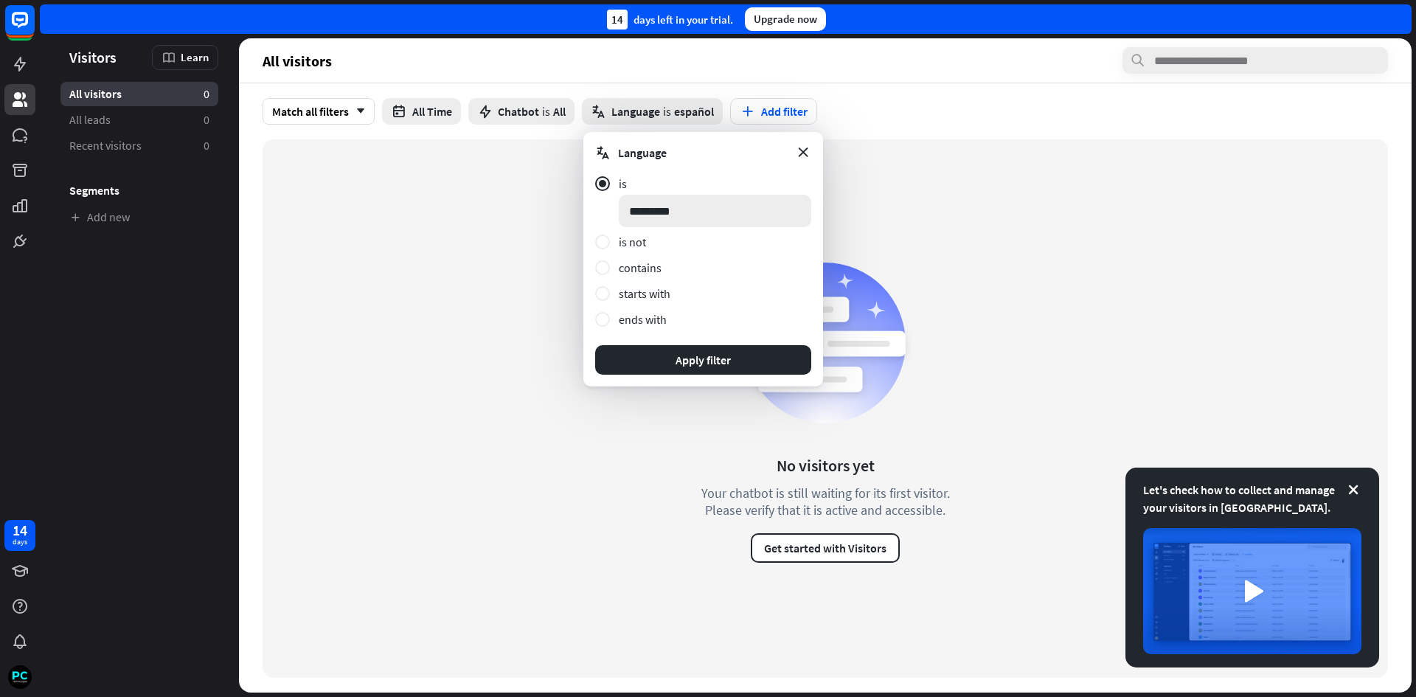
click button "Apply filter" at bounding box center [703, 359] width 216 height 29
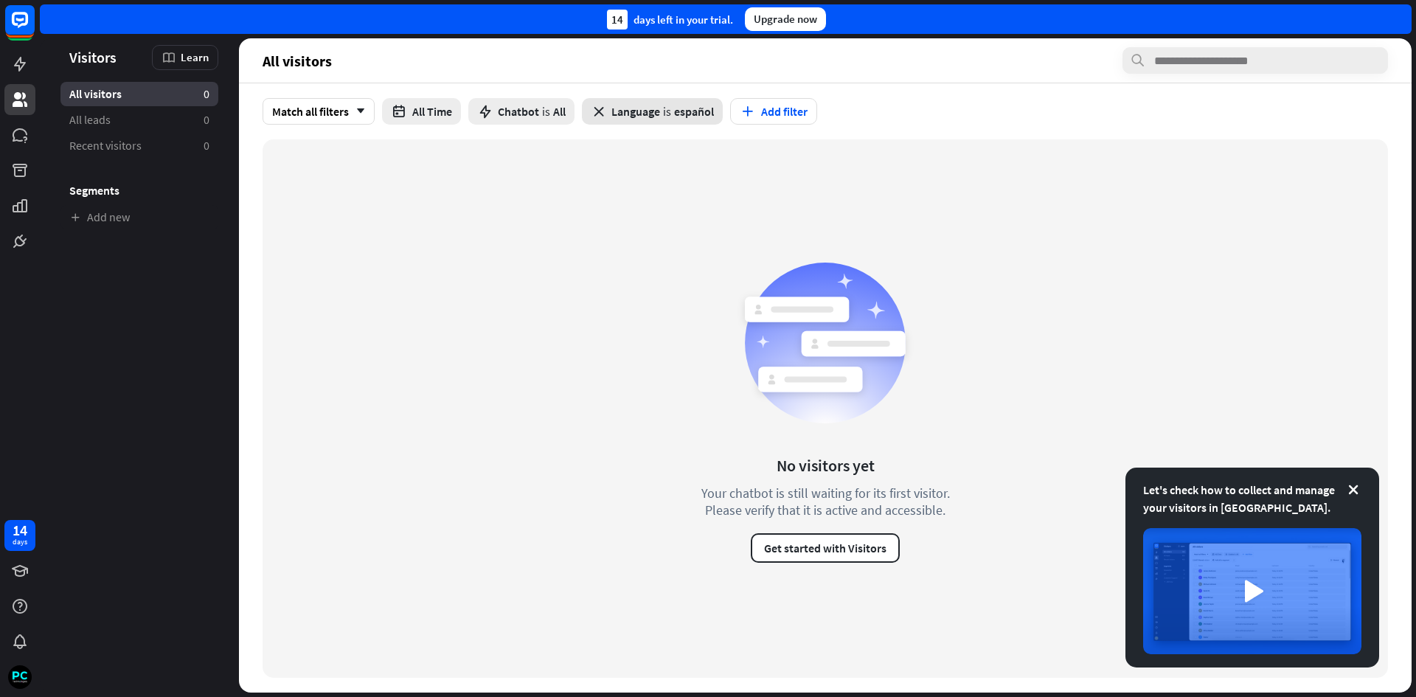
click at [670, 106] on span "is" at bounding box center [667, 111] width 8 height 15
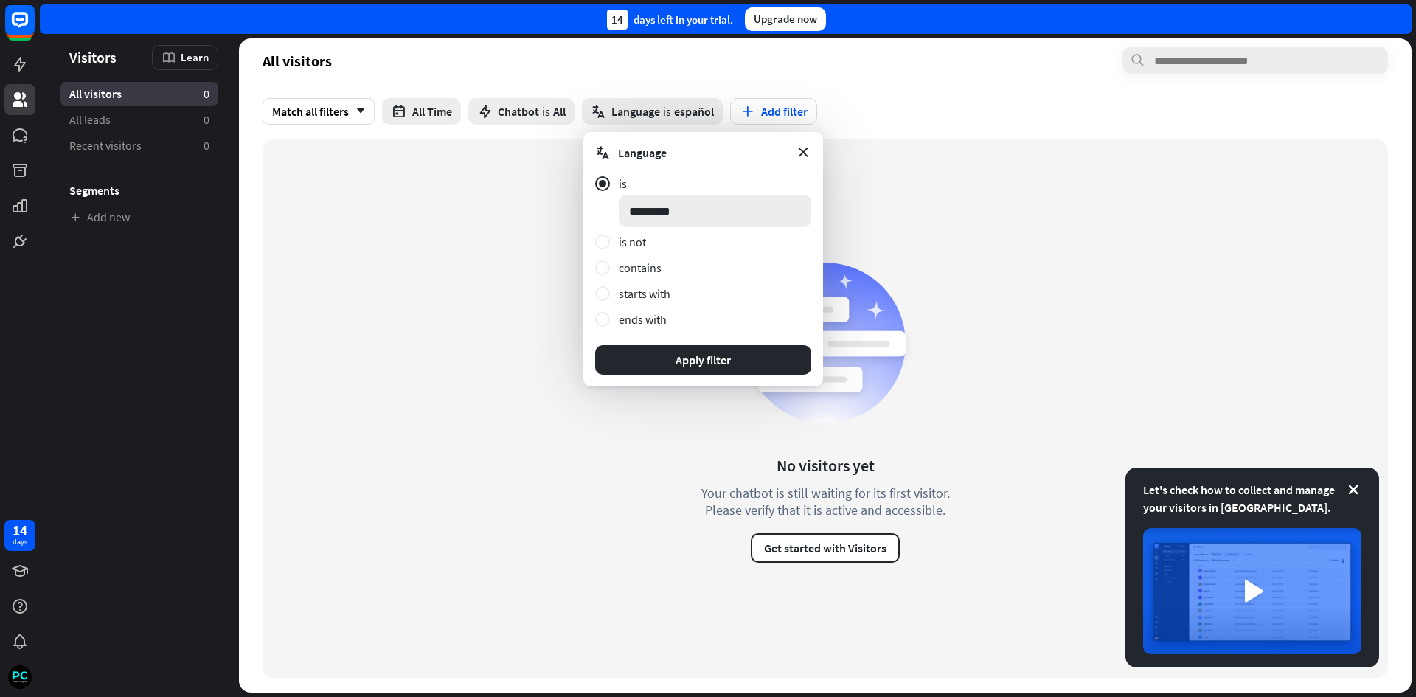
click at [678, 215] on input "*******" at bounding box center [715, 211] width 192 height 32
click button "Apply filter" at bounding box center [703, 359] width 216 height 29
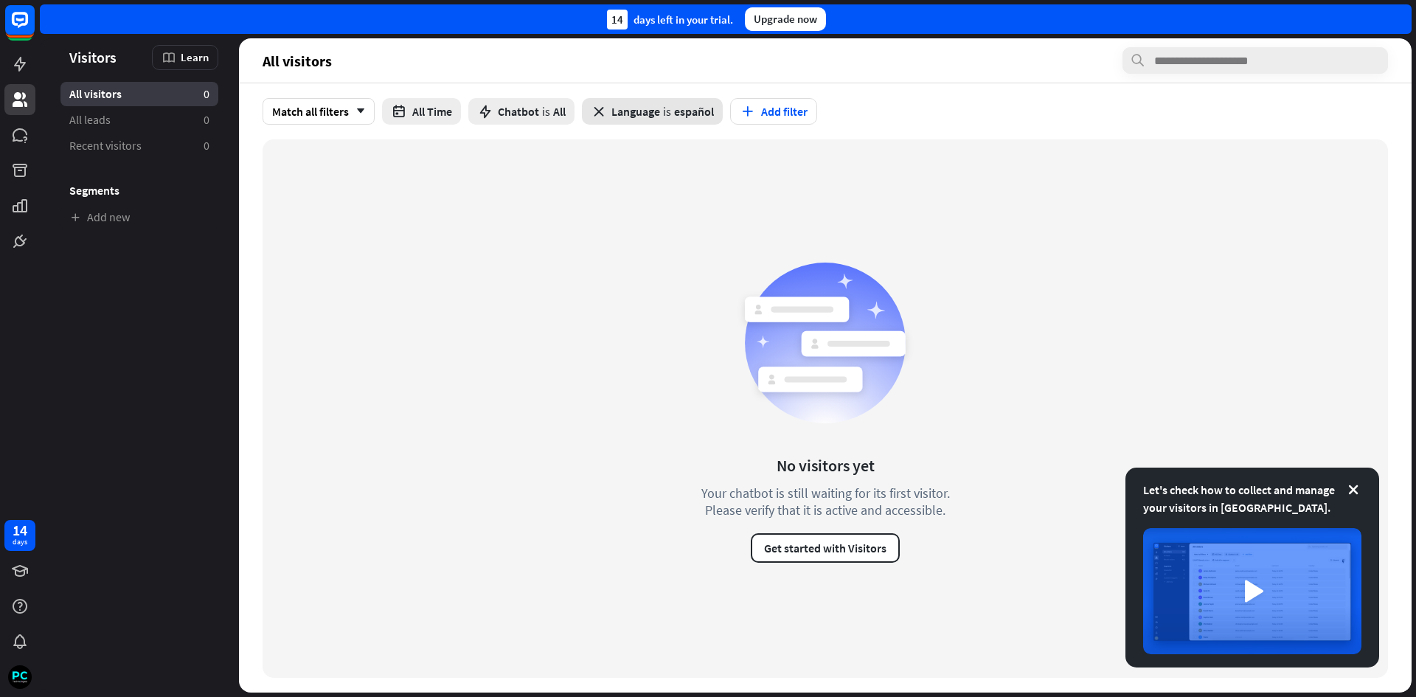
click at [671, 108] on span "is" at bounding box center [667, 111] width 8 height 15
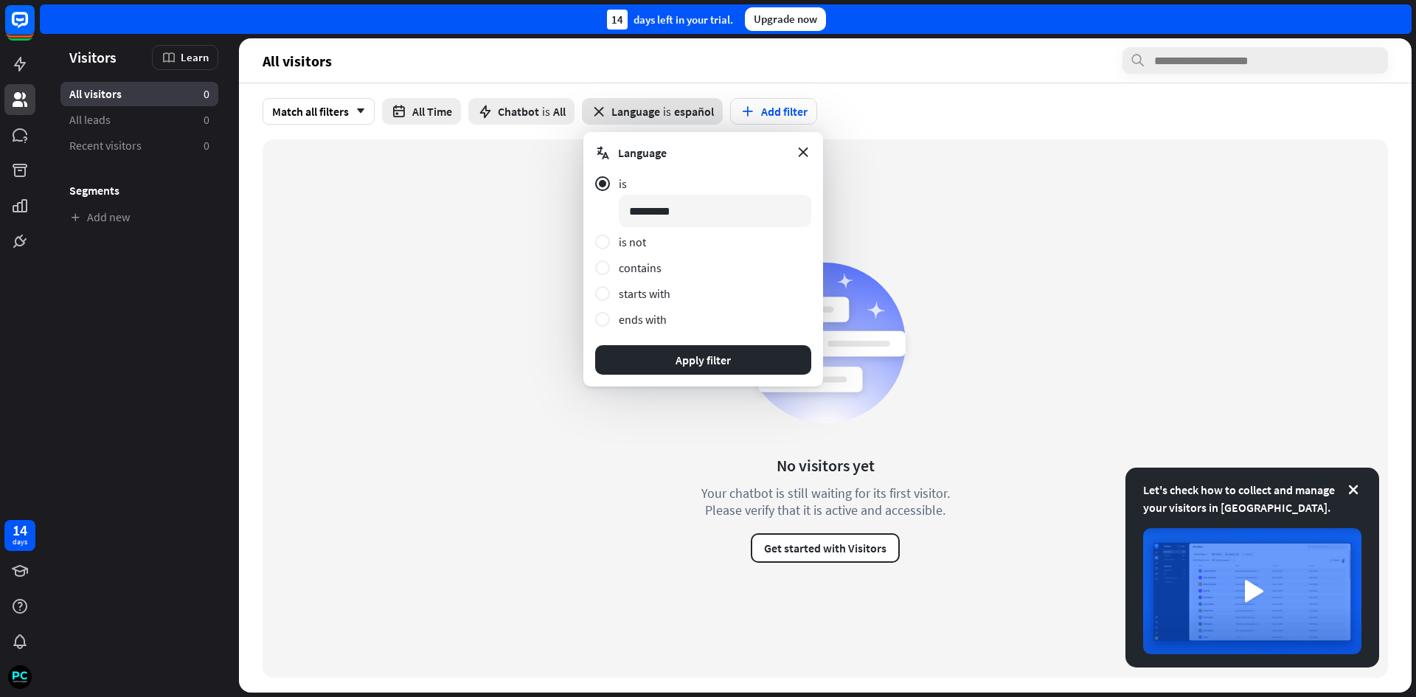
click at [599, 105] on icon "close" at bounding box center [599, 111] width 16 height 16
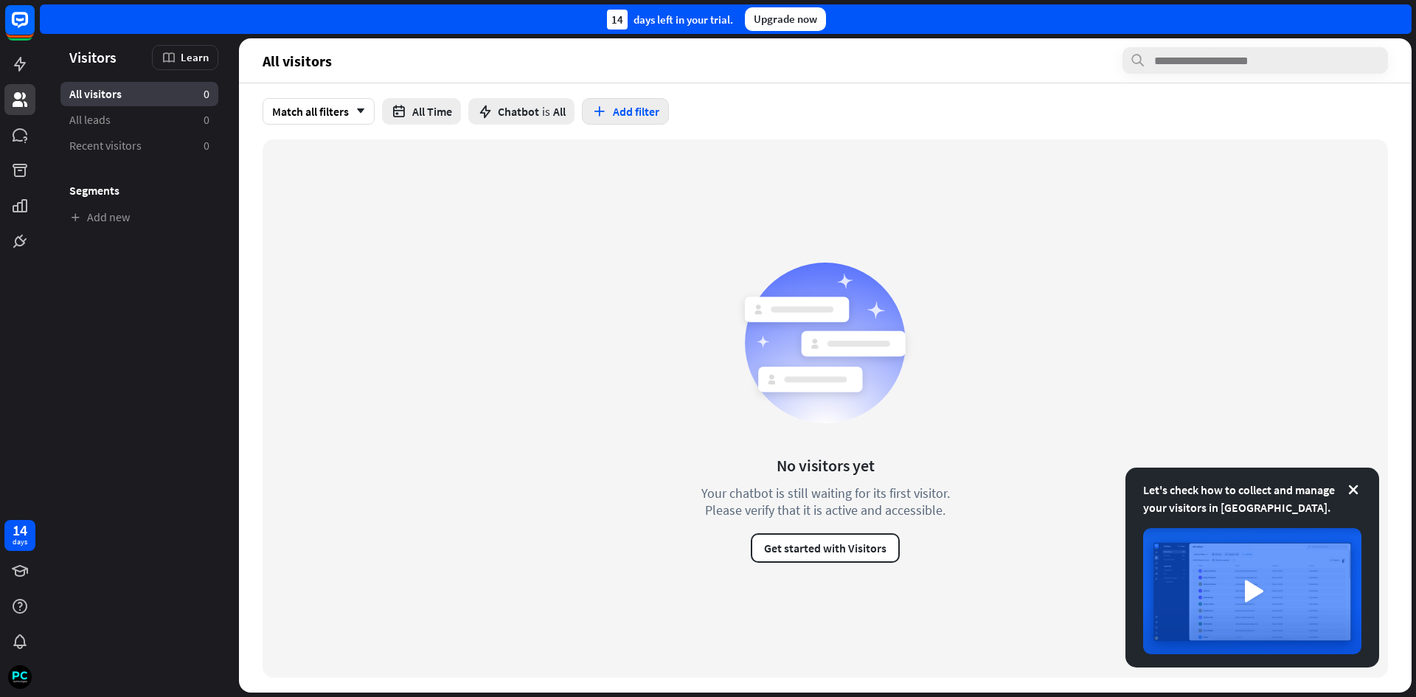
click at [633, 108] on button "Add filter" at bounding box center [625, 111] width 87 height 27
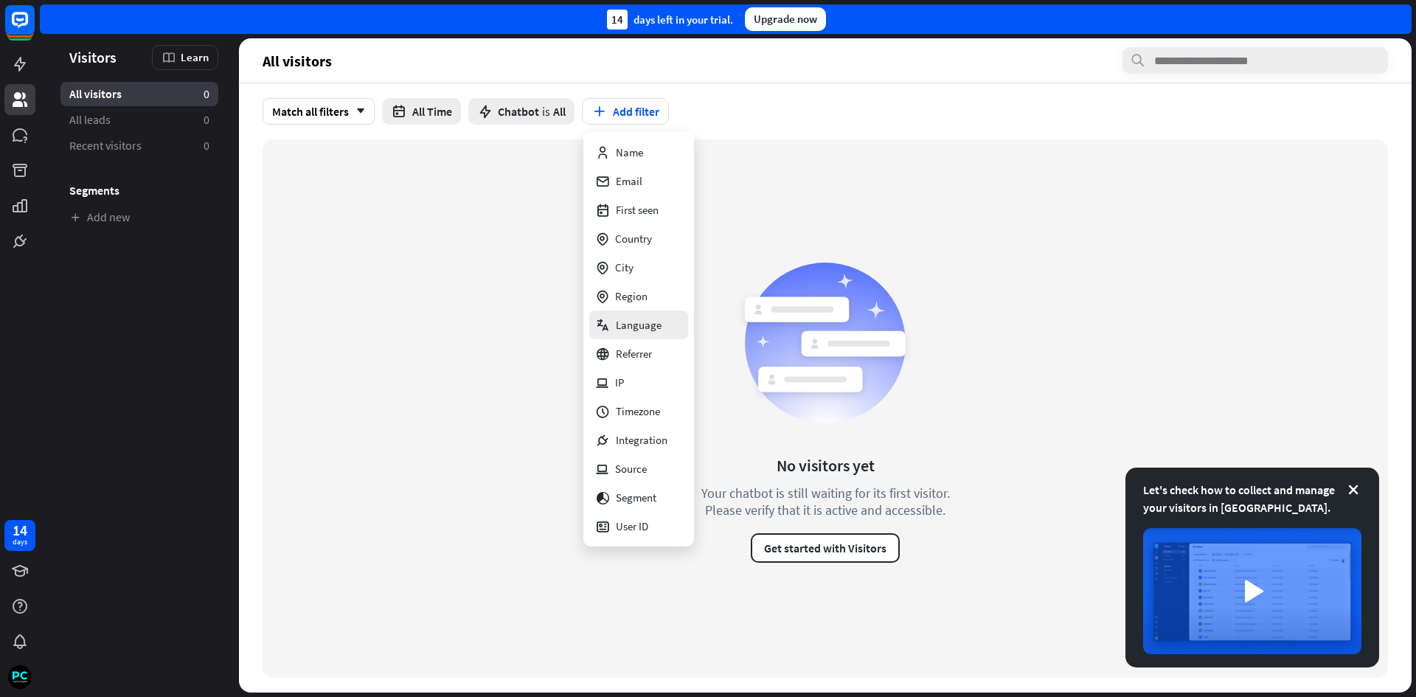
click at [633, 320] on div "Language" at bounding box center [628, 324] width 66 height 29
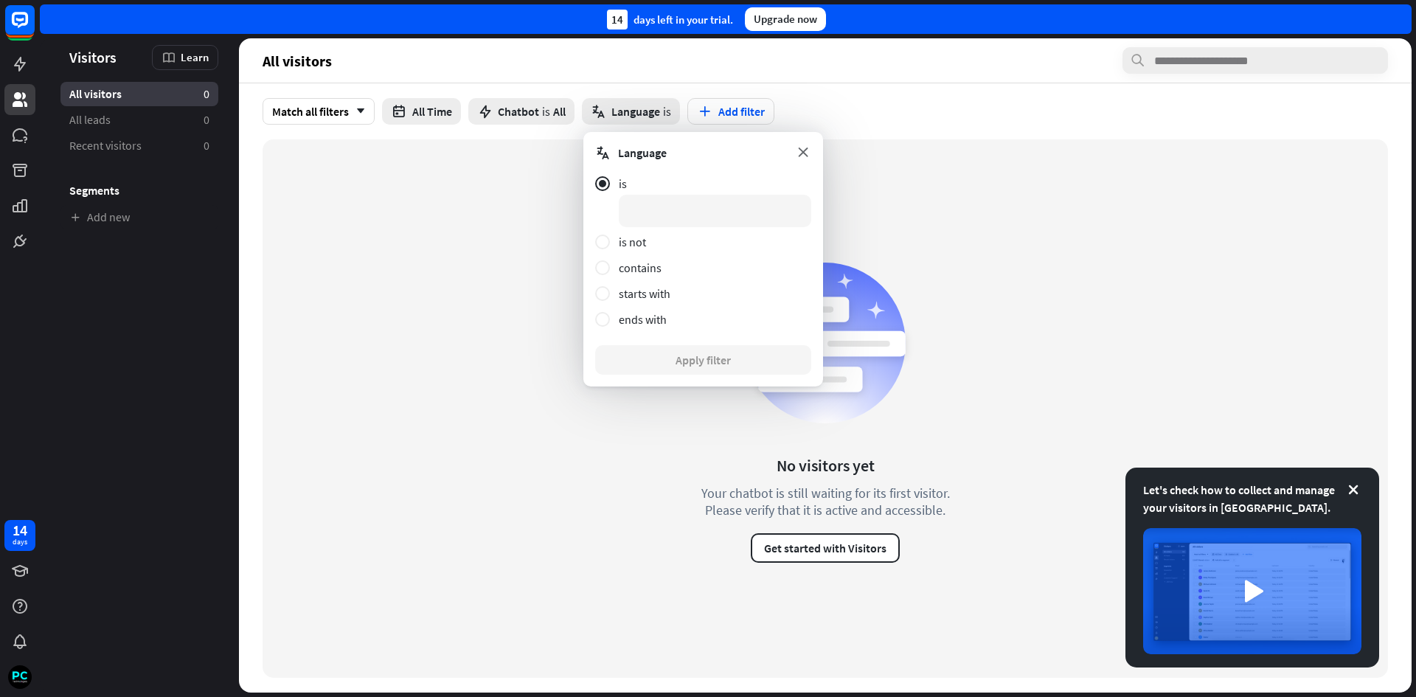
click at [799, 149] on icon at bounding box center [803, 152] width 16 height 16
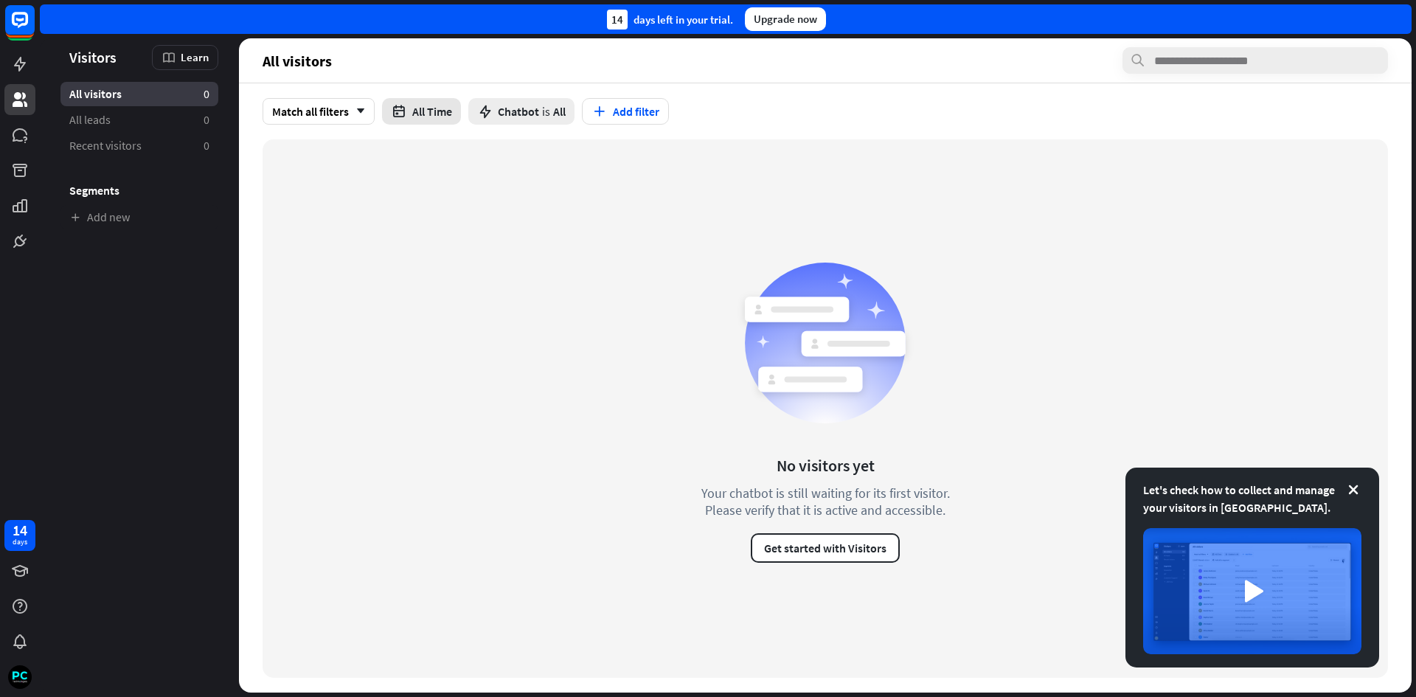
click at [434, 112] on button "All Time" at bounding box center [421, 111] width 79 height 27
drag, startPoint x: 433, startPoint y: 112, endPoint x: 448, endPoint y: 113, distance: 15.5
click at [433, 113] on button "All Time" at bounding box center [421, 111] width 79 height 27
click at [496, 109] on div "Chatbot is All" at bounding box center [521, 111] width 106 height 27
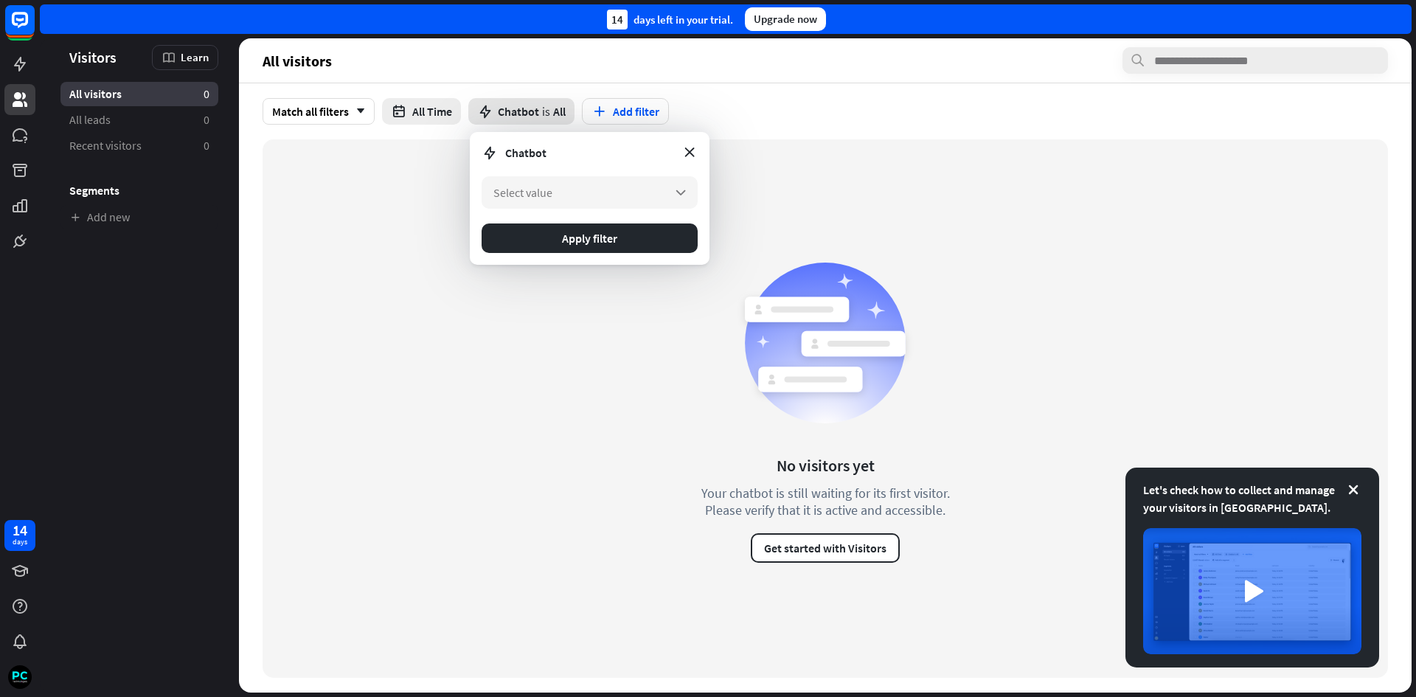
click at [496, 110] on div "Chatbot is All" at bounding box center [521, 111] width 106 height 27
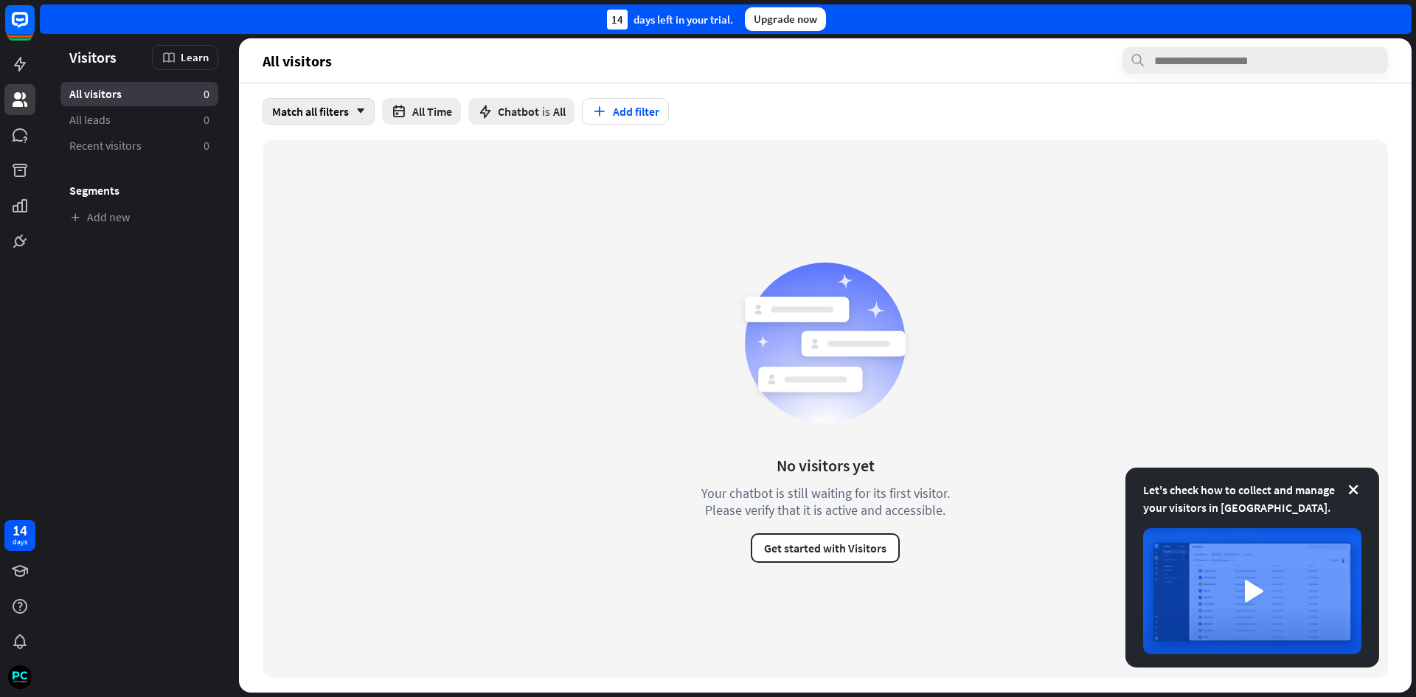
click at [347, 109] on div "Match all filters arrow_down" at bounding box center [319, 111] width 112 height 27
click at [163, 372] on aside "Let's check how to collect and manage your visitors in [GEOGRAPHIC_DATA]. Visit…" at bounding box center [139, 365] width 199 height 654
click at [363, 105] on div "Match all filters arrow_down" at bounding box center [319, 111] width 112 height 27
click at [364, 105] on div "Match all filters arrow_down" at bounding box center [319, 111] width 112 height 27
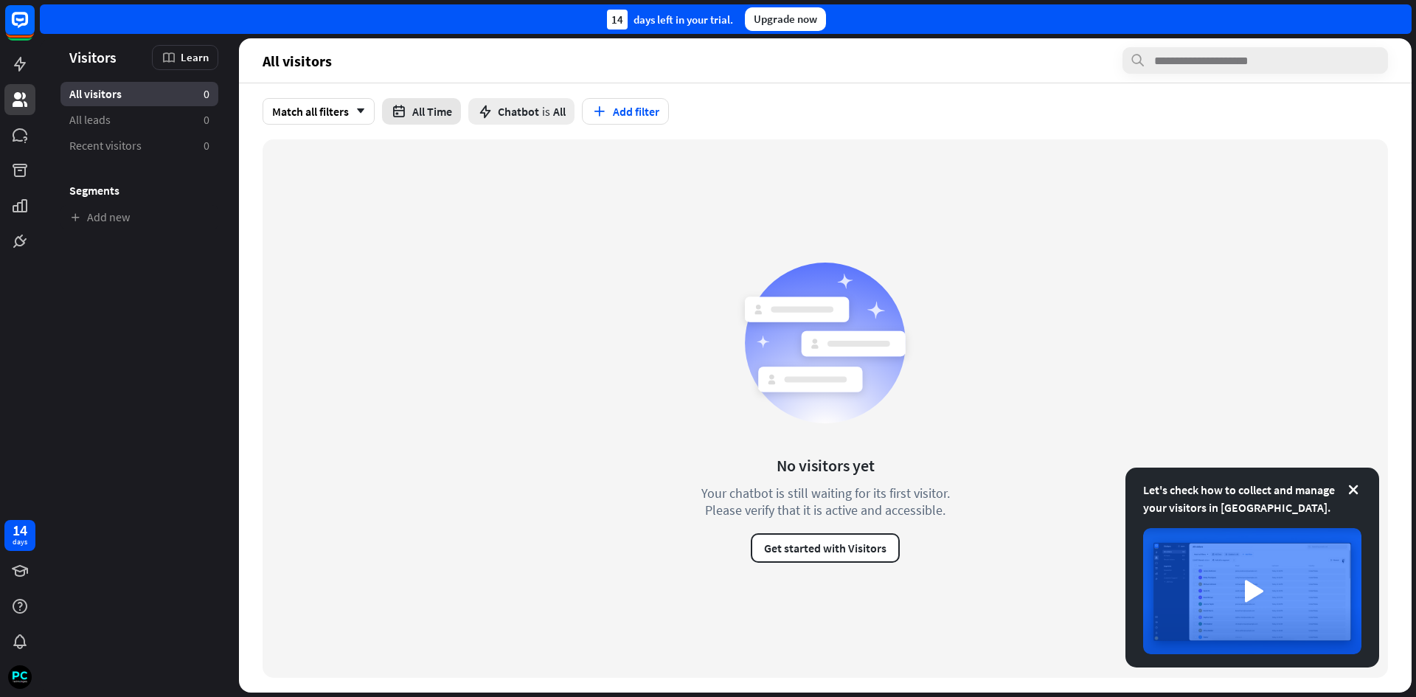
click at [437, 114] on button "All Time" at bounding box center [421, 111] width 79 height 27
click at [635, 379] on div "No visitors yet Your chatbot is still waiting for its first visitor. Please ver…" at bounding box center [825, 408] width 1125 height 538
click at [27, 23] on icon at bounding box center [20, 20] width 18 height 18
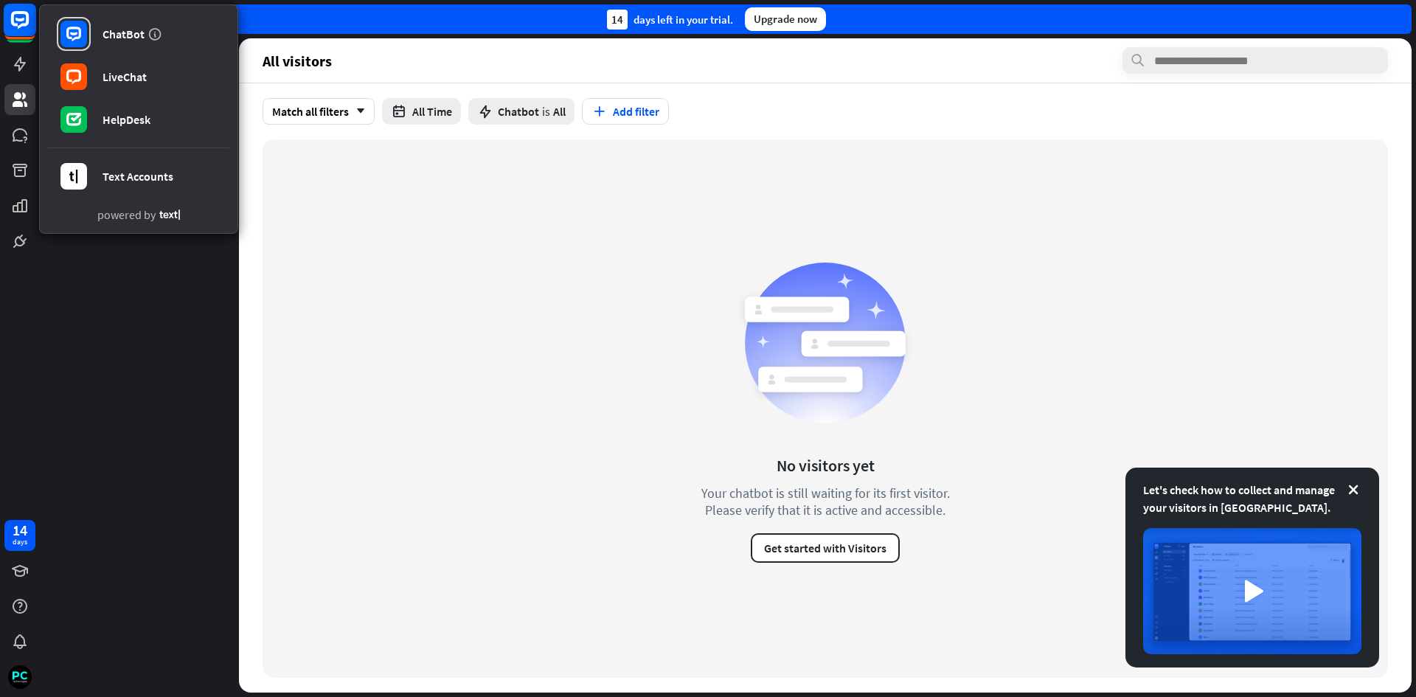
click at [27, 23] on icon at bounding box center [20, 20] width 18 height 18
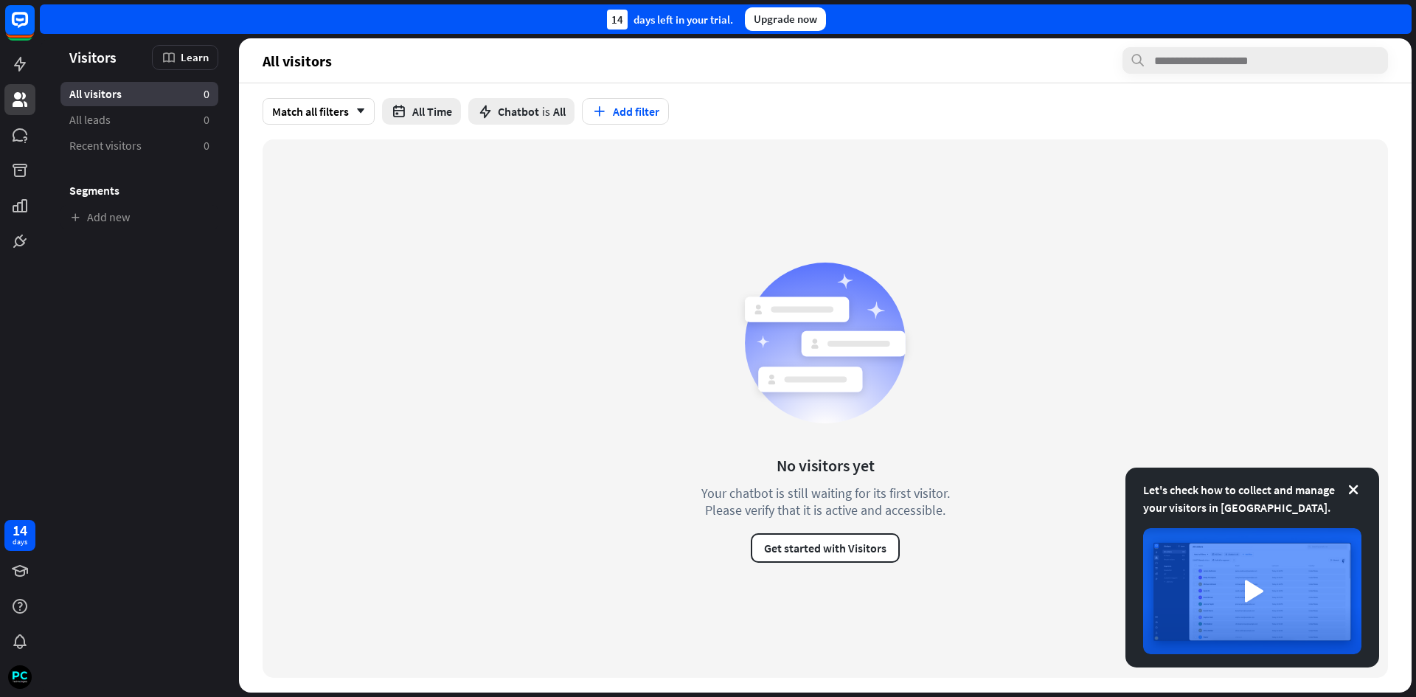
click at [86, 338] on aside "Let's check how to collect and manage your visitors in [GEOGRAPHIC_DATA]. Visit…" at bounding box center [139, 365] width 199 height 654
click at [551, 109] on span "Chatbot is All" at bounding box center [532, 111] width 68 height 15
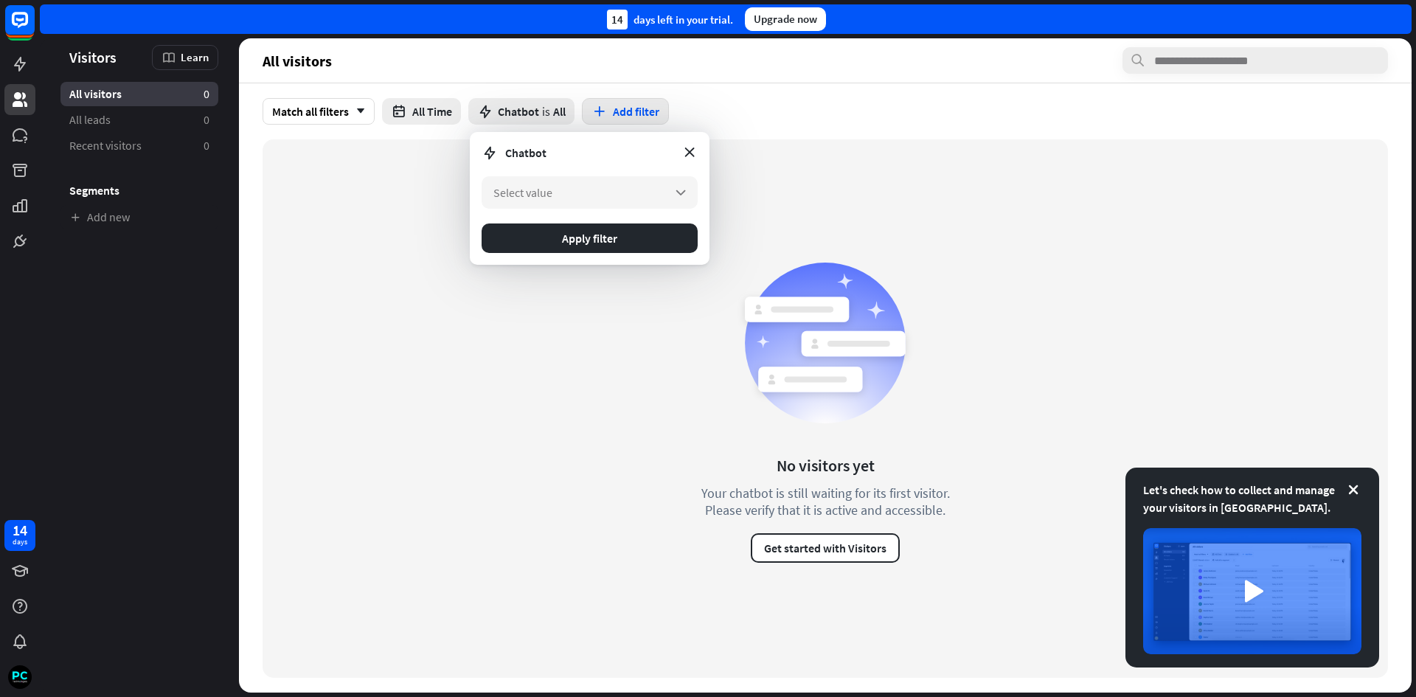
click at [616, 111] on button "Add filter" at bounding box center [625, 111] width 87 height 27
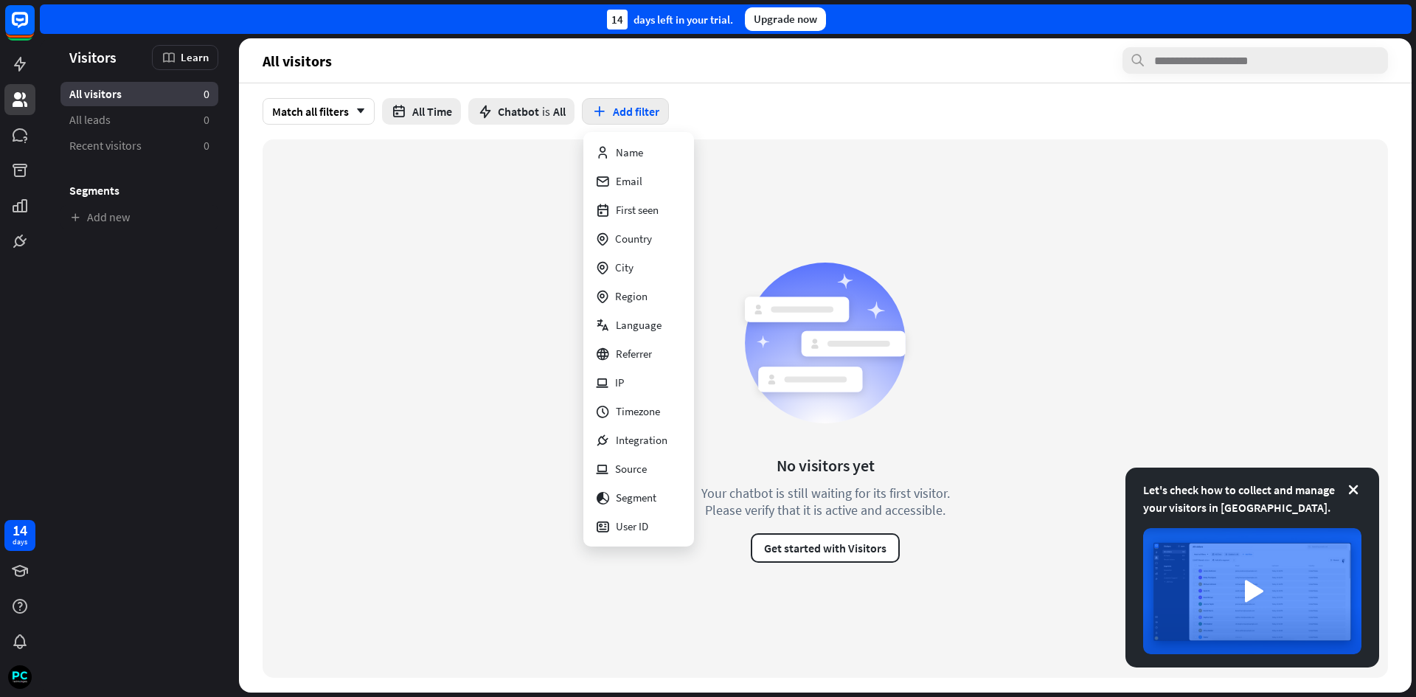
click at [614, 111] on button "Add filter" at bounding box center [625, 111] width 87 height 27
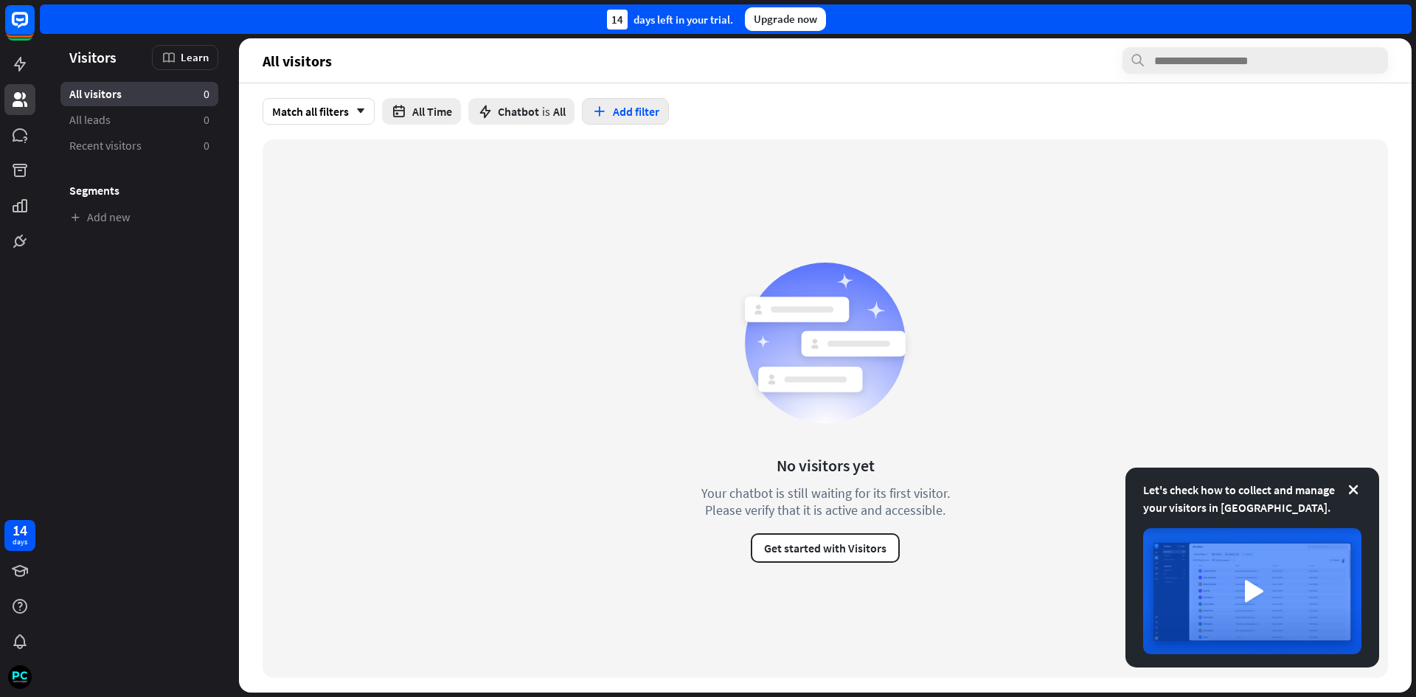
click at [614, 111] on button "Add filter" at bounding box center [625, 111] width 87 height 27
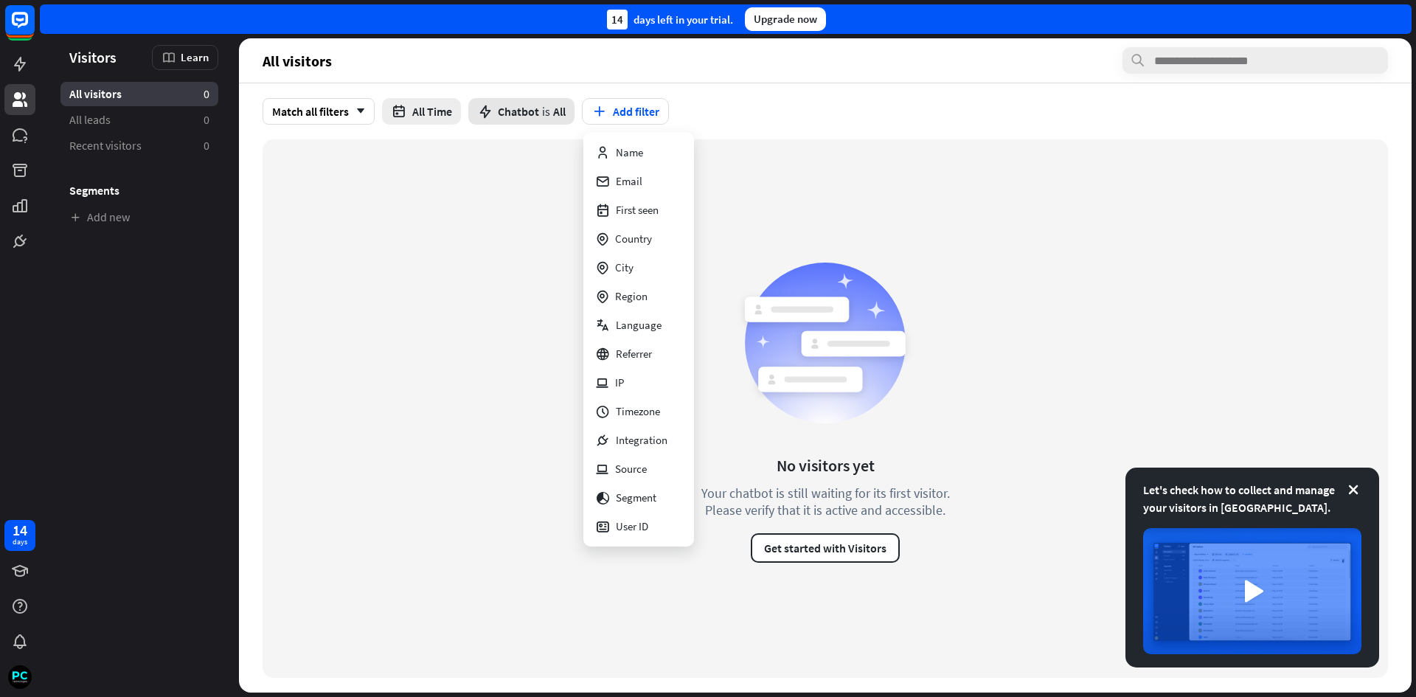
click at [512, 108] on span "Chatbot" at bounding box center [518, 111] width 41 height 15
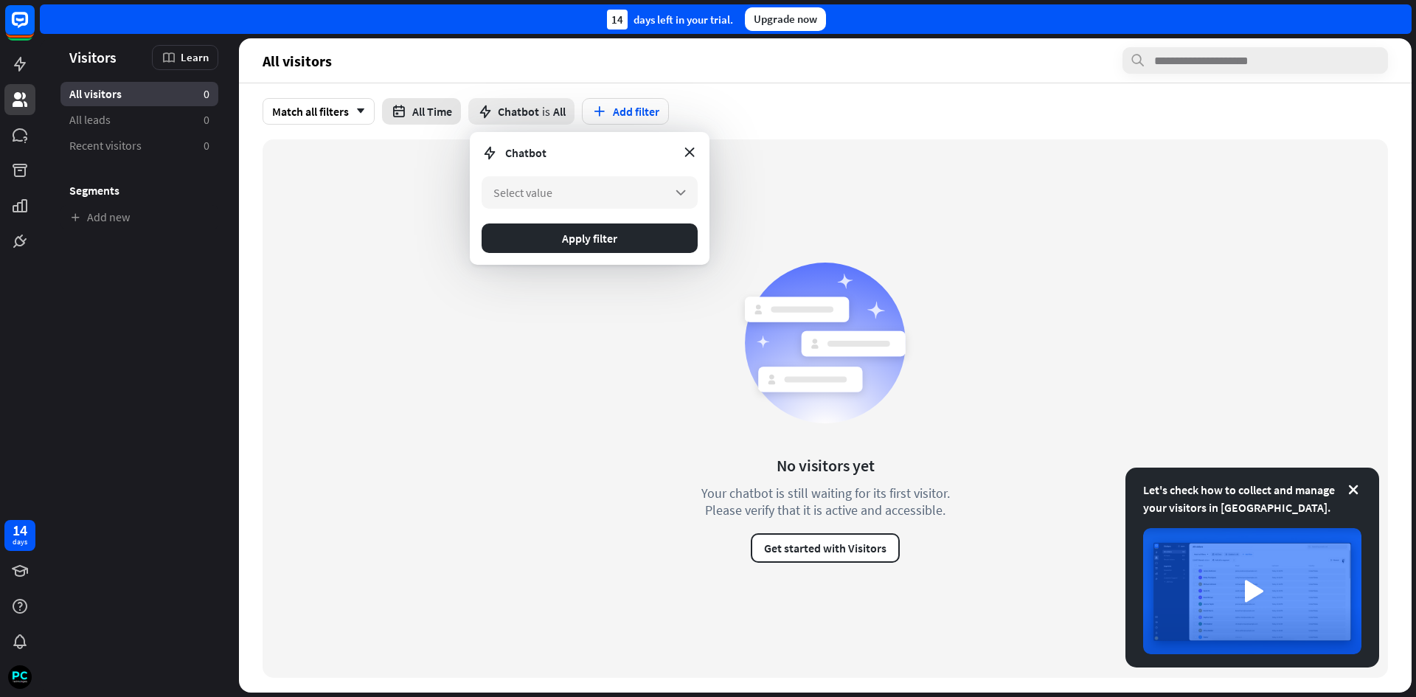
click at [440, 111] on button "All Time" at bounding box center [421, 111] width 79 height 27
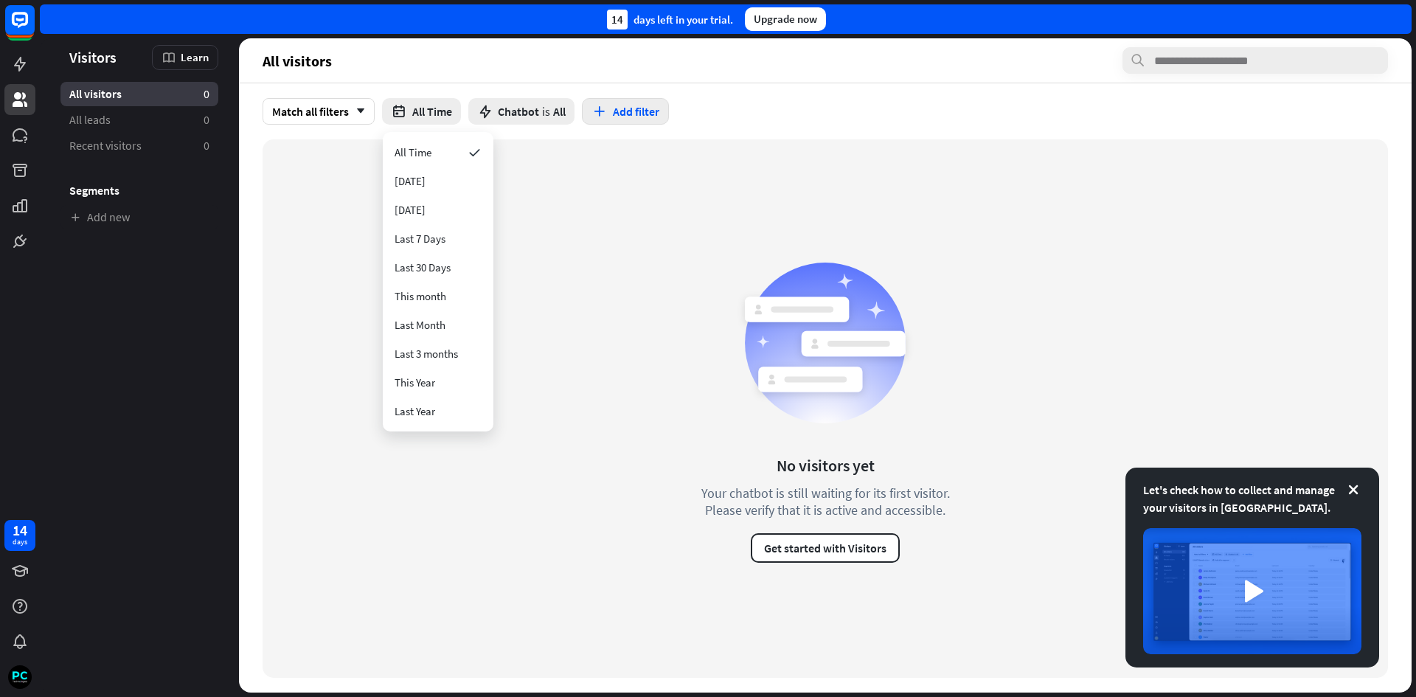
click at [619, 102] on button "Add filter" at bounding box center [625, 111] width 87 height 27
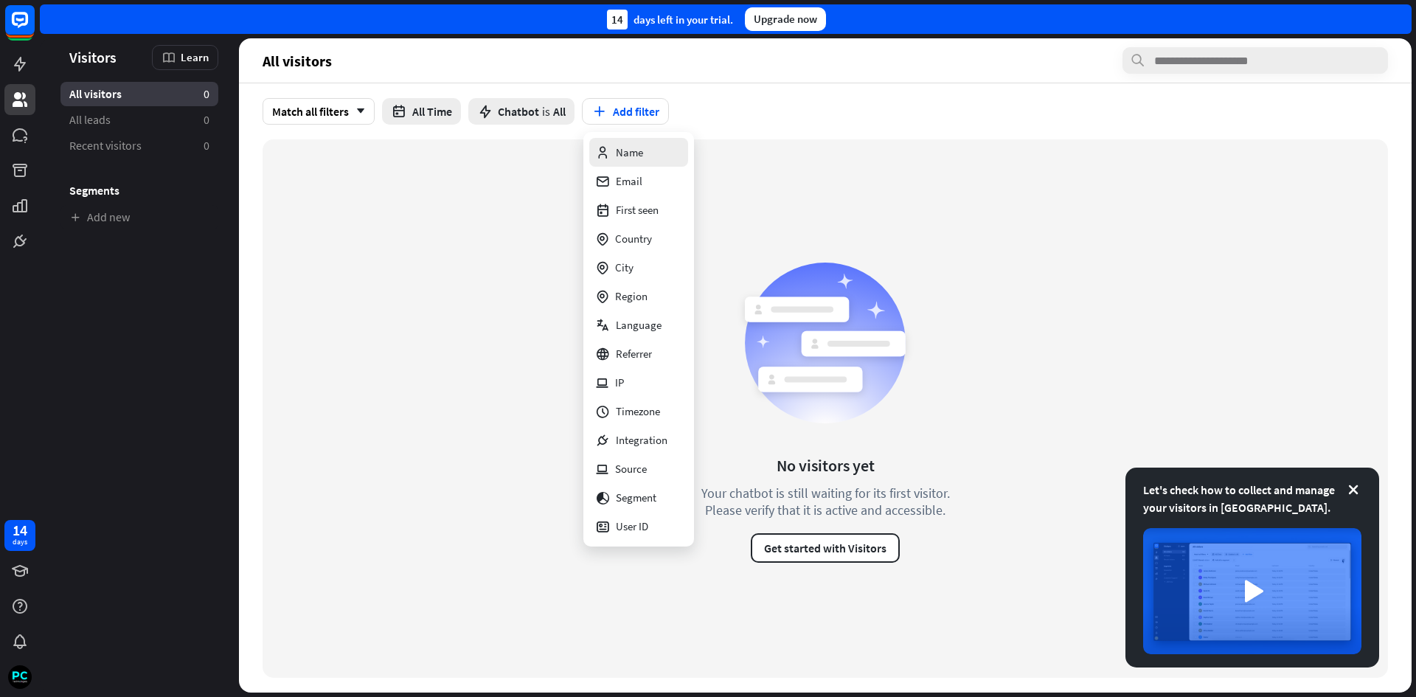
click at [638, 152] on div "Name" at bounding box center [619, 152] width 48 height 29
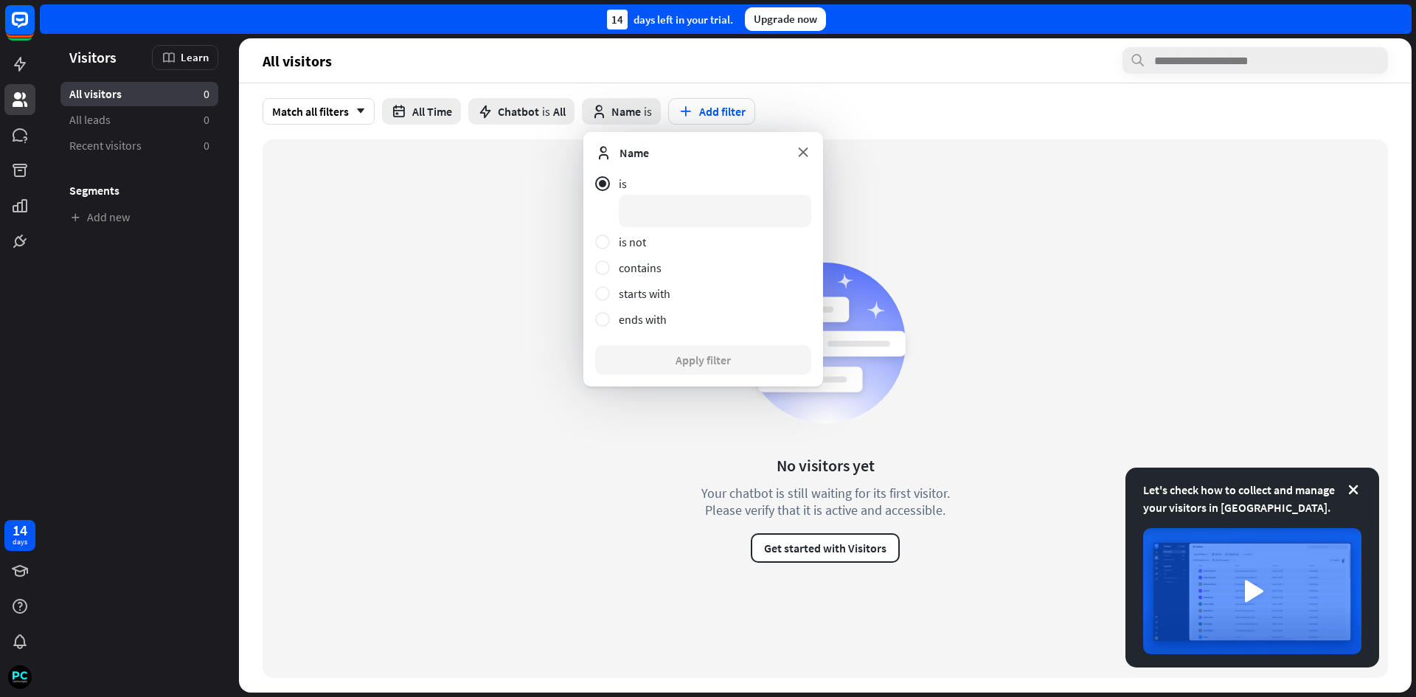
click at [802, 150] on icon at bounding box center [803, 152] width 16 height 16
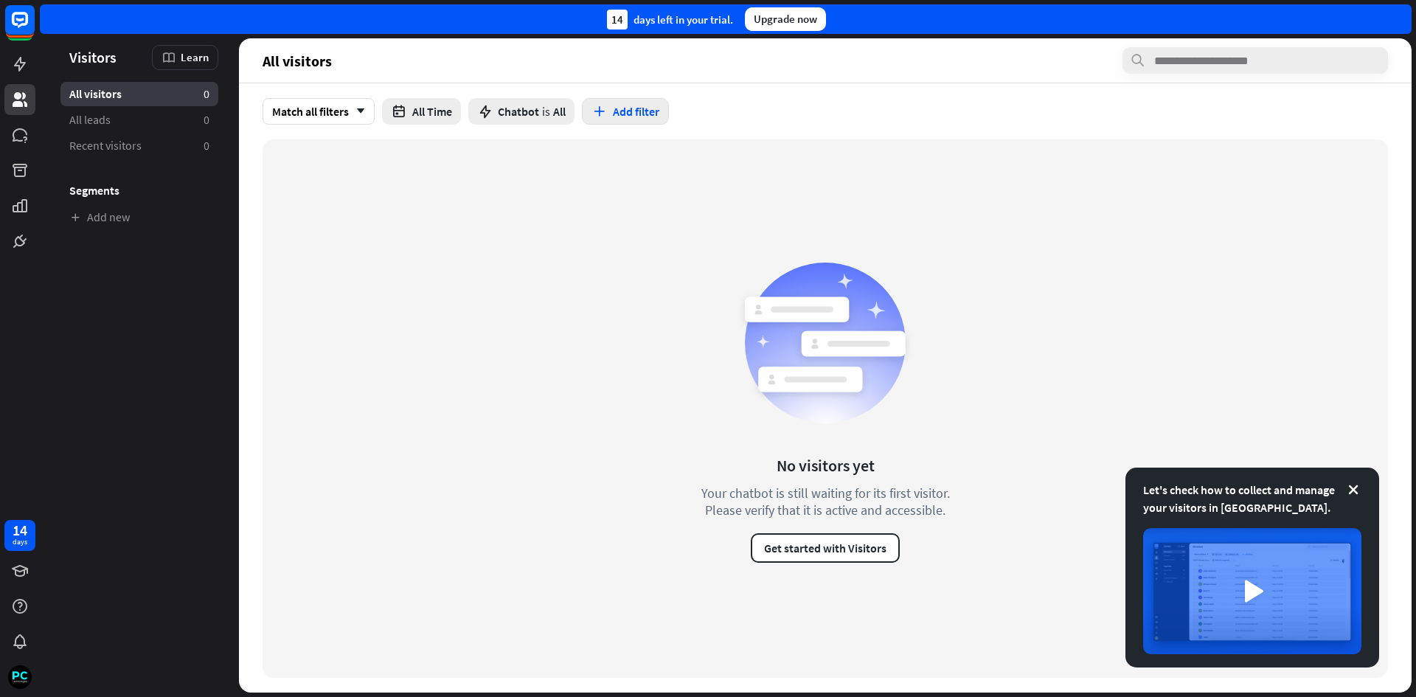
click at [616, 114] on button "Add filter" at bounding box center [625, 111] width 87 height 27
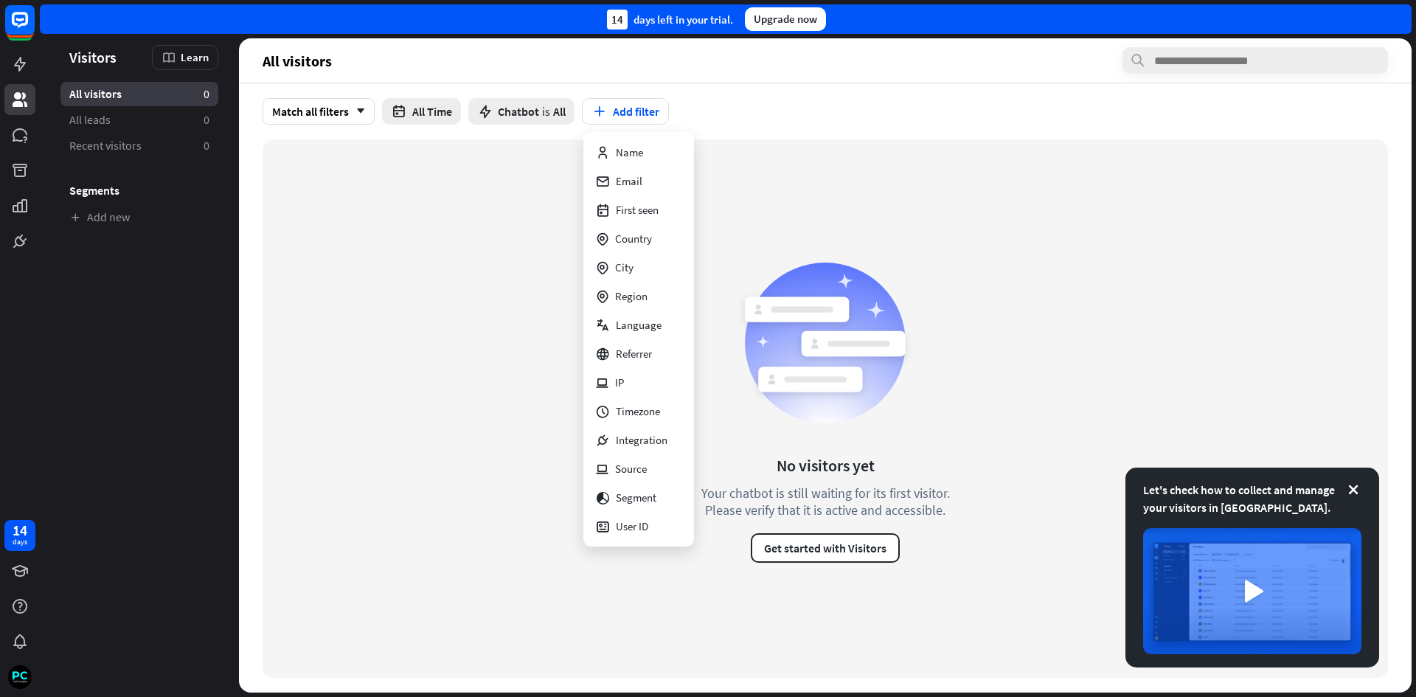
click at [855, 245] on div "No visitors yet Your chatbot is still waiting for its first visitor. Please ver…" at bounding box center [825, 408] width 1125 height 538
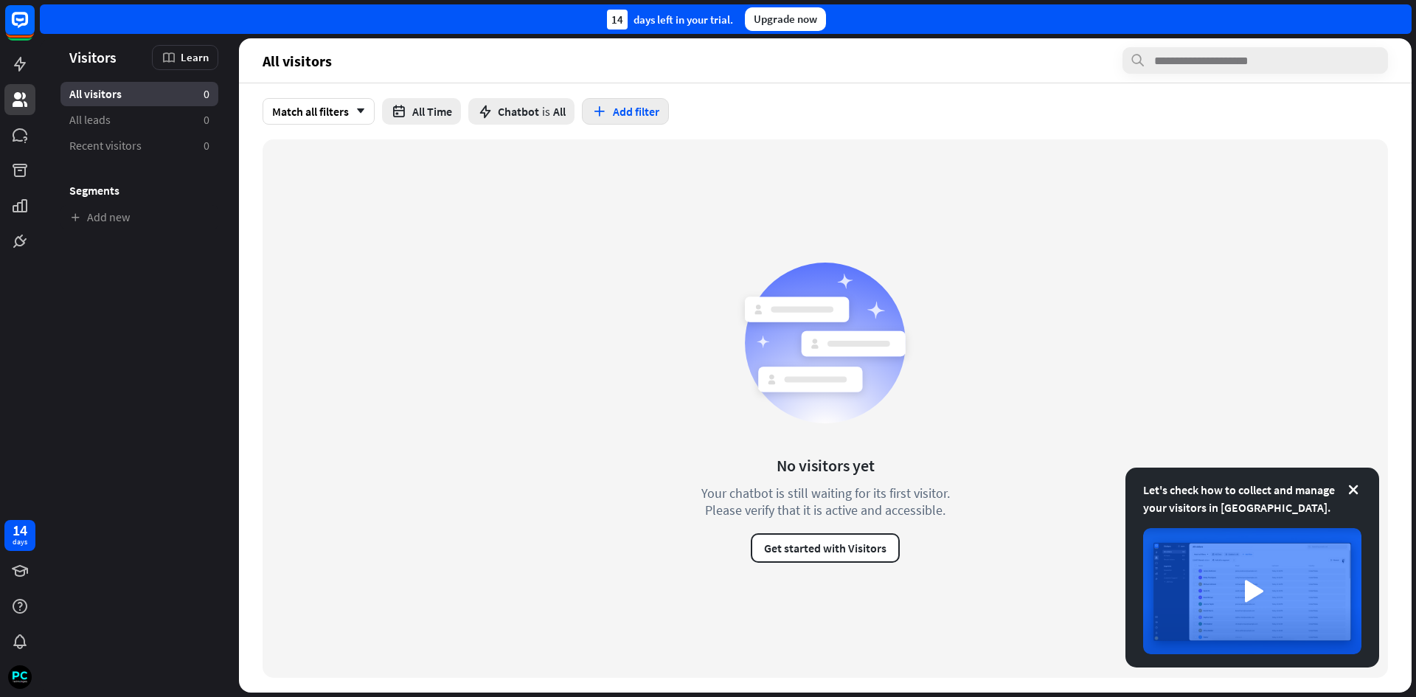
click at [615, 117] on button "Add filter" at bounding box center [625, 111] width 87 height 27
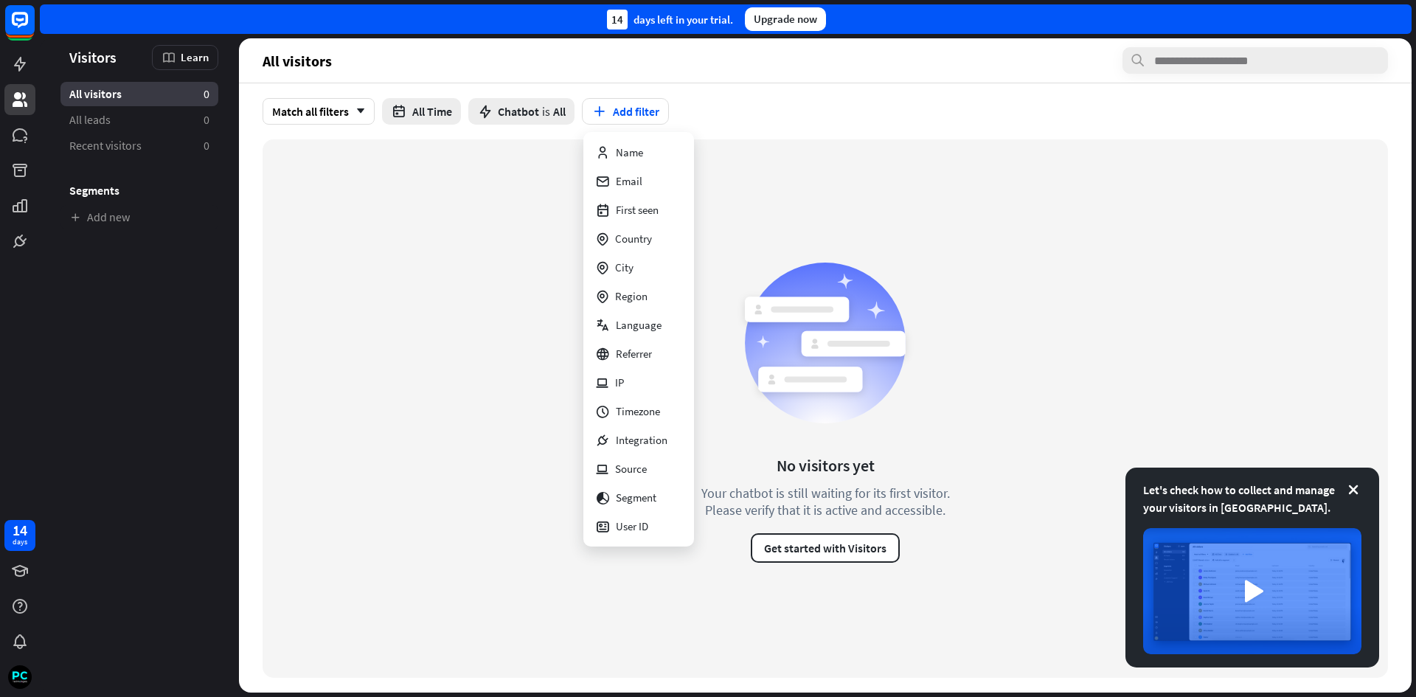
click at [724, 128] on div "Match all filters arrow_down All Time Chatbot is All Add filter" at bounding box center [825, 111] width 1172 height 56
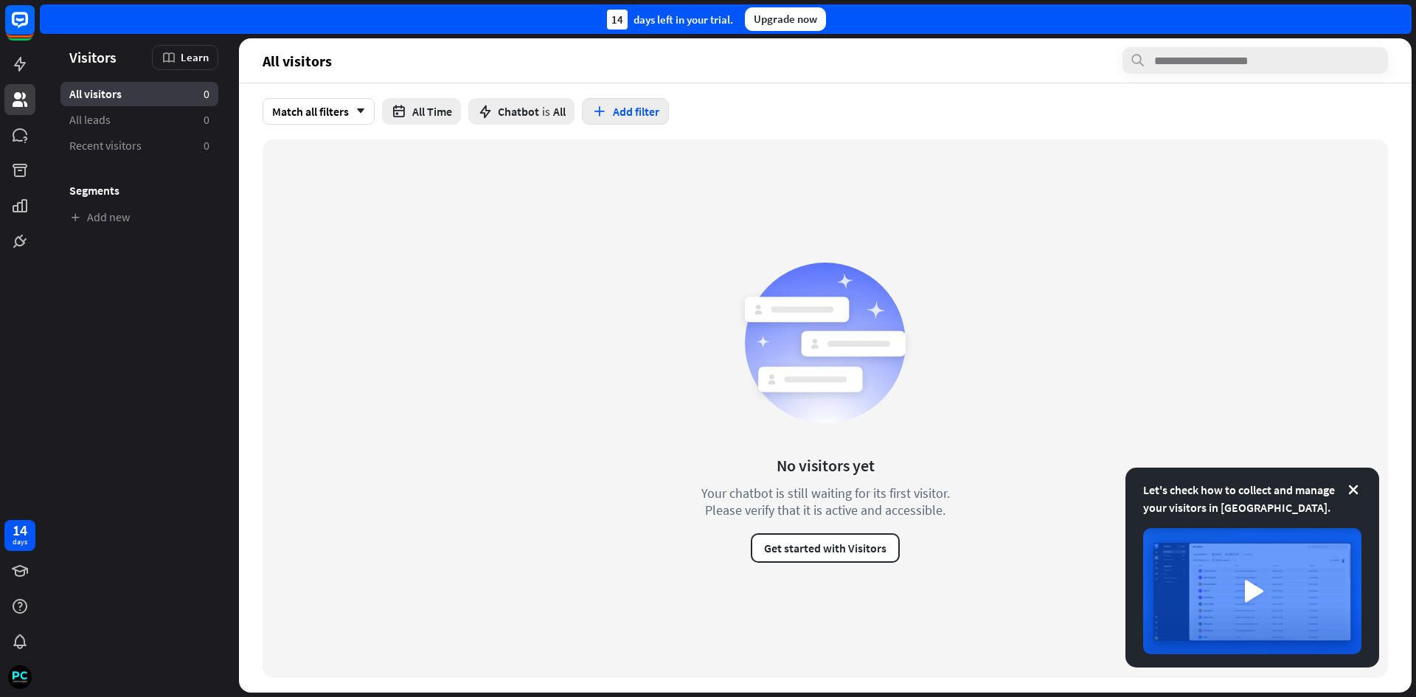
click at [605, 114] on icon "button" at bounding box center [598, 111] width 15 height 15
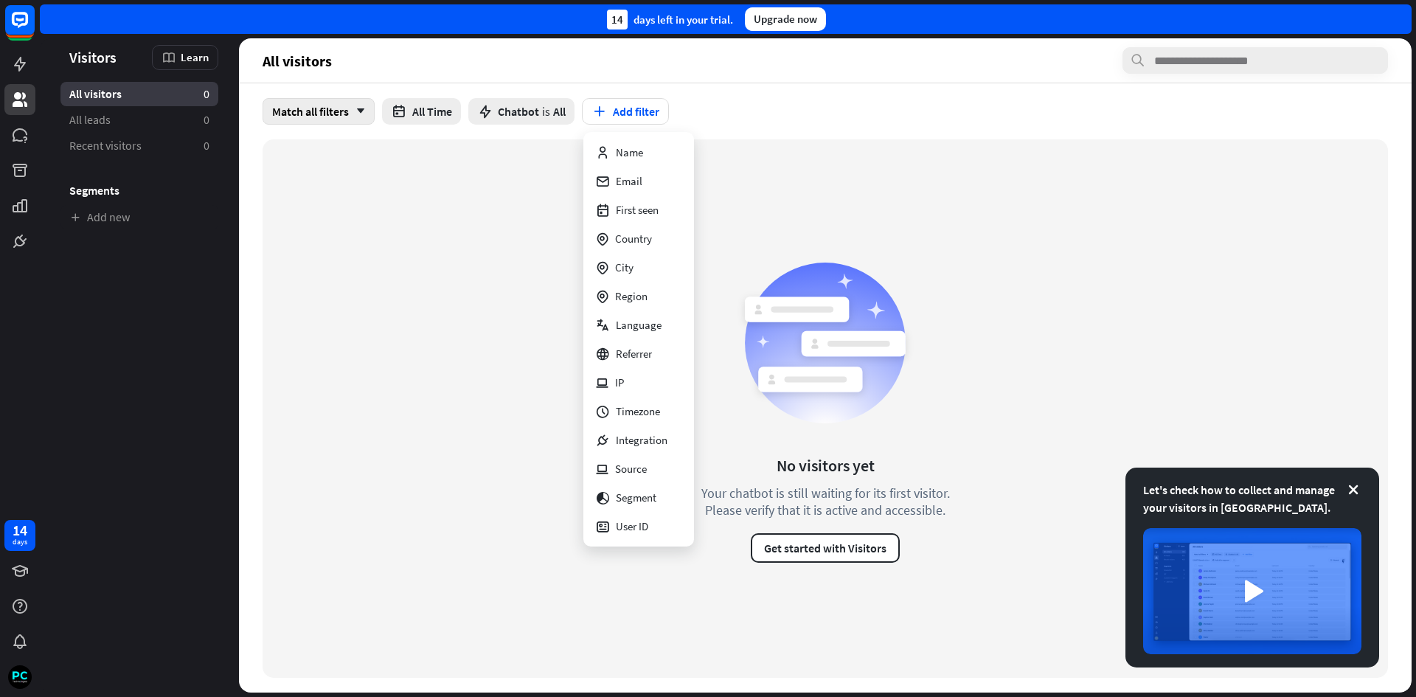
click at [360, 105] on div "Match all filters arrow_down" at bounding box center [319, 111] width 112 height 27
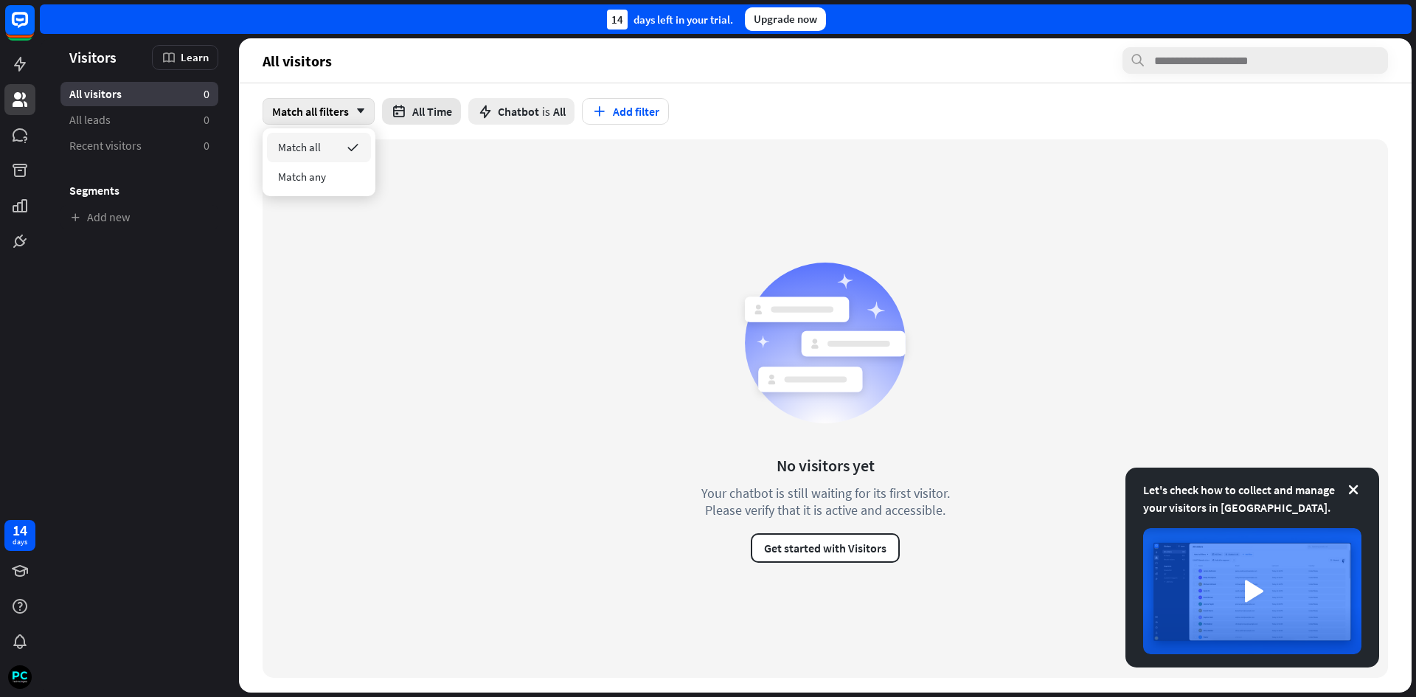
click at [417, 117] on button "All Time" at bounding box center [421, 111] width 79 height 27
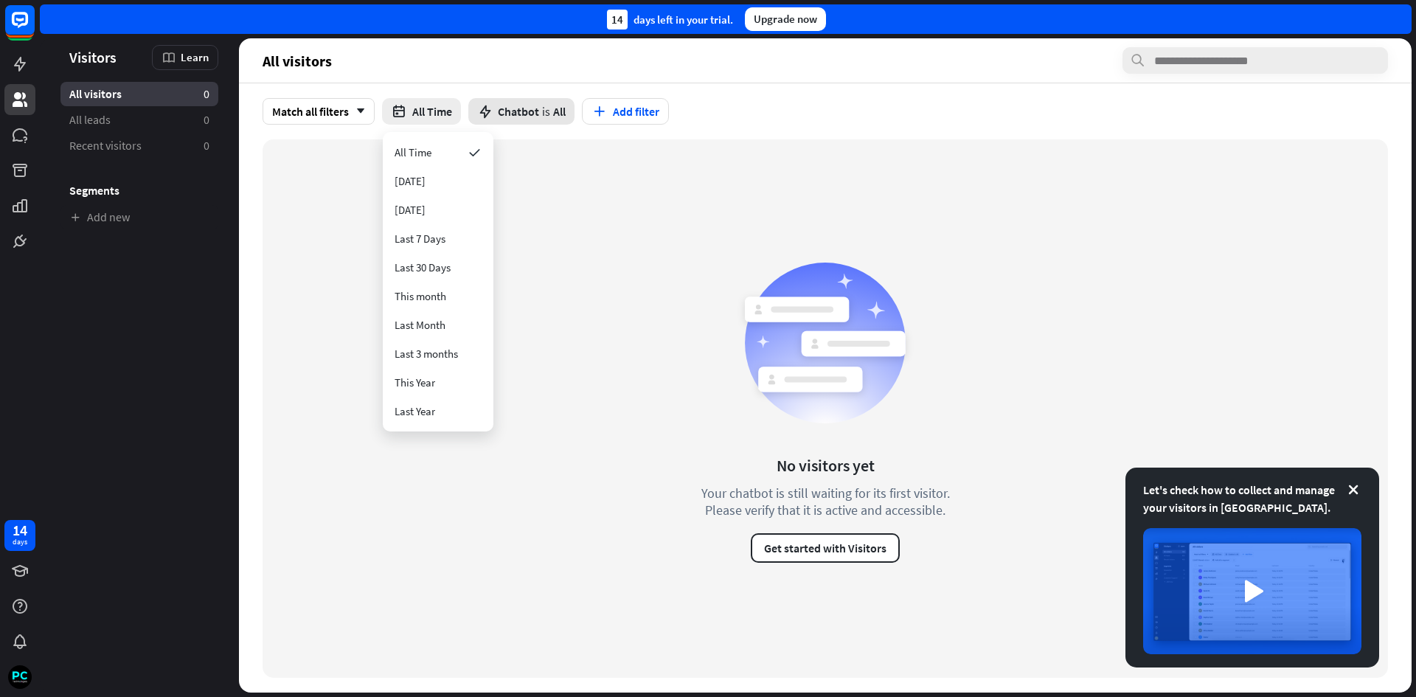
click at [498, 105] on div "Chatbot is All" at bounding box center [521, 111] width 106 height 27
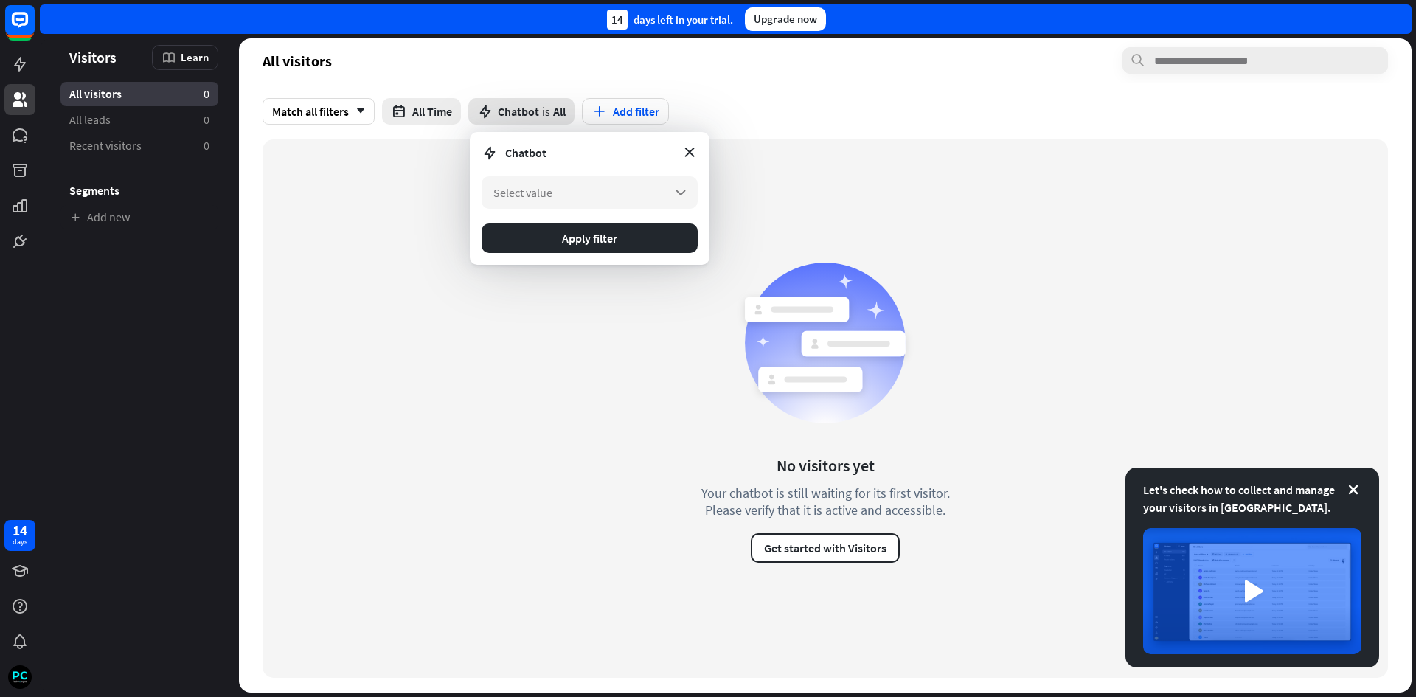
click at [563, 112] on span "All" at bounding box center [559, 111] width 13 height 15
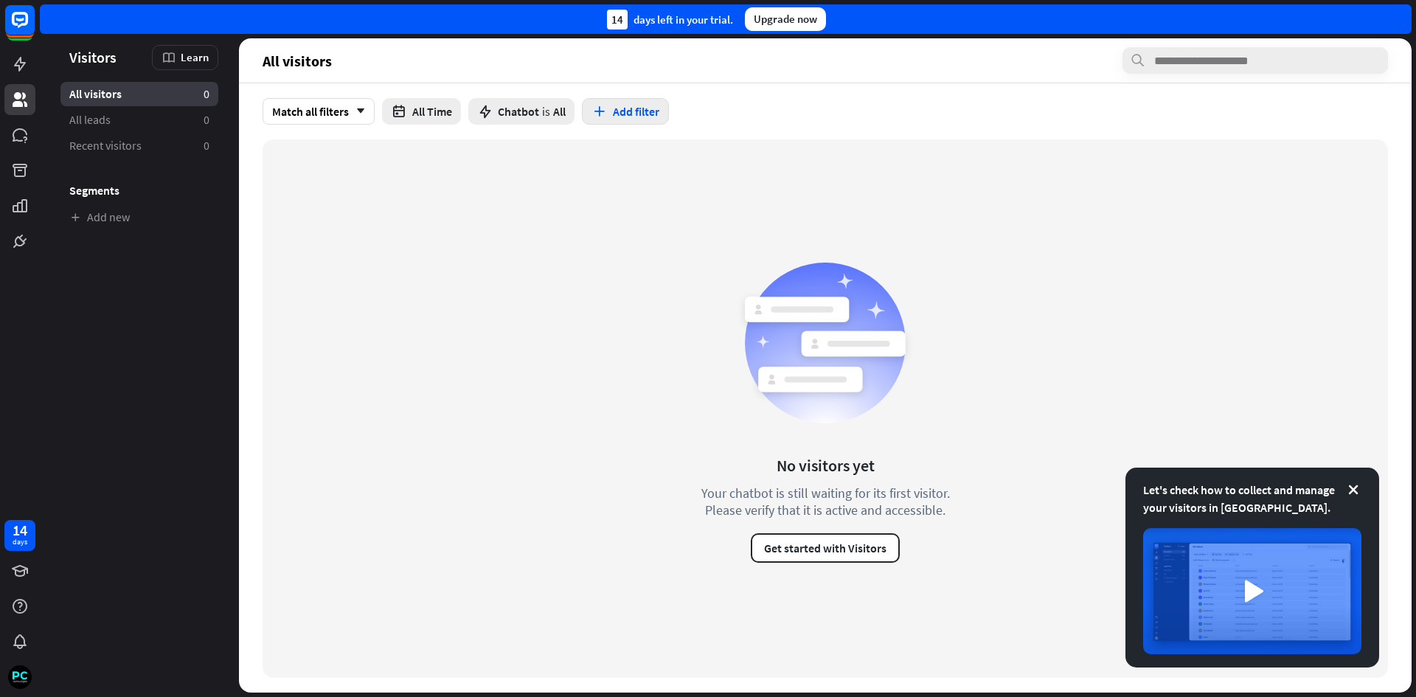
click at [647, 109] on button "Add filter" at bounding box center [625, 111] width 87 height 27
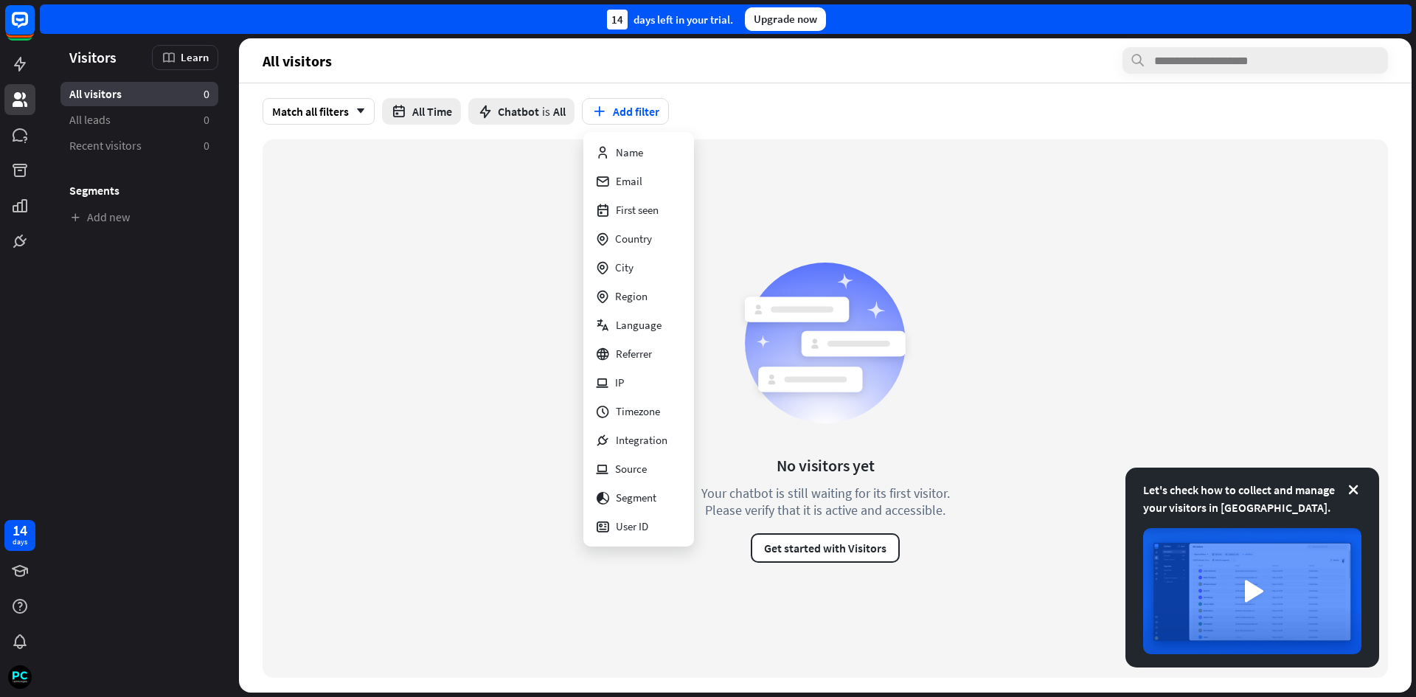
click at [757, 265] on icon at bounding box center [825, 342] width 177 height 177
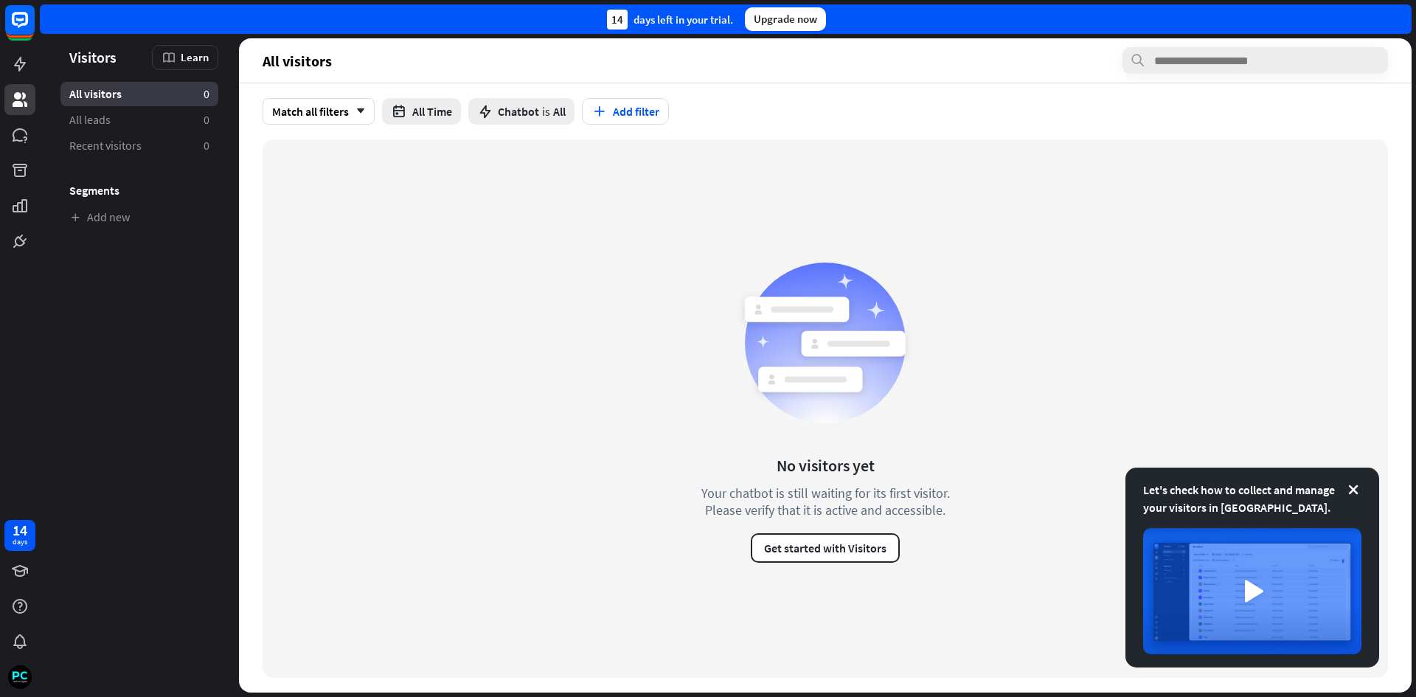
click at [799, 13] on div "Upgrade now" at bounding box center [785, 19] width 81 height 24
click at [629, 101] on button "Add filter" at bounding box center [625, 111] width 87 height 27
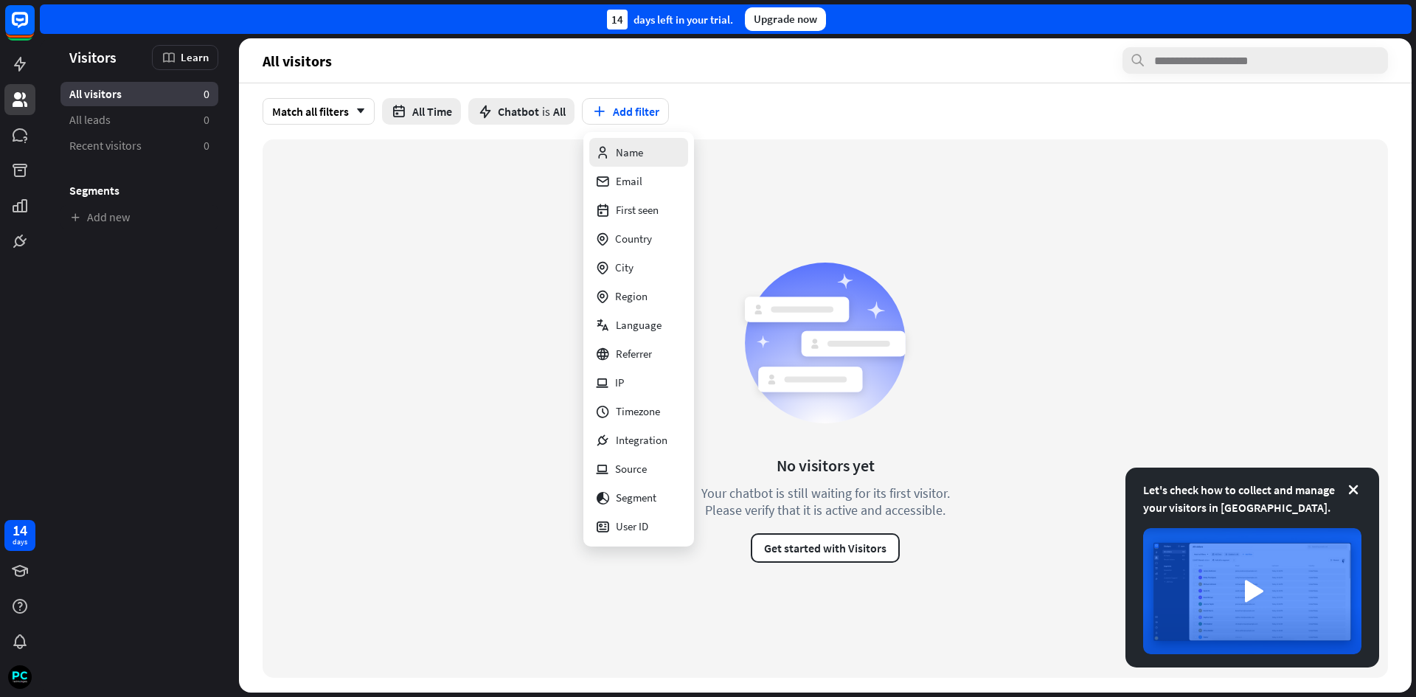
click at [638, 147] on div "Name" at bounding box center [619, 152] width 48 height 29
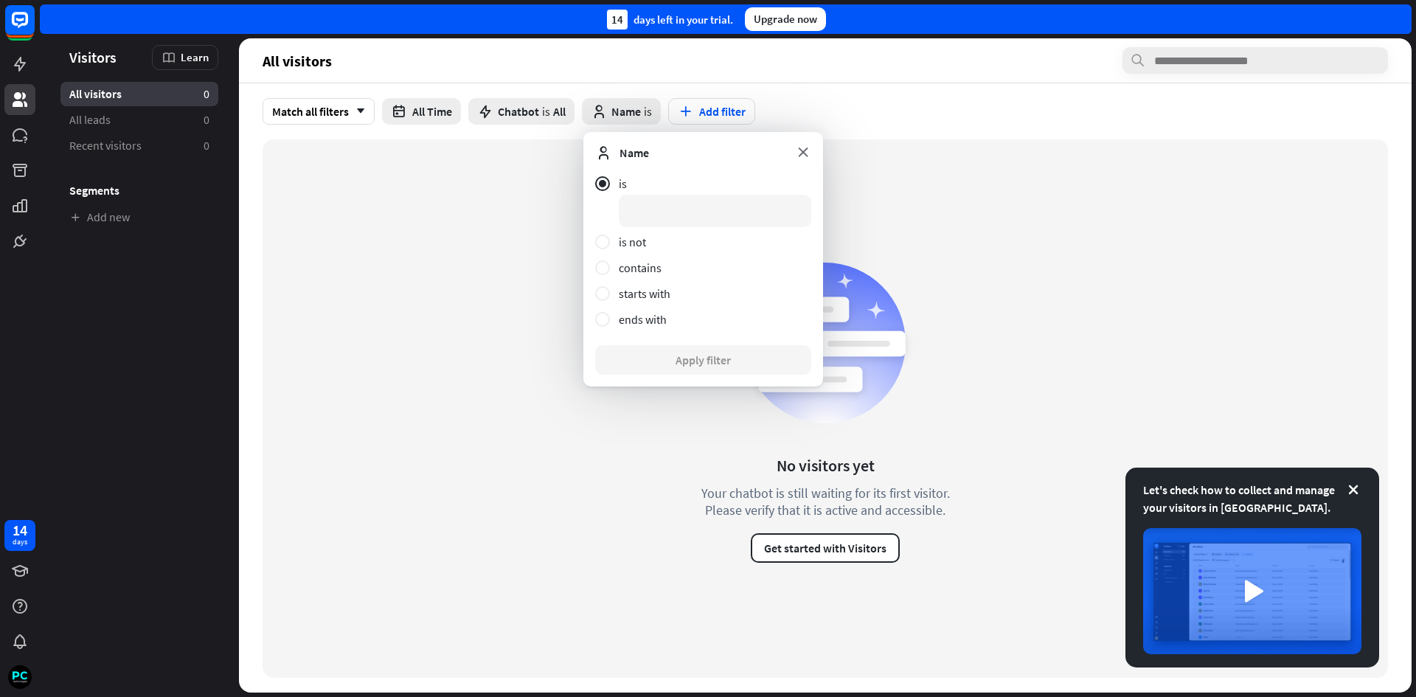
click at [806, 151] on icon at bounding box center [803, 152] width 16 height 16
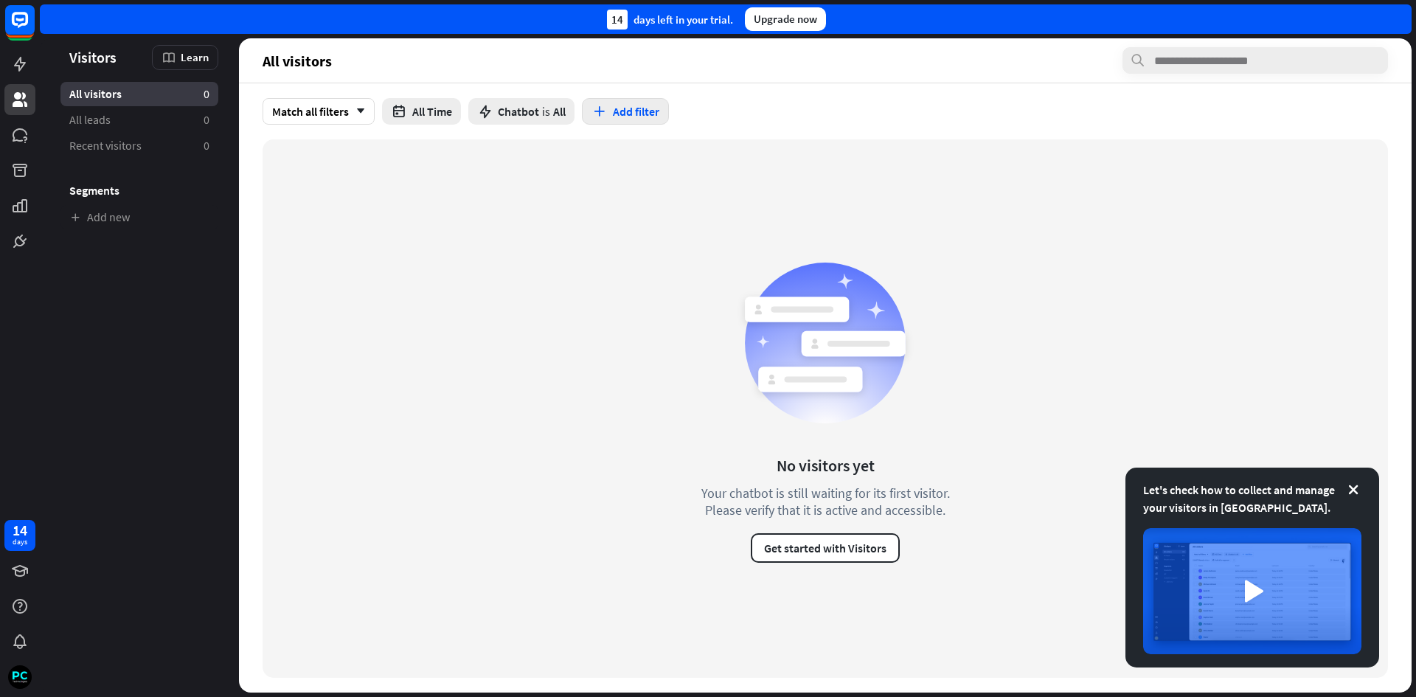
click at [643, 114] on button "Add filter" at bounding box center [625, 111] width 87 height 27
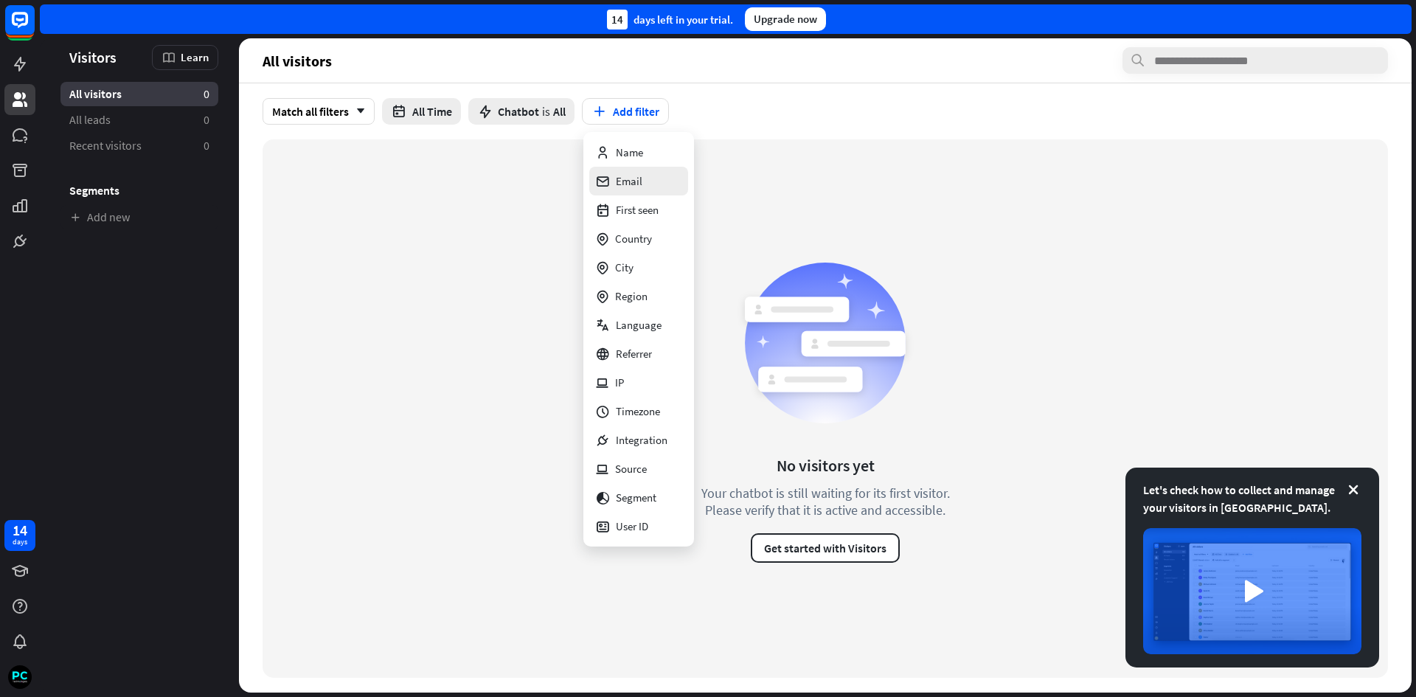
click at [616, 179] on div "Email" at bounding box center [618, 181] width 47 height 29
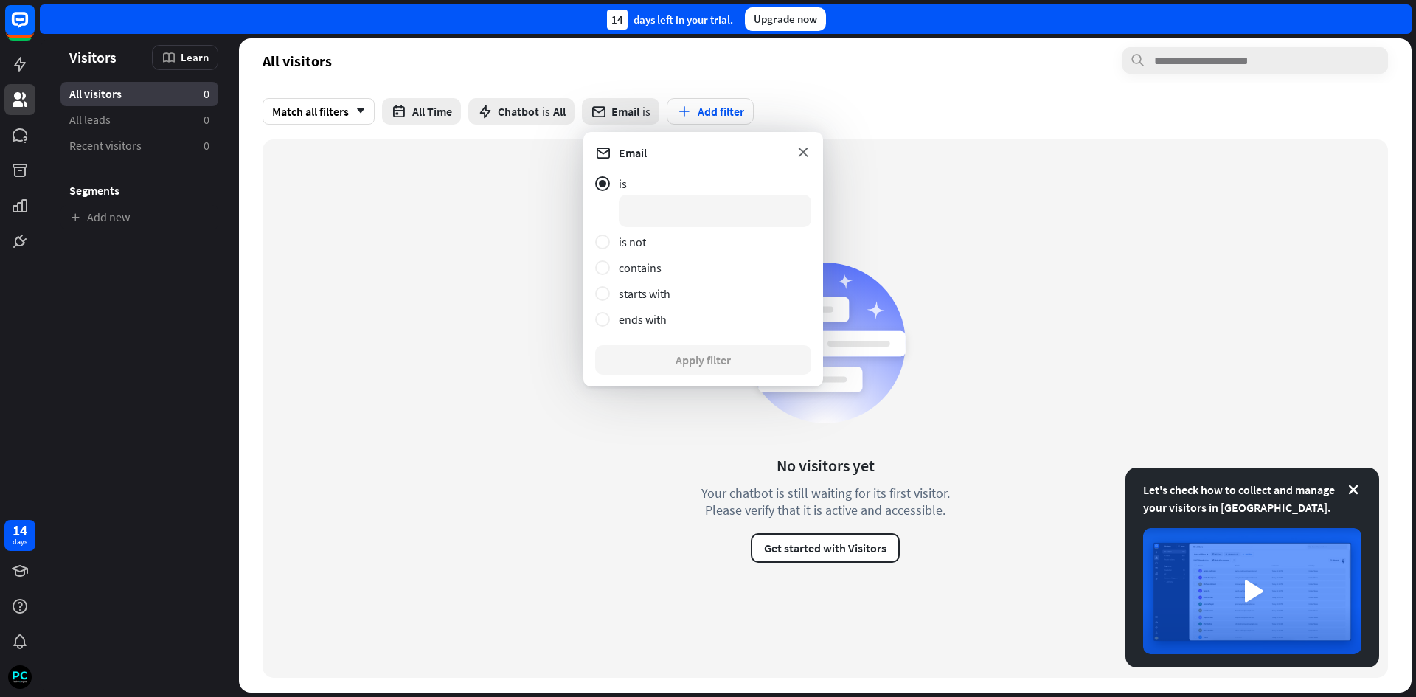
click at [804, 150] on icon at bounding box center [803, 152] width 16 height 16
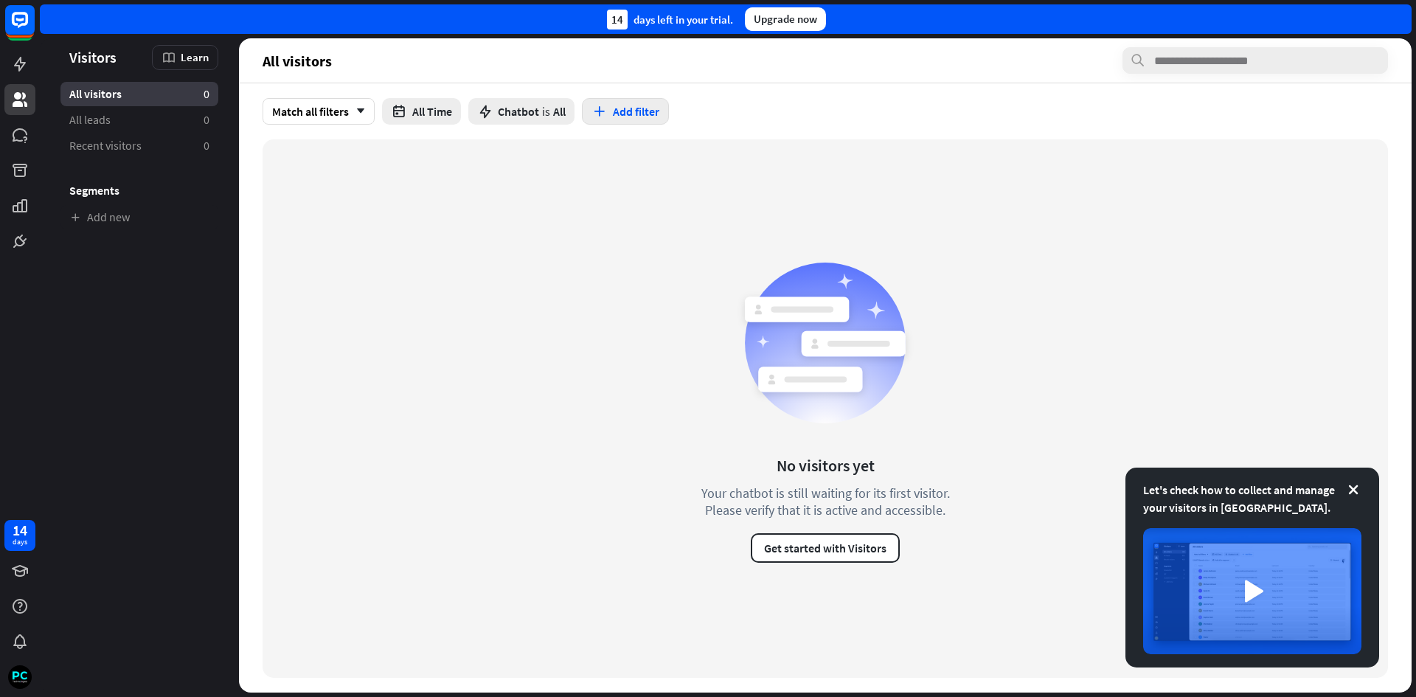
click at [633, 114] on button "Add filter" at bounding box center [625, 111] width 87 height 27
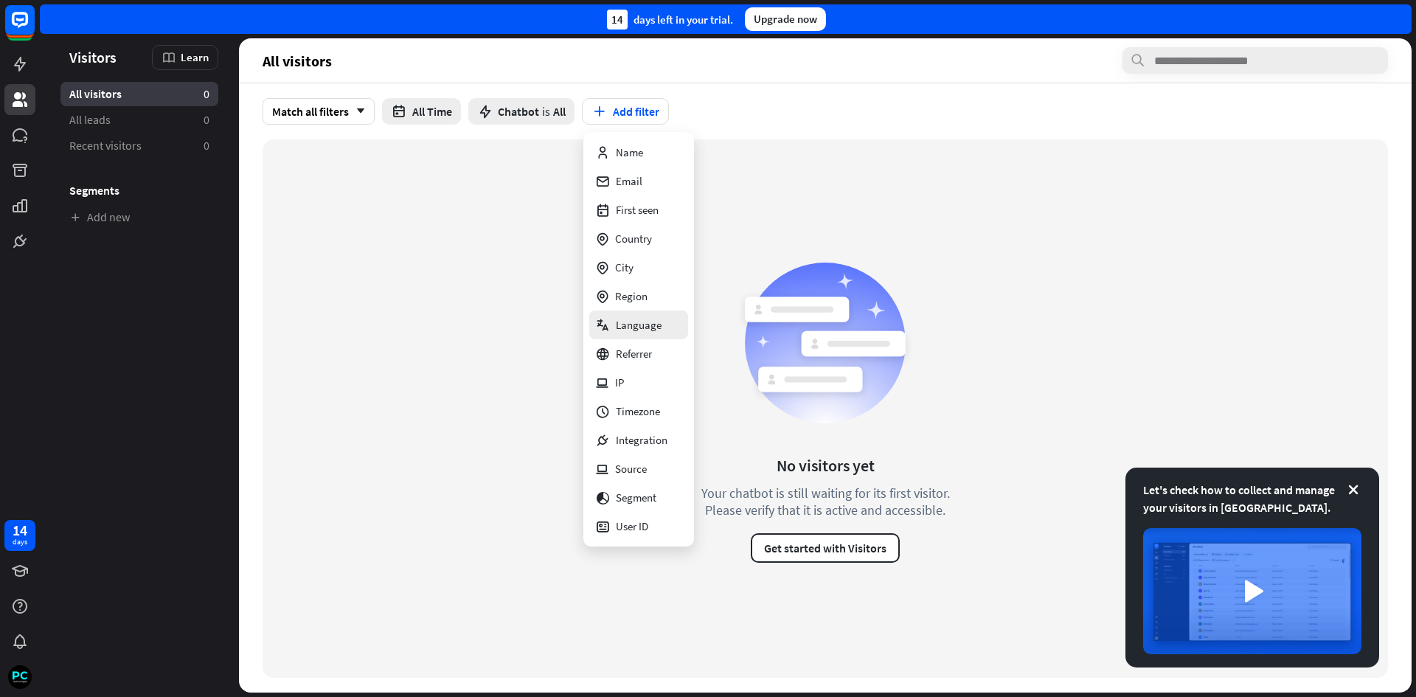
click at [632, 322] on div "Language" at bounding box center [628, 324] width 66 height 29
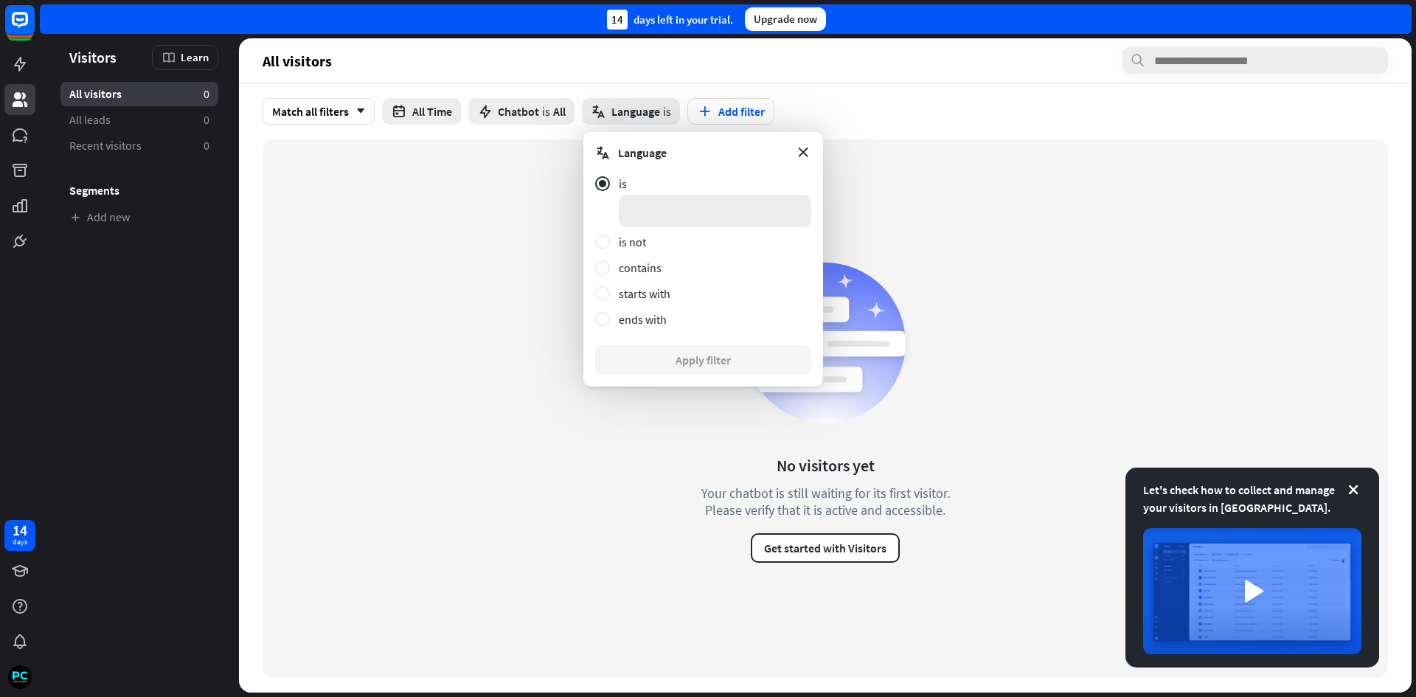
click at [644, 218] on input at bounding box center [715, 211] width 192 height 32
type input "*******"
click button "Apply filter" at bounding box center [703, 359] width 216 height 29
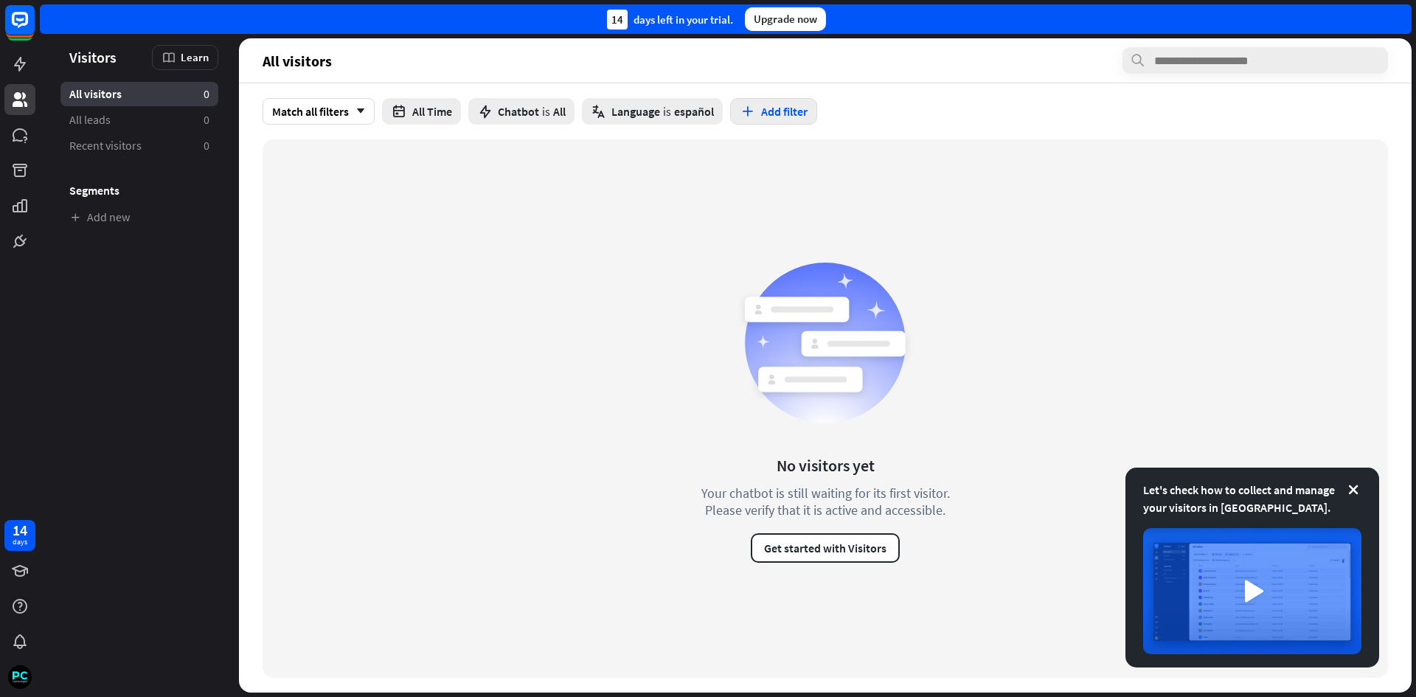
click at [780, 109] on button "Add filter" at bounding box center [773, 111] width 87 height 27
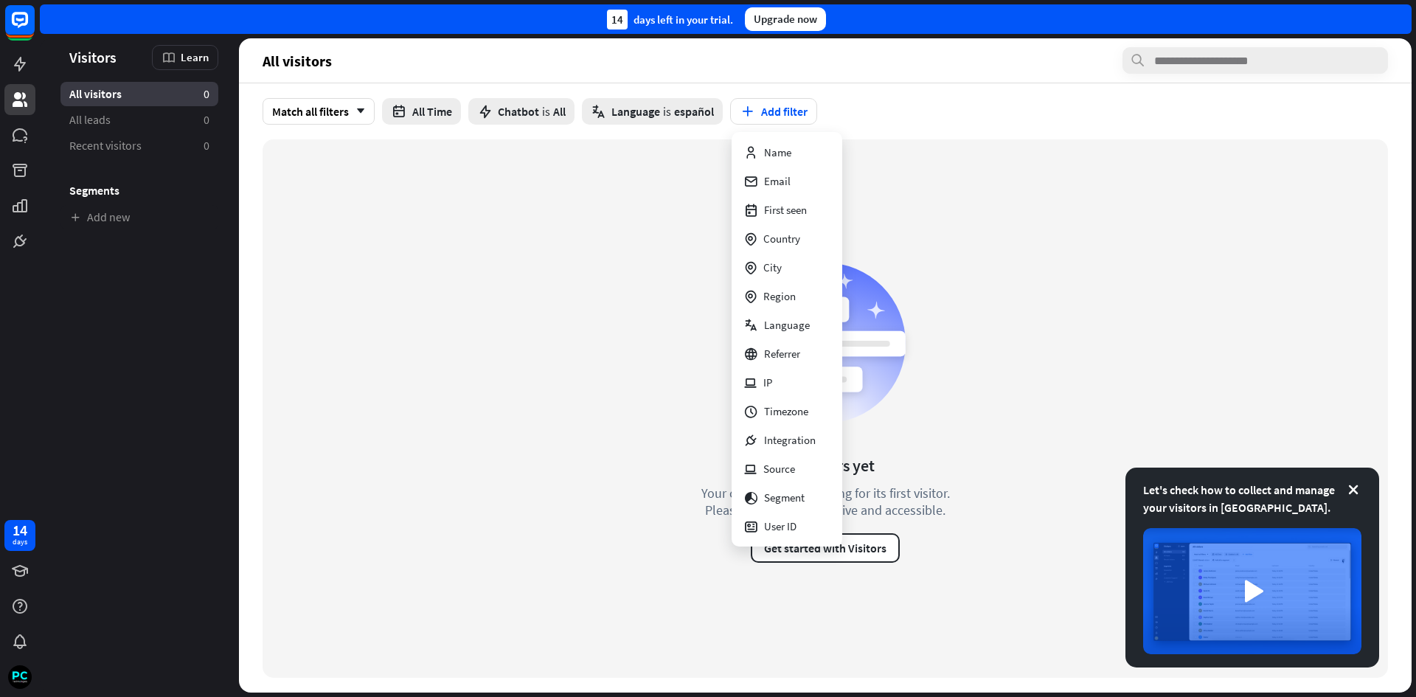
click at [598, 229] on div "No visitors yet Your chatbot is still waiting for its first visitor. Please ver…" at bounding box center [825, 408] width 1125 height 538
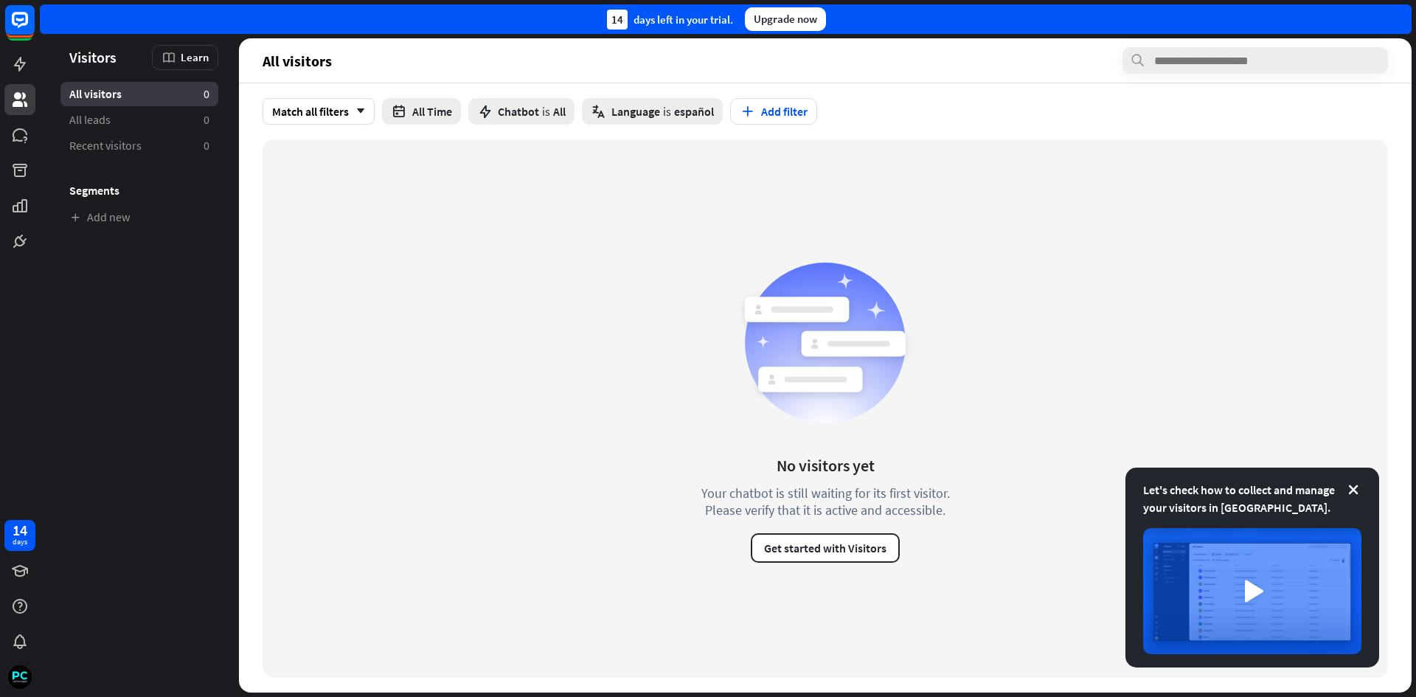
click at [490, 282] on div "No visitors yet Your chatbot is still waiting for its first visitor. Please ver…" at bounding box center [825, 408] width 1125 height 538
click at [15, 24] on icon at bounding box center [20, 20] width 18 height 18
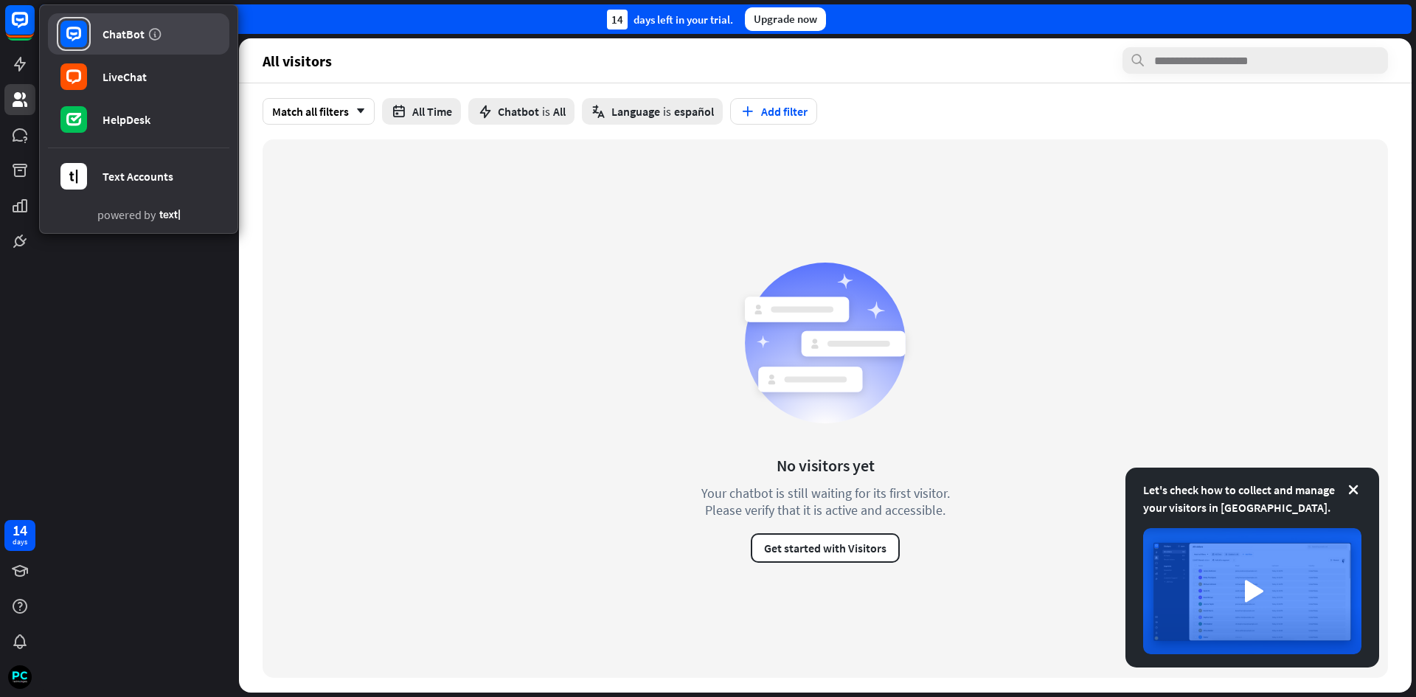
click at [116, 34] on div "ChatBot" at bounding box center [123, 34] width 42 height 15
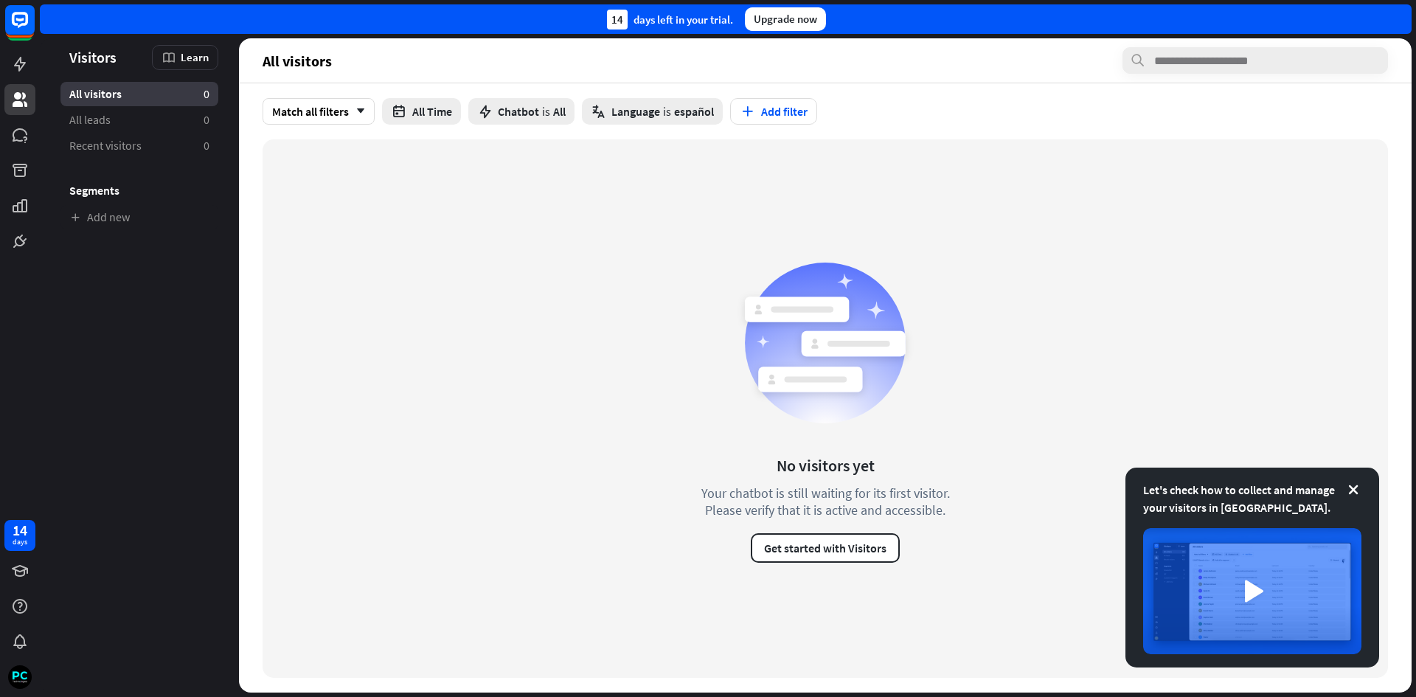
drag, startPoint x: 361, startPoint y: 66, endPoint x: 246, endPoint y: 55, distance: 115.5
click at [246, 55] on header "All visitors" at bounding box center [825, 60] width 1172 height 44
click at [52, 55] on header "Let's check how to collect and manage your visitors in [GEOGRAPHIC_DATA]. Visit…" at bounding box center [139, 57] width 199 height 20
click at [22, 58] on icon at bounding box center [20, 64] width 18 height 18
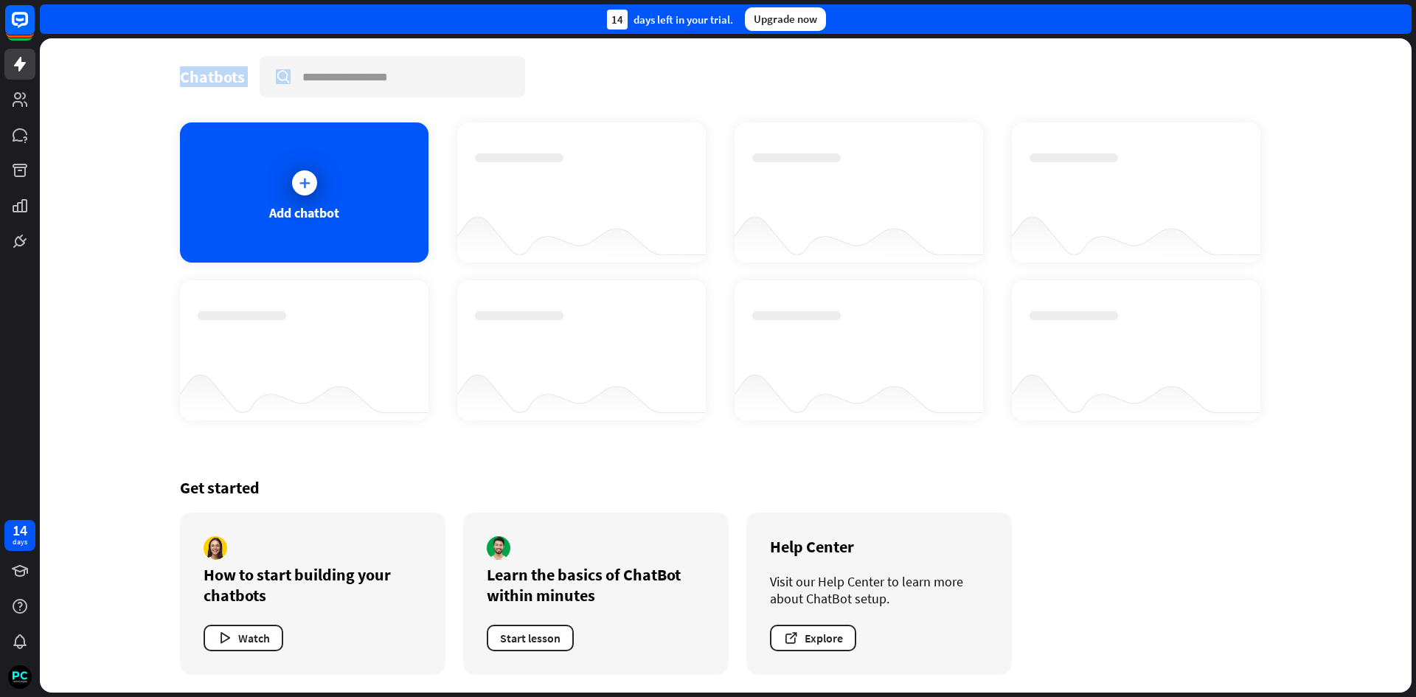
drag, startPoint x: 170, startPoint y: 74, endPoint x: 254, endPoint y: 86, distance: 84.3
click at [254, 86] on div "Chatbots search Add chatbot Get started How to start building your chatbots Wat…" at bounding box center [726, 365] width 1180 height 654
copy div "Chatbots search"
click at [215, 97] on div "Chatbots search Add chatbot Get started How to start building your chatbots Wat…" at bounding box center [726, 365] width 1180 height 654
drag, startPoint x: 192, startPoint y: 78, endPoint x: 245, endPoint y: 83, distance: 53.3
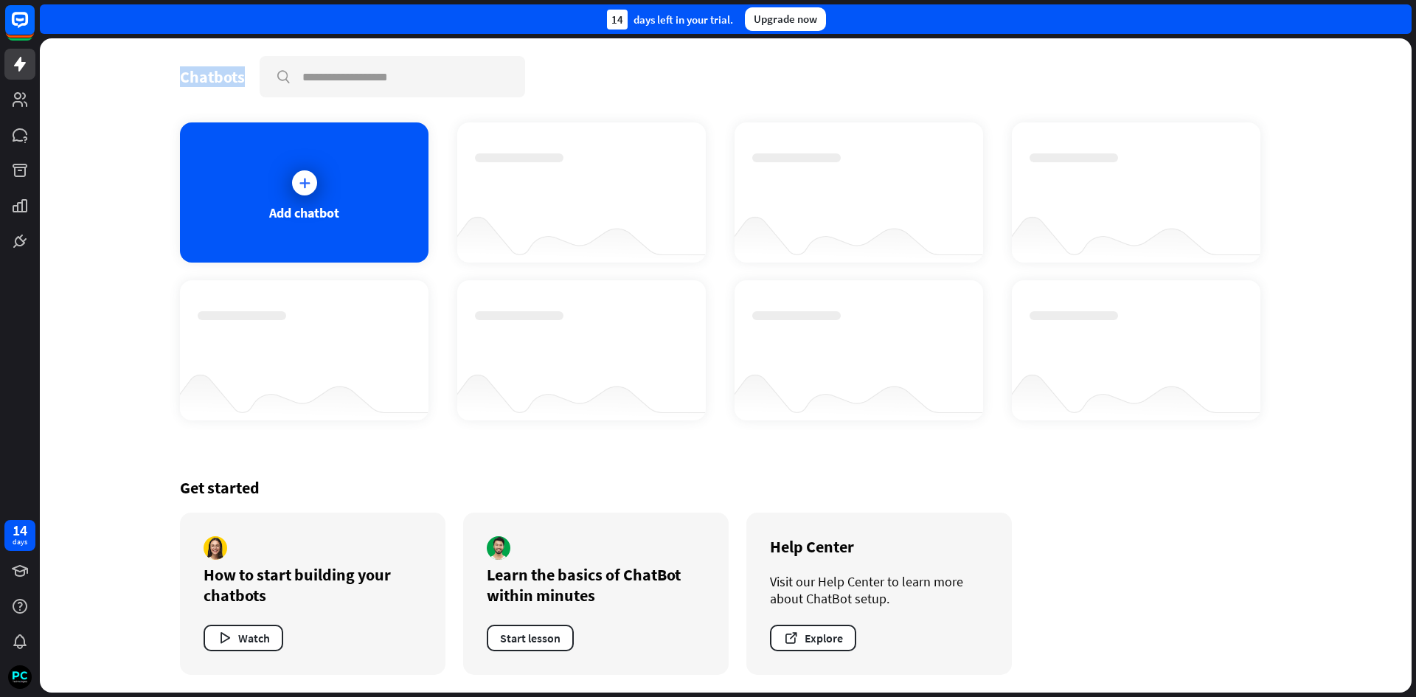
click at [245, 83] on div "Chatbots search Add chatbot Get started How to start building your chatbots Wat…" at bounding box center [726, 365] width 1180 height 654
